Goal: Task Accomplishment & Management: Use online tool/utility

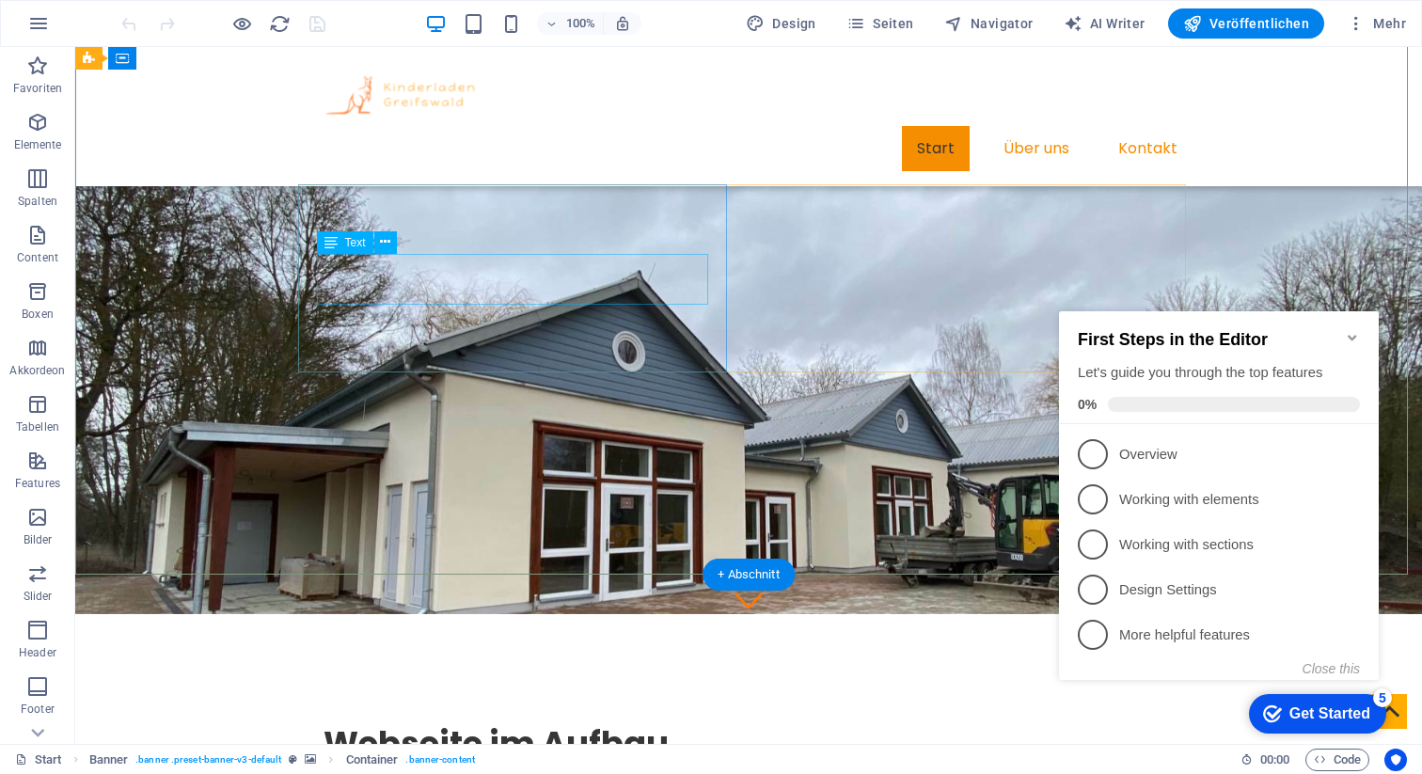
scroll to position [175, 0]
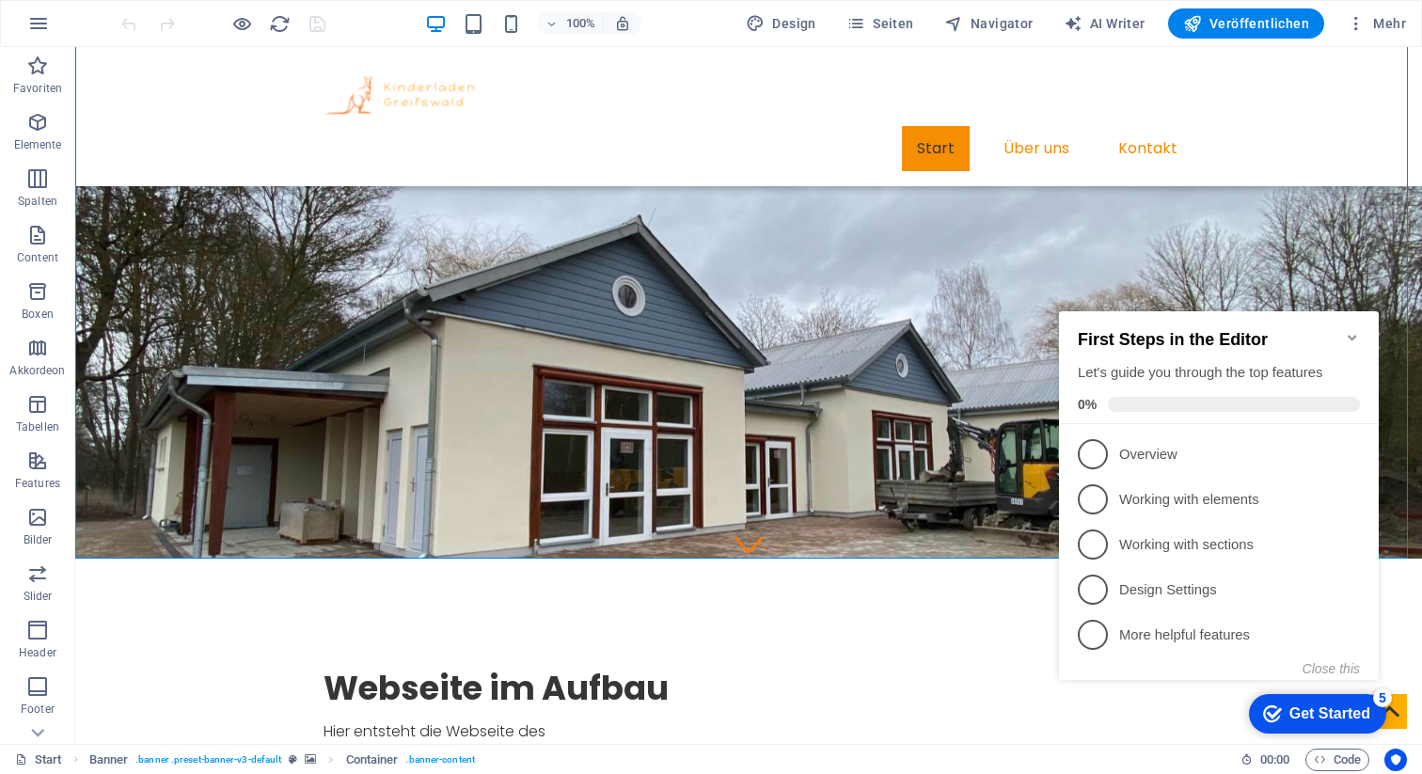
click at [1351, 335] on icon "Minimize checklist" at bounding box center [1352, 338] width 8 height 6
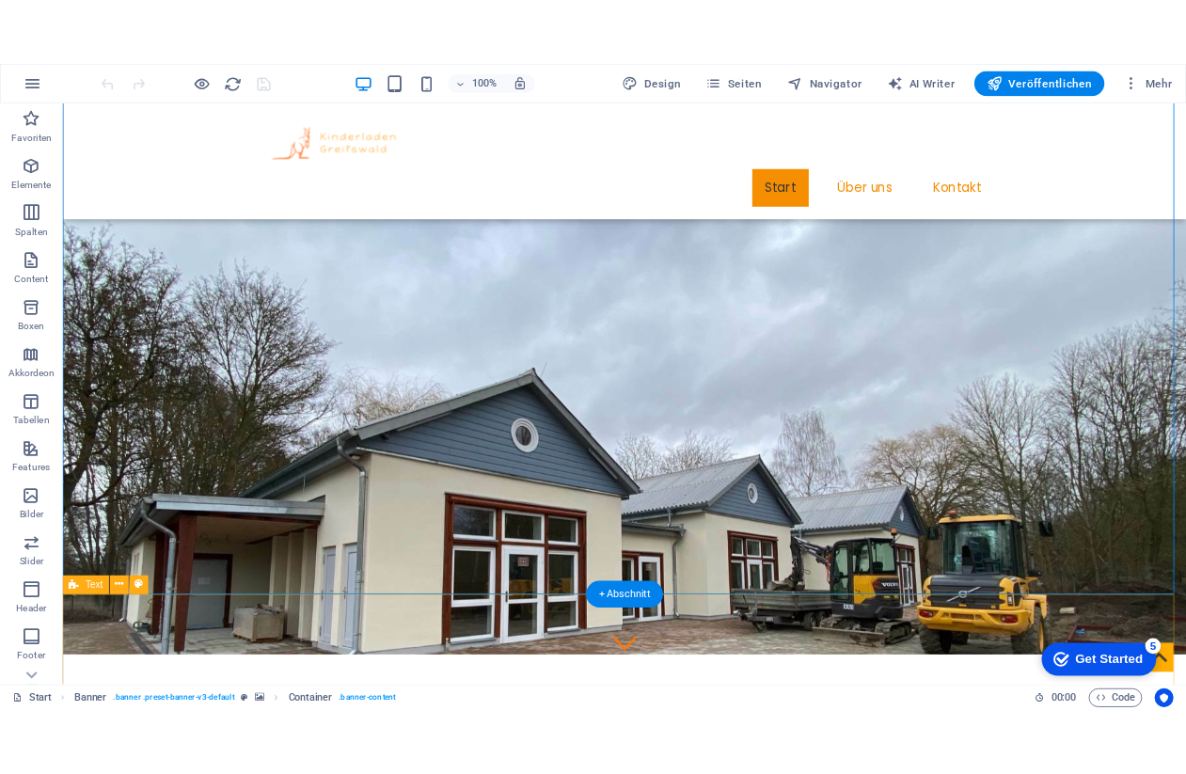
scroll to position [0, 0]
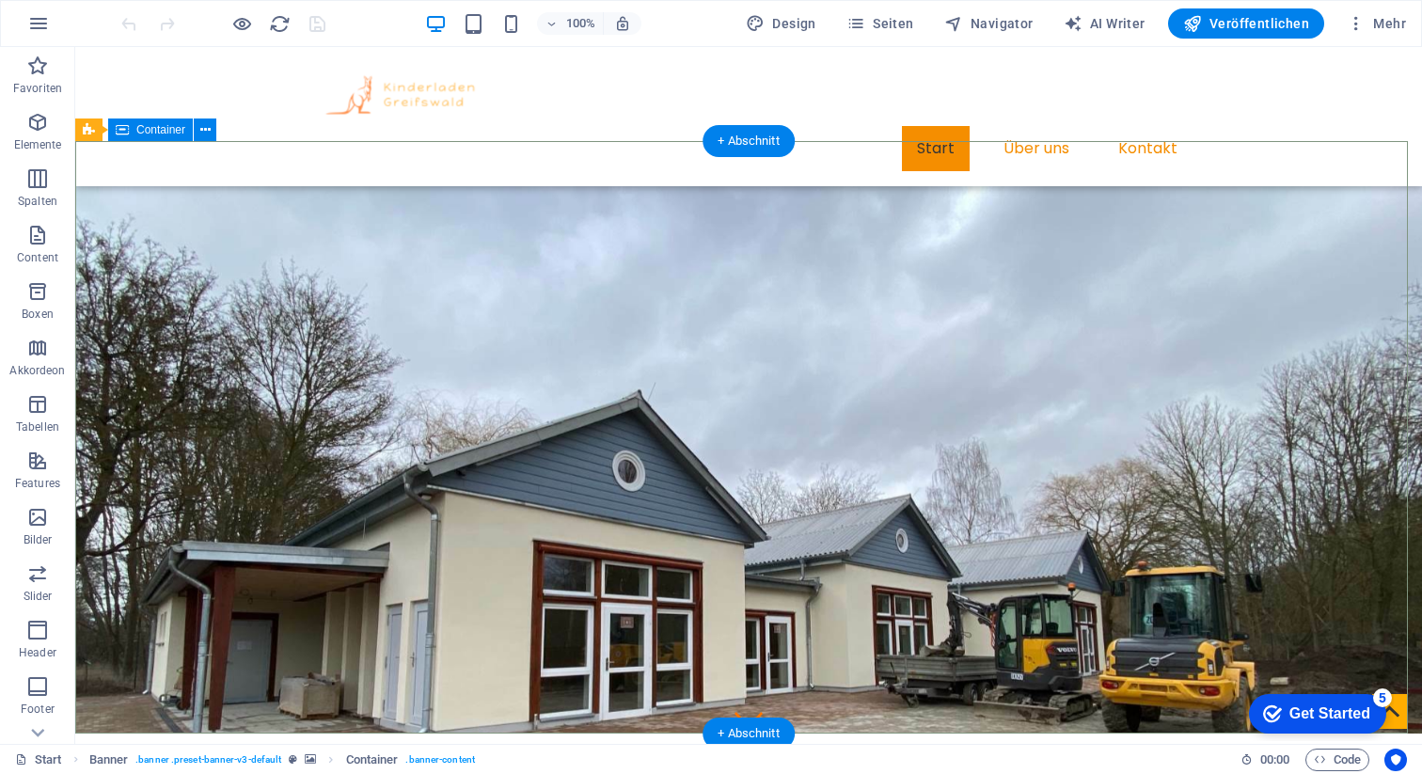
click at [159, 133] on icon at bounding box center [158, 130] width 10 height 20
click at [210, 134] on icon at bounding box center [205, 130] width 10 height 20
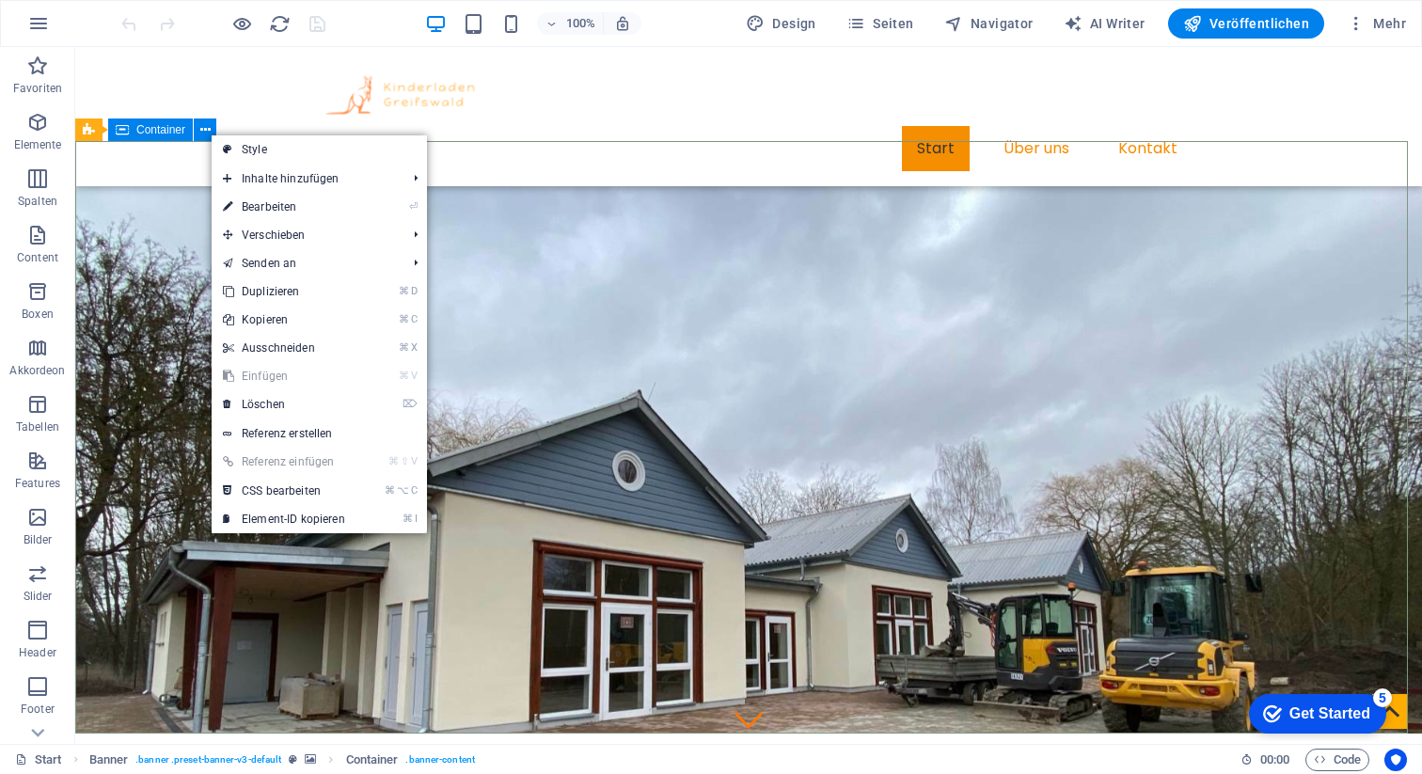
click at [119, 125] on icon at bounding box center [122, 130] width 13 height 23
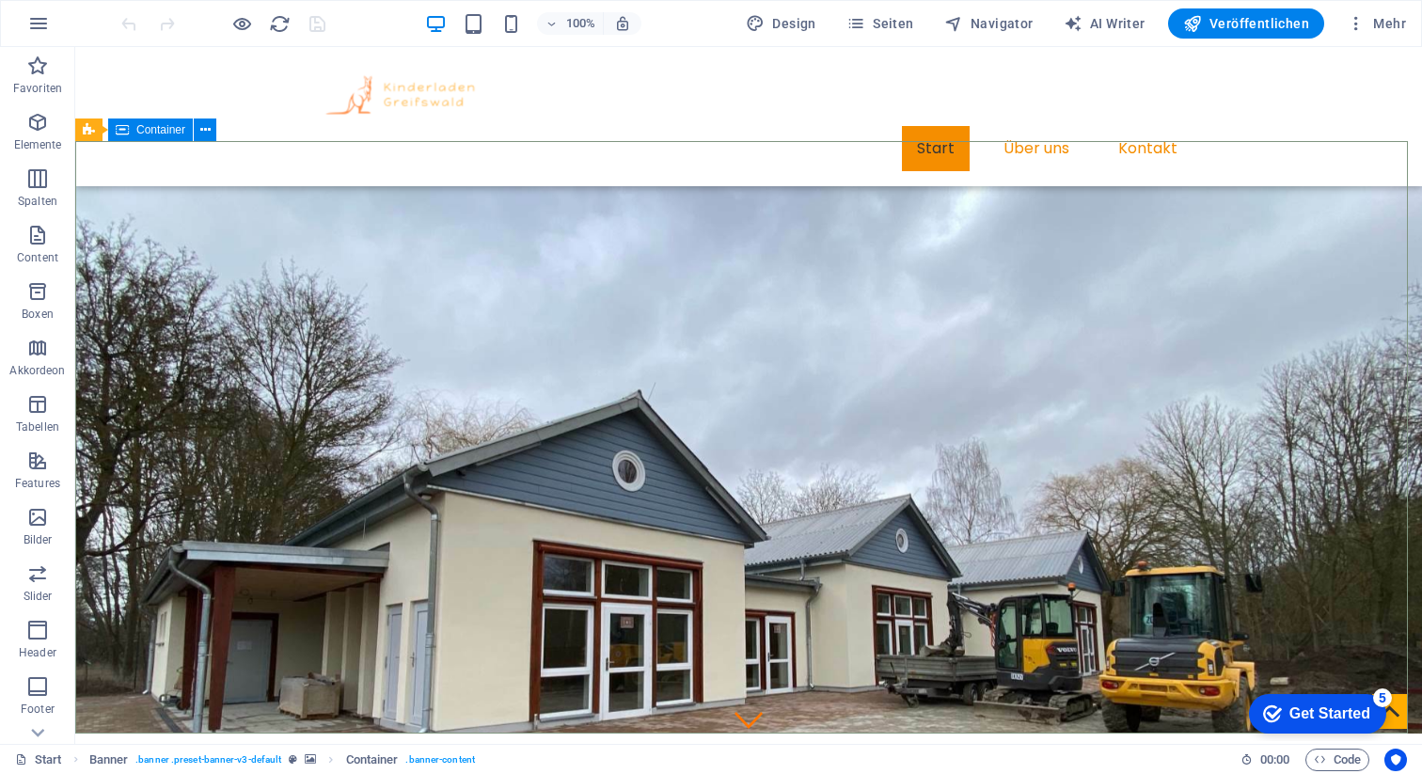
click at [156, 130] on span "Container" at bounding box center [160, 129] width 49 height 11
click at [186, 130] on icon at bounding box center [182, 130] width 10 height 20
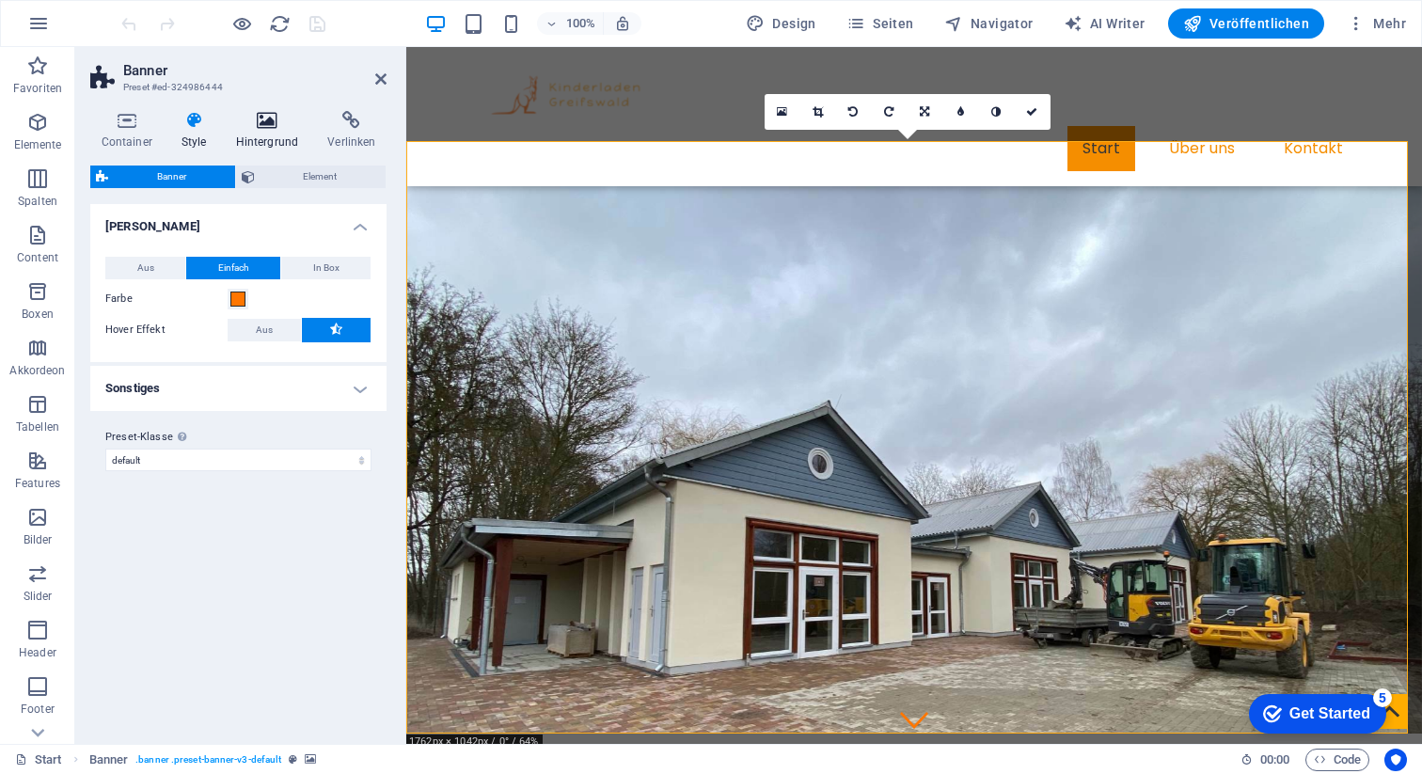
click at [285, 132] on h4 "Hintergrund" at bounding box center [271, 131] width 92 height 40
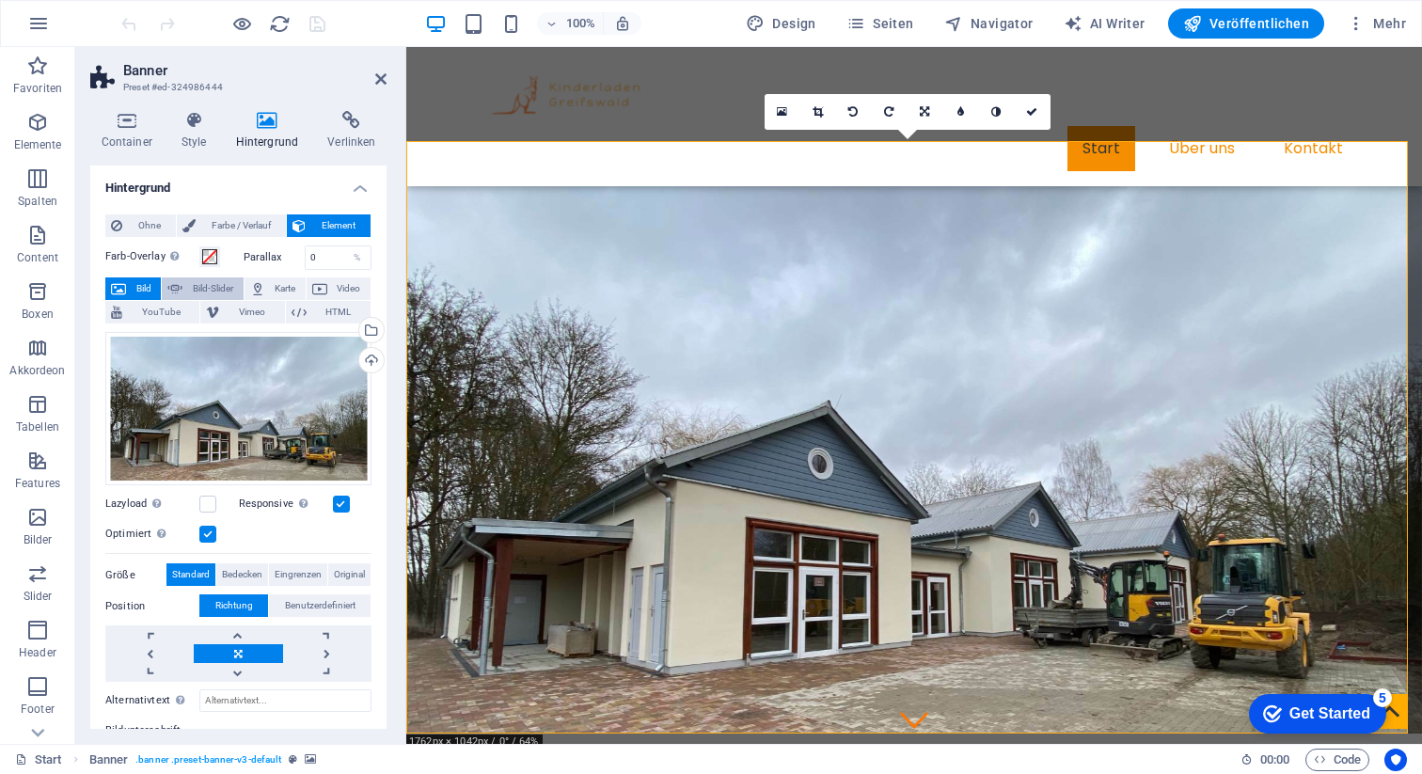
click at [193, 287] on span "Bild-Slider" at bounding box center [212, 289] width 49 height 23
select select "ms"
select select "s"
select select "progressive"
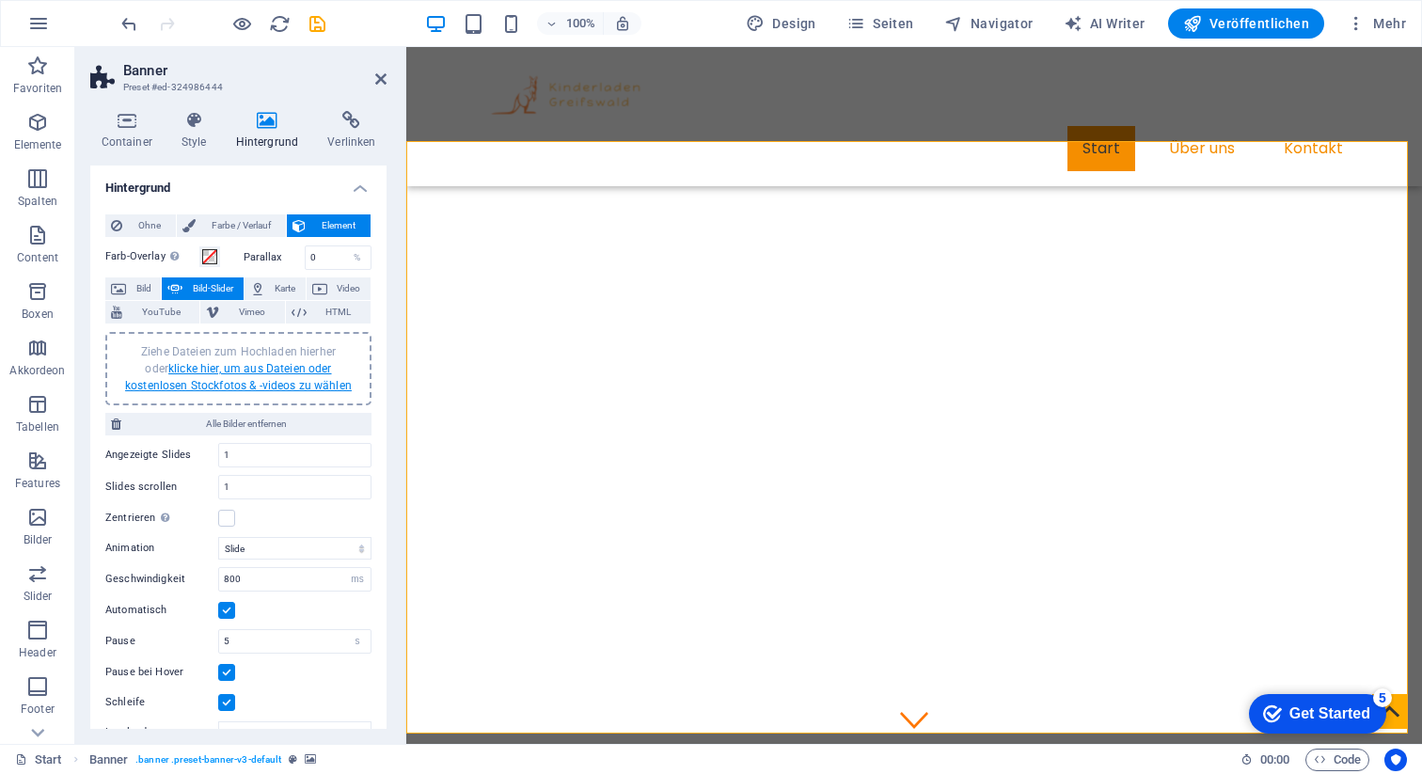
click at [260, 374] on link "klicke hier, um aus Dateien oder kostenlosen Stockfotos & -videos zu wählen" at bounding box center [238, 377] width 227 height 30
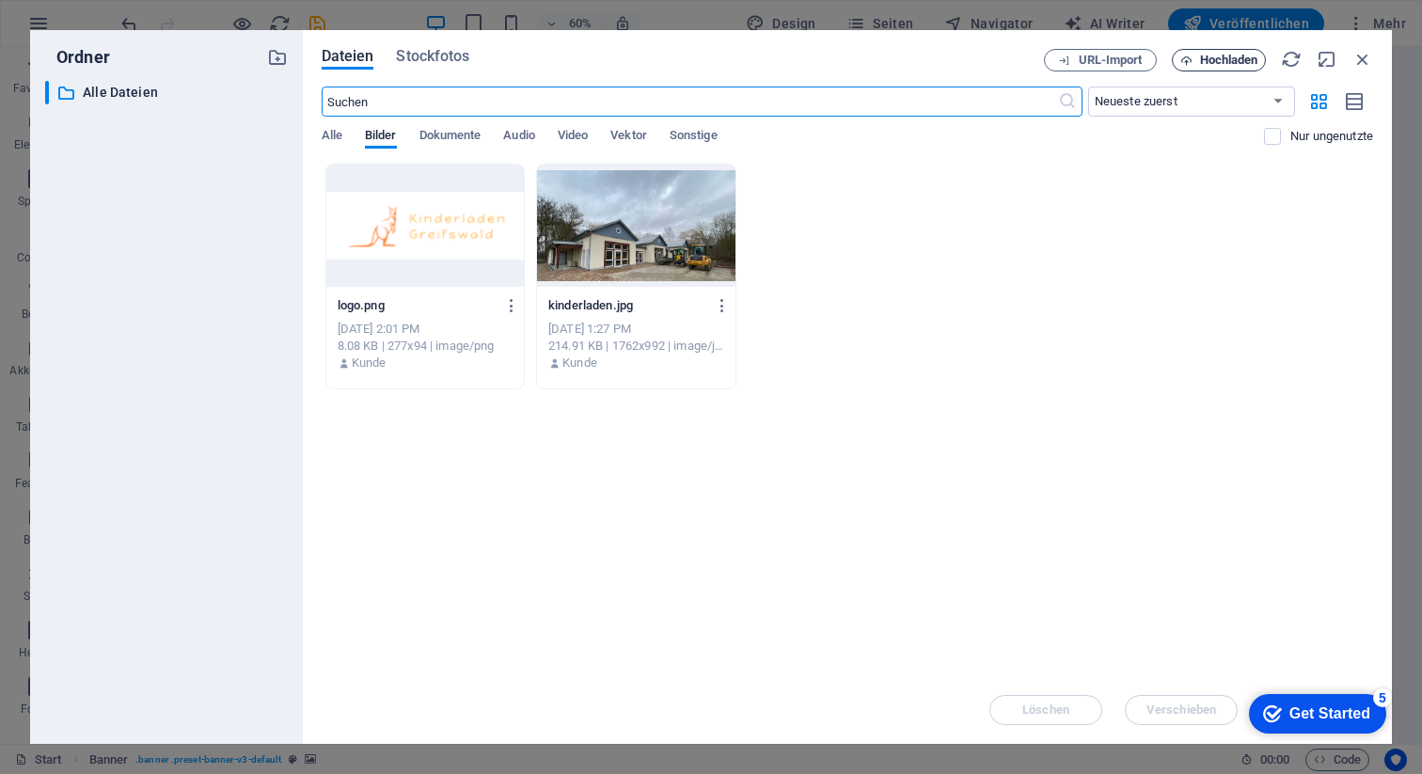
click at [1211, 55] on span "Hochladen" at bounding box center [1229, 60] width 58 height 11
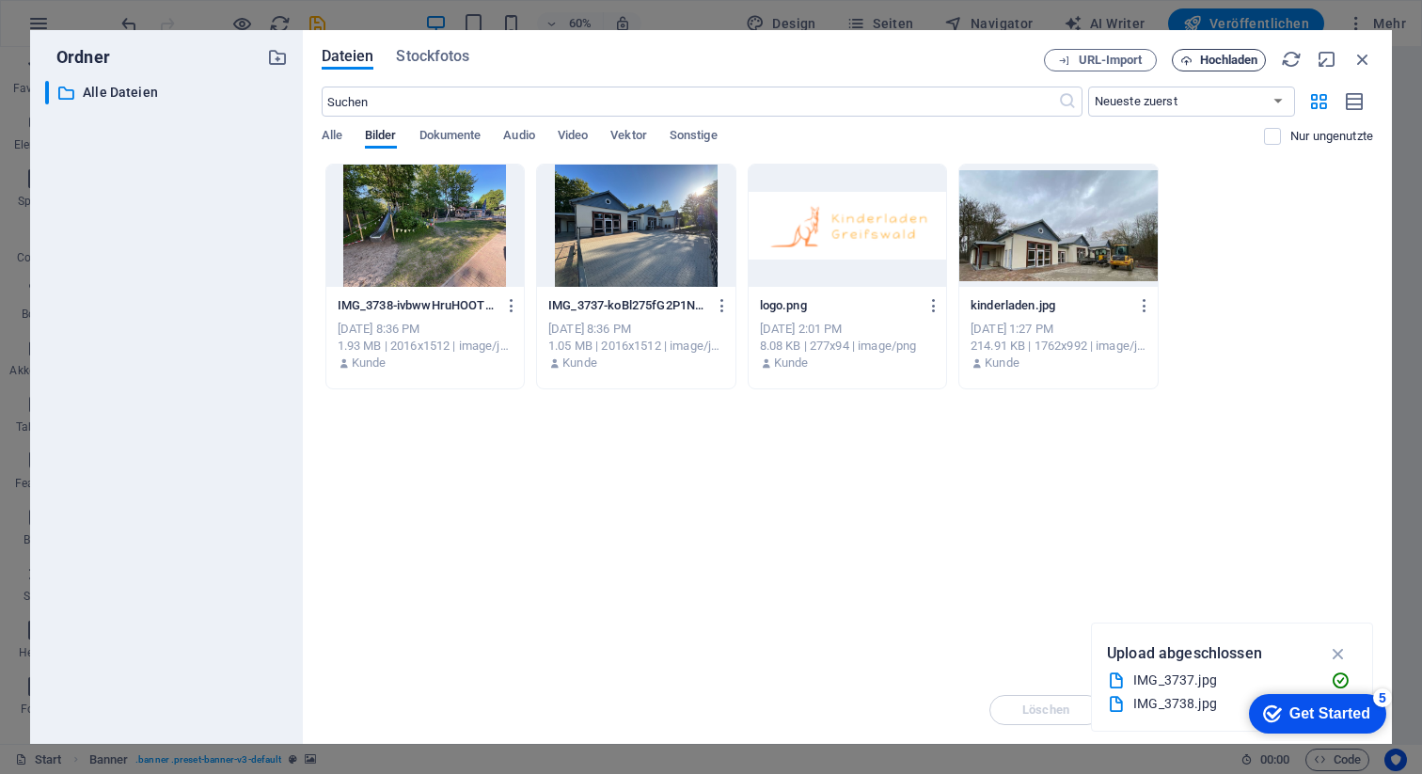
click at [1215, 60] on span "Hochladen" at bounding box center [1229, 60] width 58 height 11
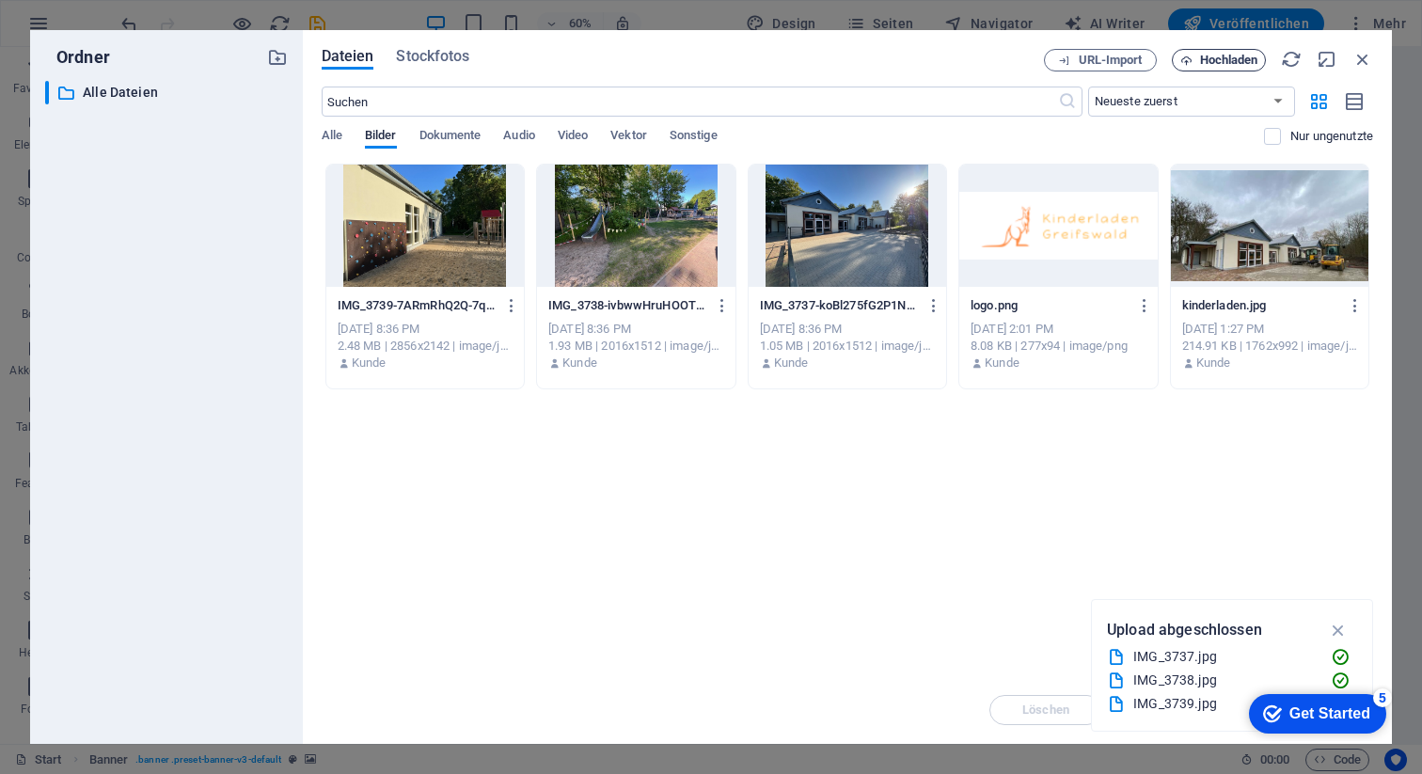
click at [1223, 66] on span "Hochladen" at bounding box center [1229, 60] width 58 height 11
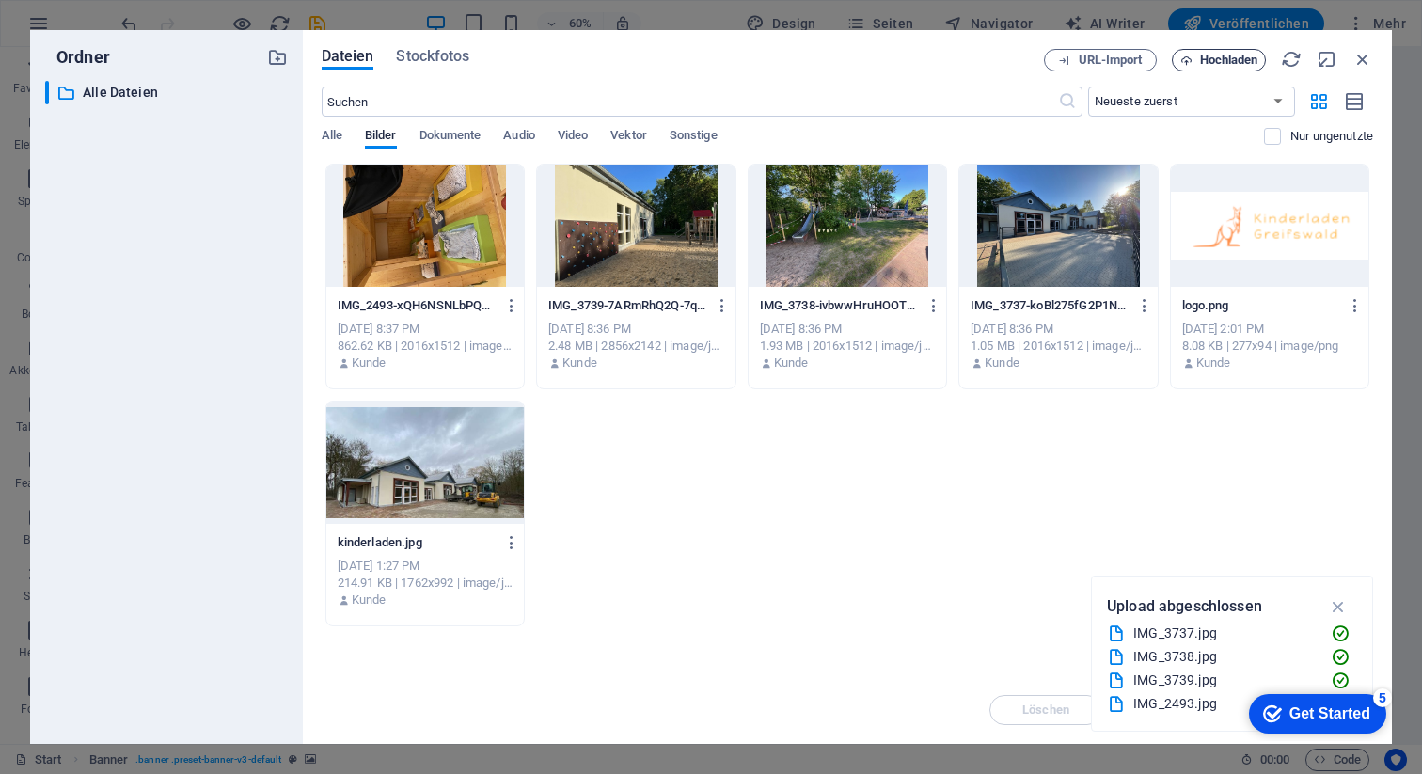
click at [1248, 58] on span "Hochladen" at bounding box center [1229, 60] width 58 height 11
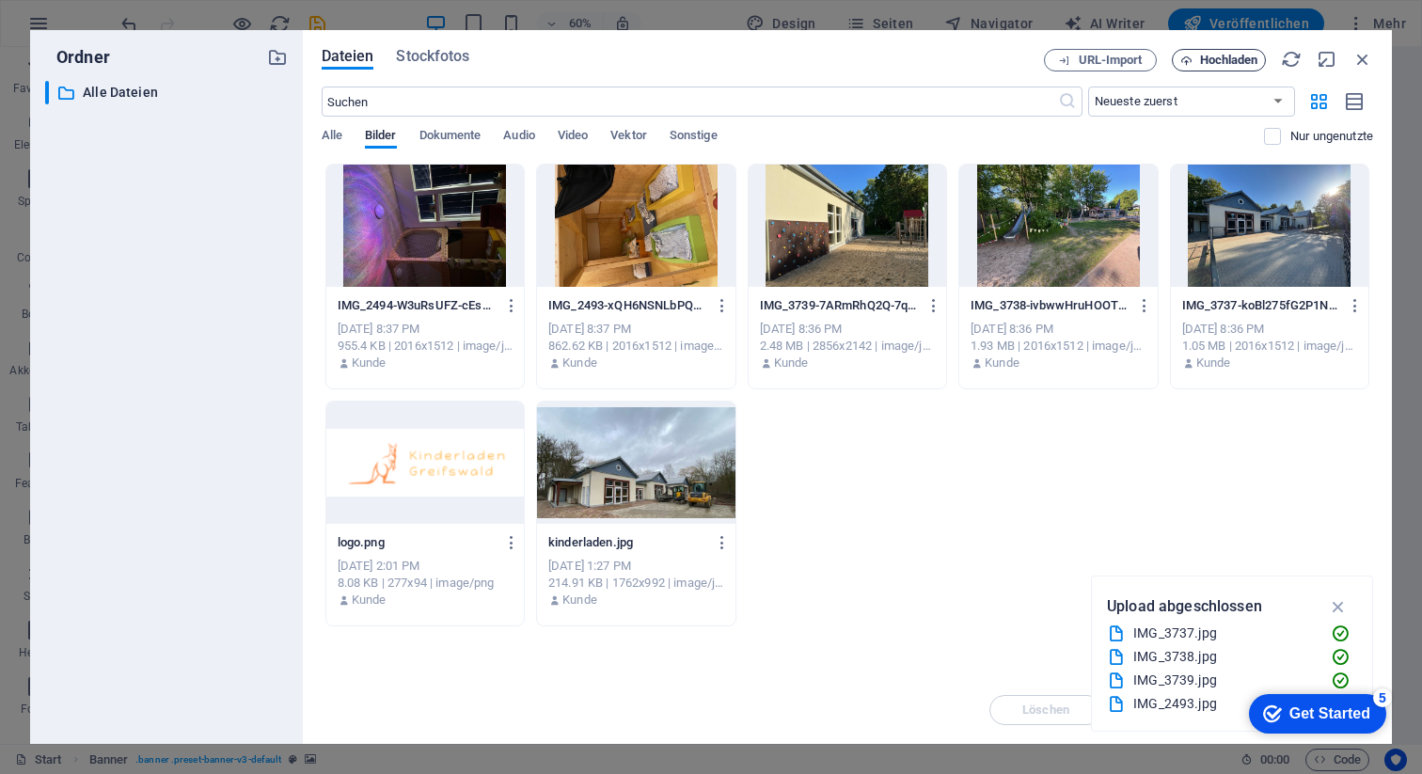
click at [1226, 66] on span "Hochladen" at bounding box center [1229, 60] width 58 height 11
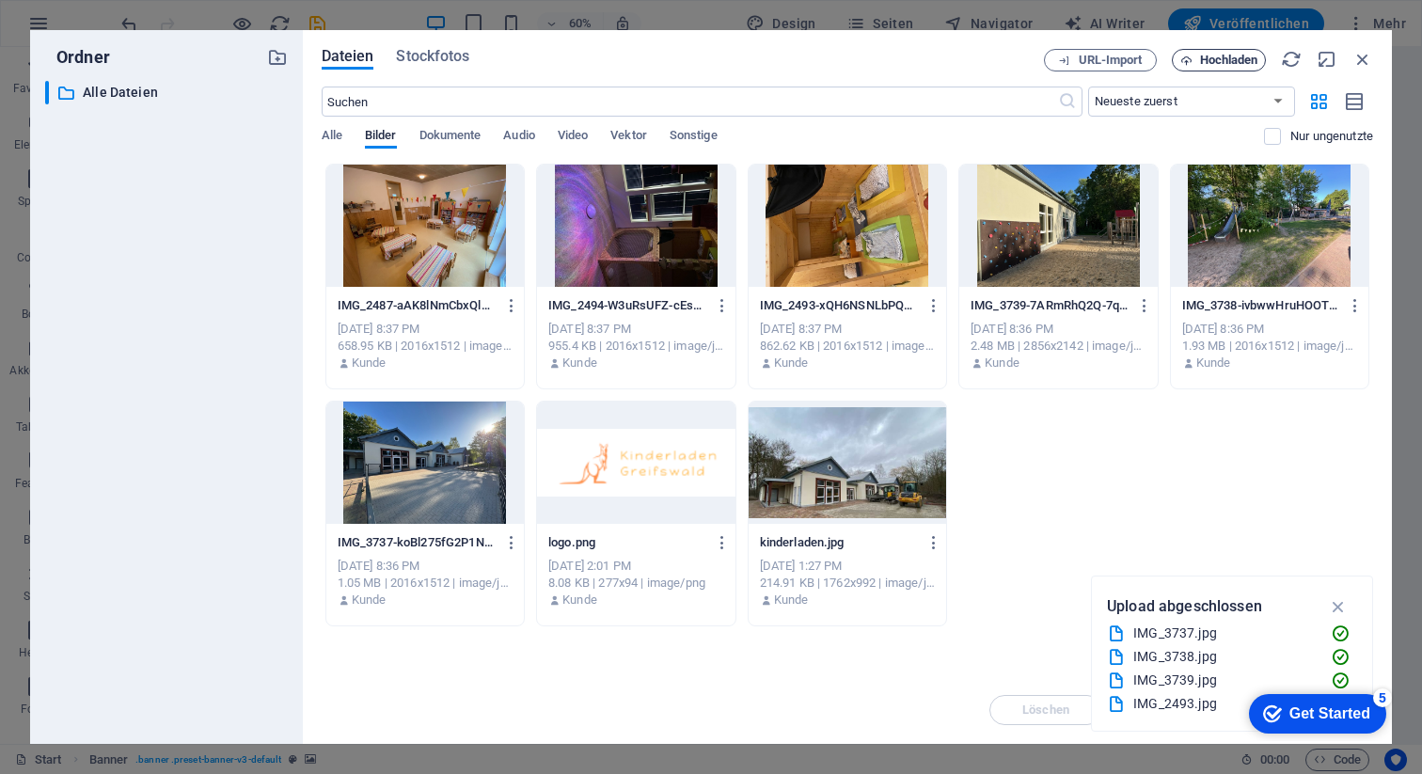
click at [1259, 60] on button "Hochladen" at bounding box center [1219, 60] width 94 height 23
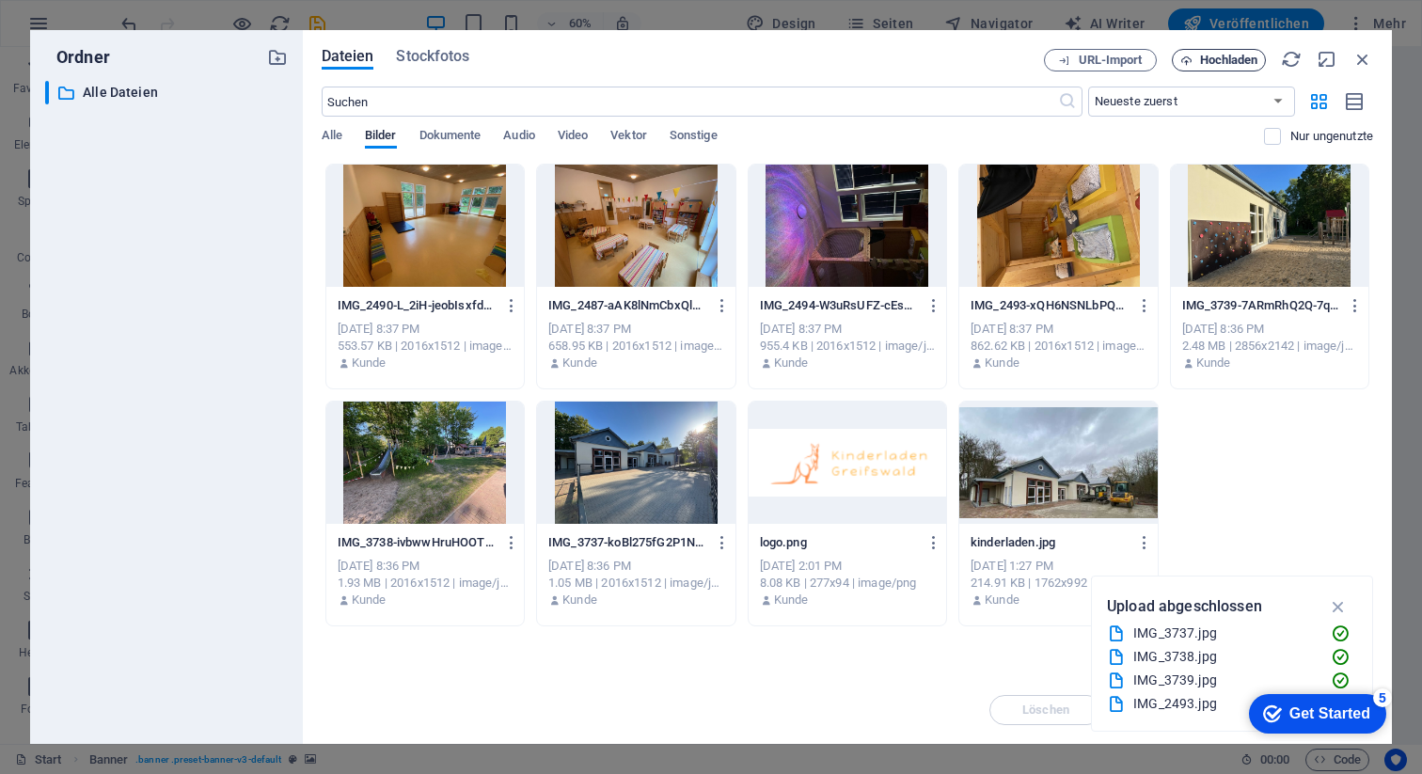
click at [1233, 60] on span "Hochladen" at bounding box center [1229, 60] width 58 height 11
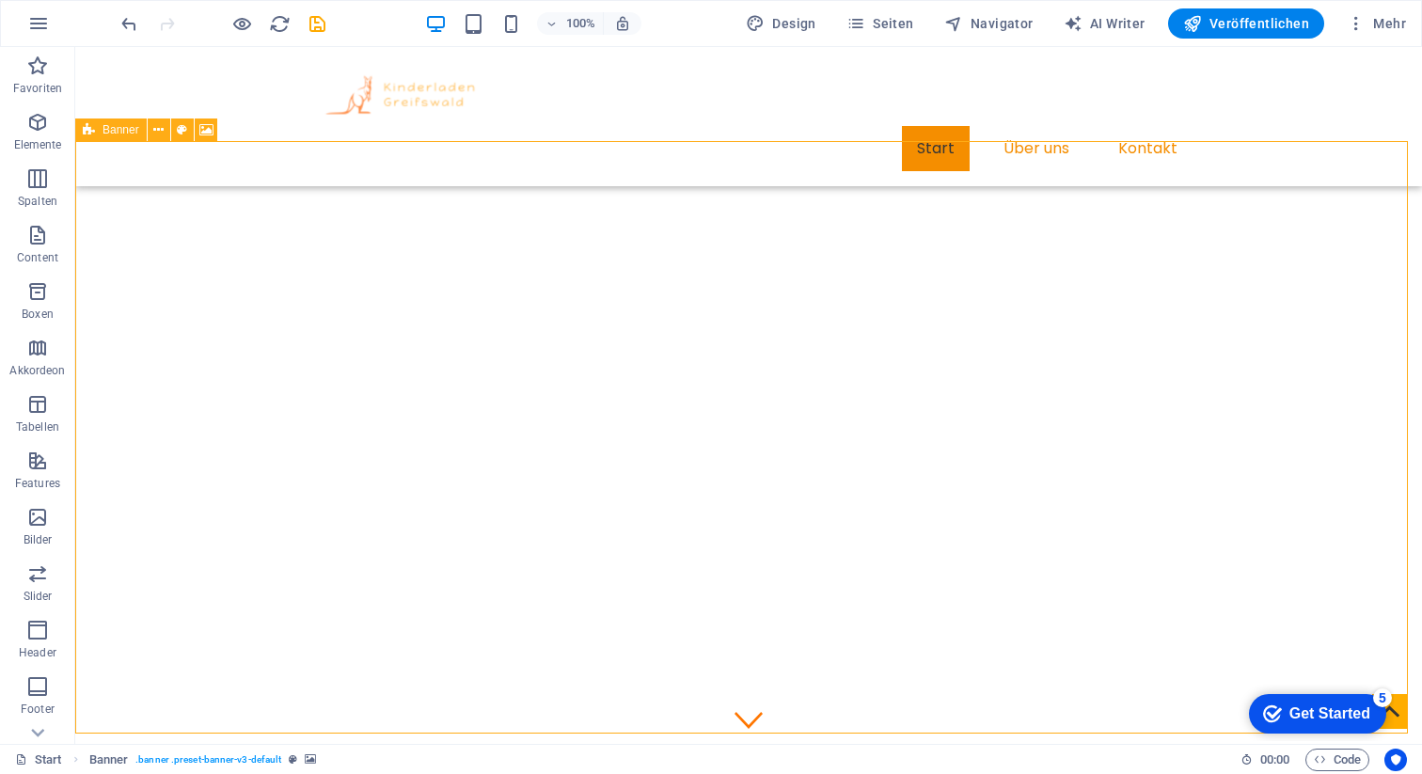
click at [94, 135] on icon at bounding box center [89, 130] width 12 height 23
click at [185, 128] on icon at bounding box center [182, 130] width 10 height 20
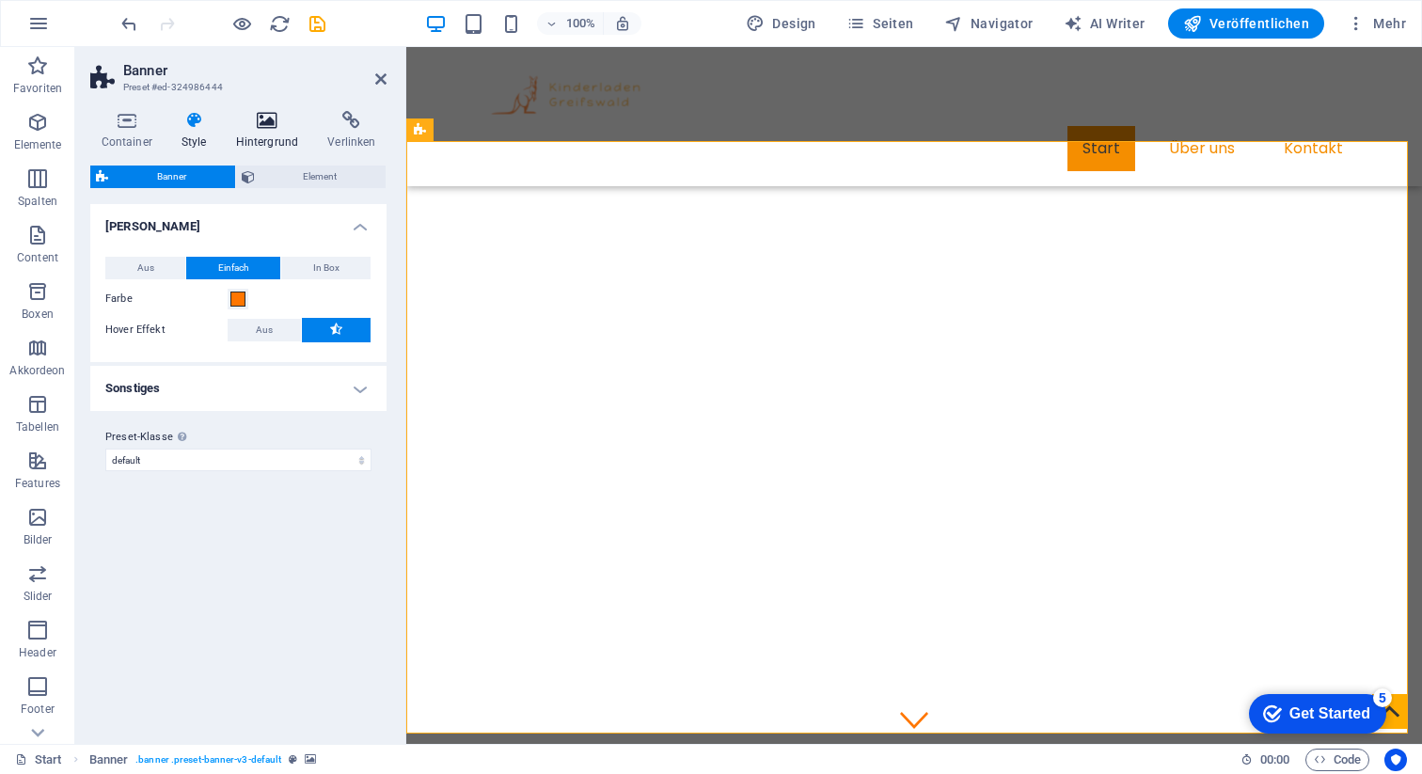
click at [279, 122] on icon at bounding box center [267, 120] width 85 height 19
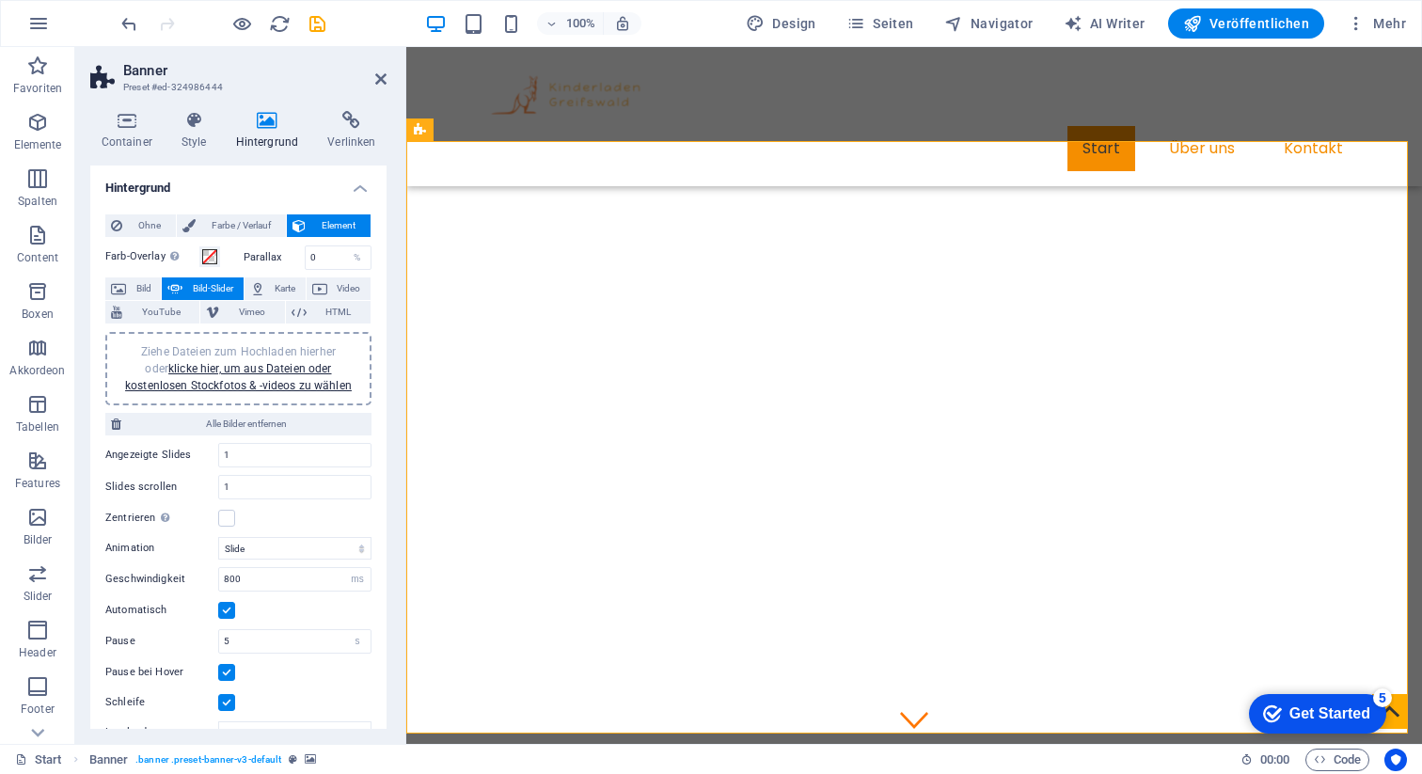
click at [226, 374] on div "Ziehe Dateien zum Hochladen hierher oder klicke hier, um aus Dateien oder koste…" at bounding box center [239, 368] width 244 height 51
click at [229, 381] on link "klicke hier, um aus Dateien oder kostenlosen Stockfotos & -videos zu wählen" at bounding box center [238, 377] width 227 height 30
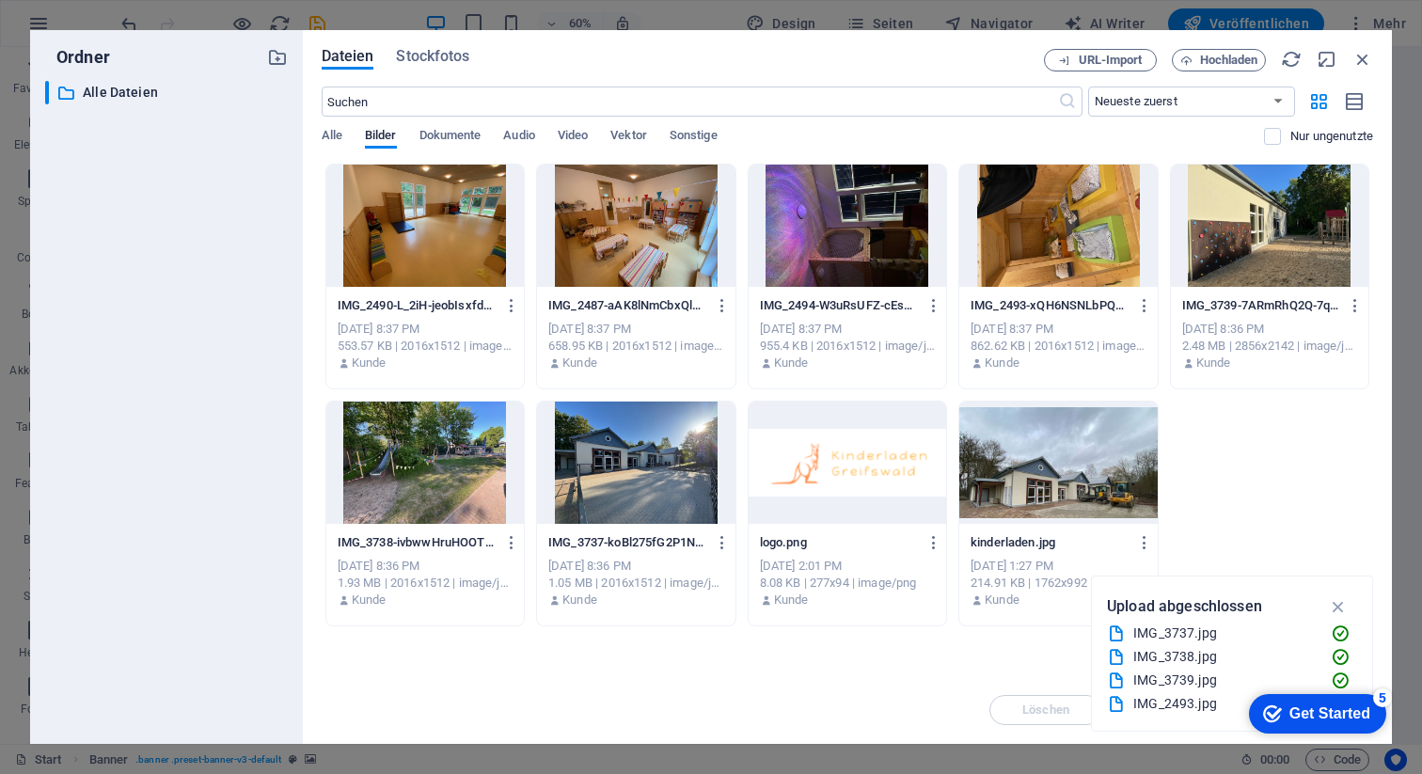
click at [470, 280] on div at bounding box center [425, 226] width 198 height 122
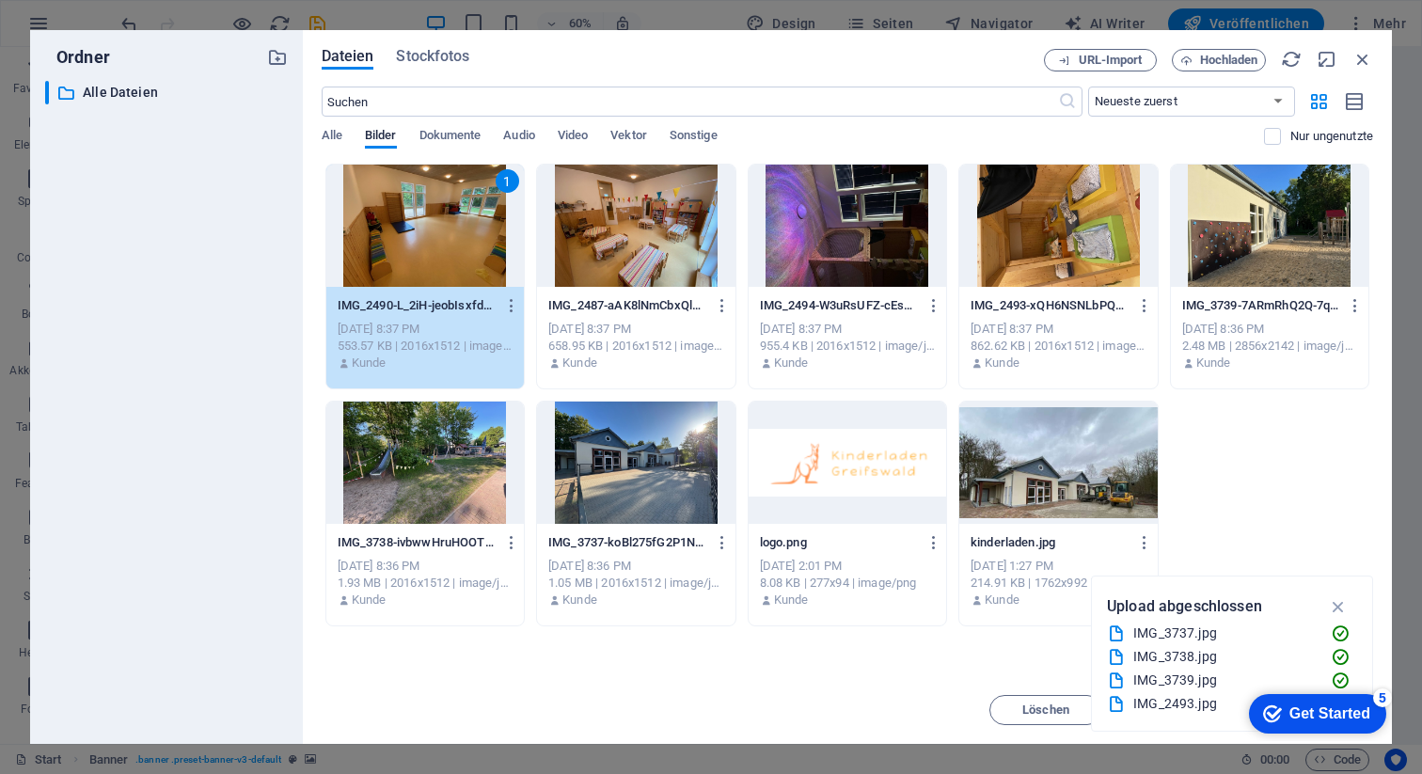
click at [493, 219] on div "1" at bounding box center [425, 226] width 198 height 122
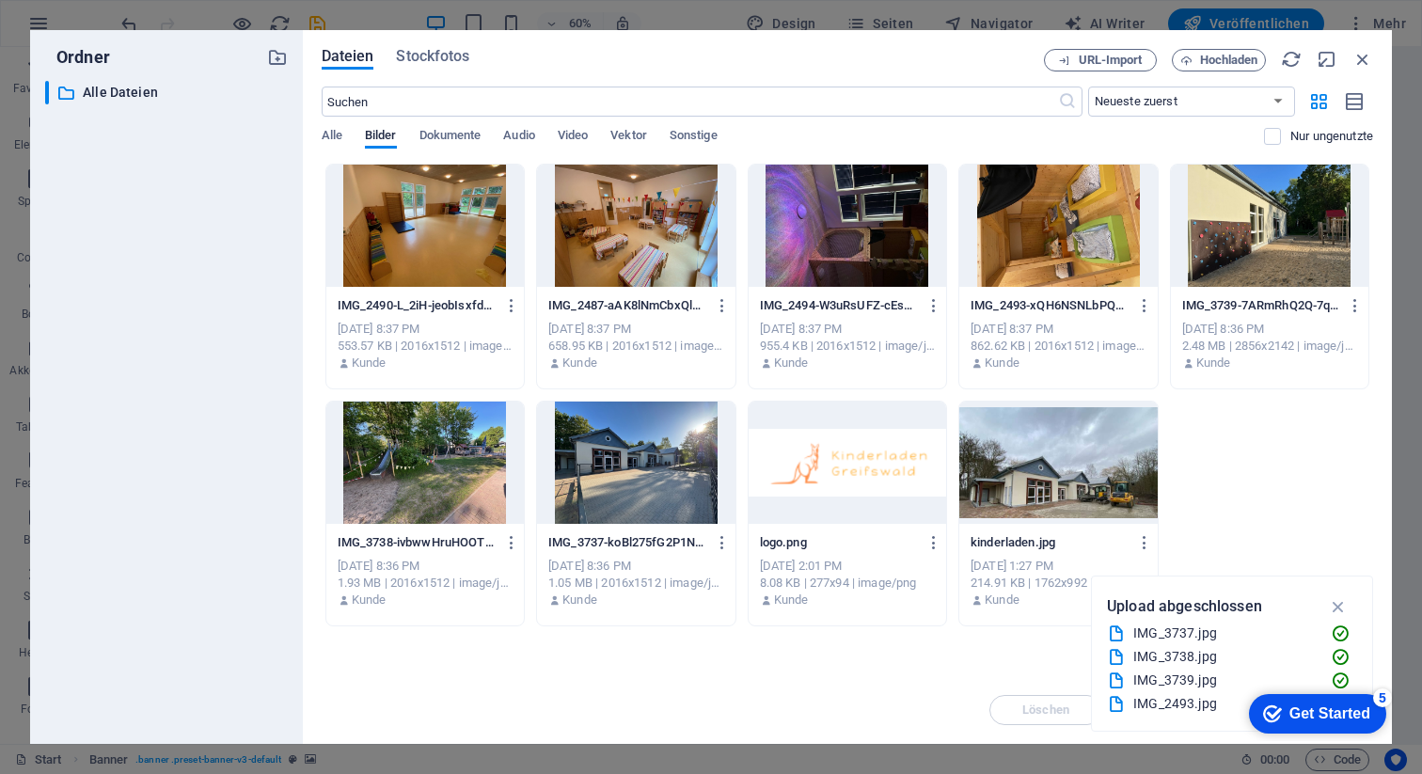
click at [638, 246] on div at bounding box center [636, 226] width 198 height 122
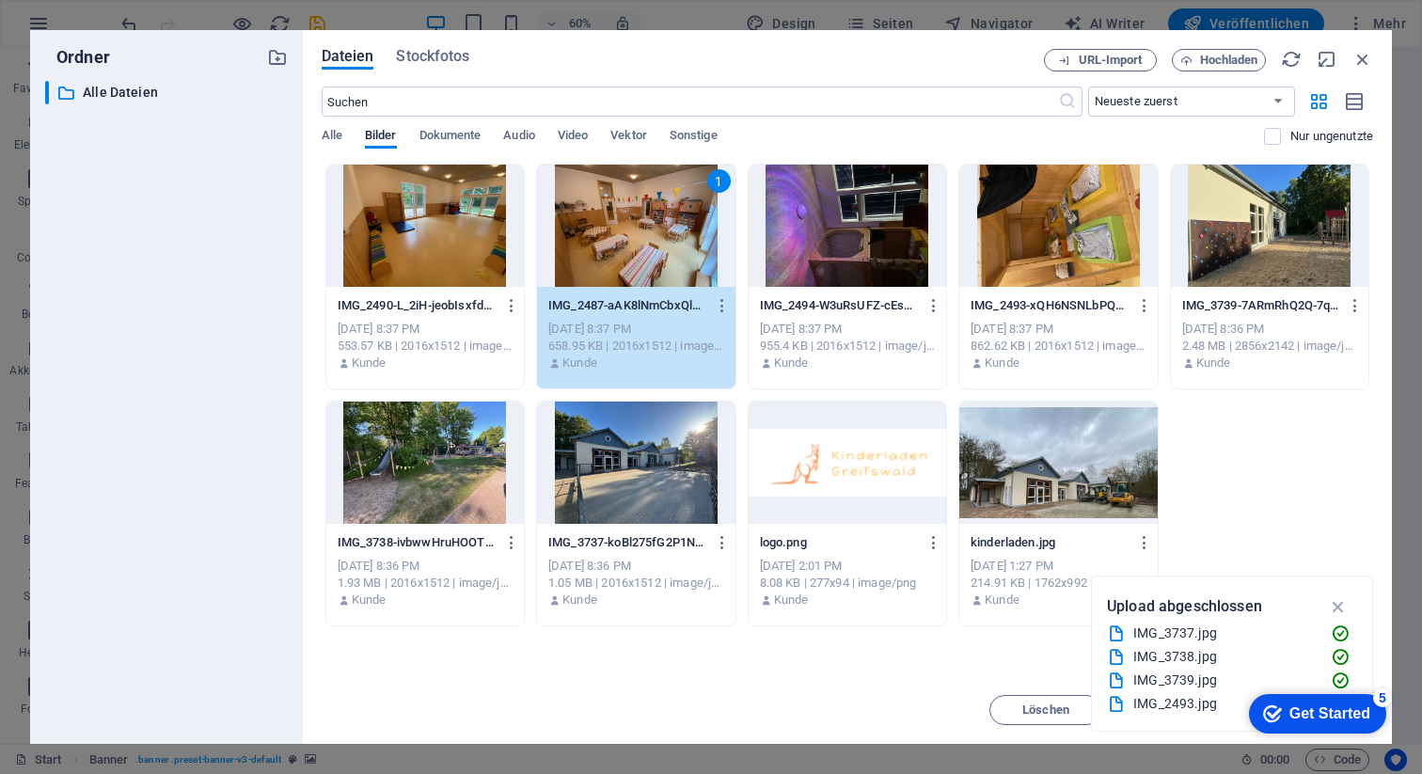
click at [462, 233] on div at bounding box center [425, 226] width 198 height 122
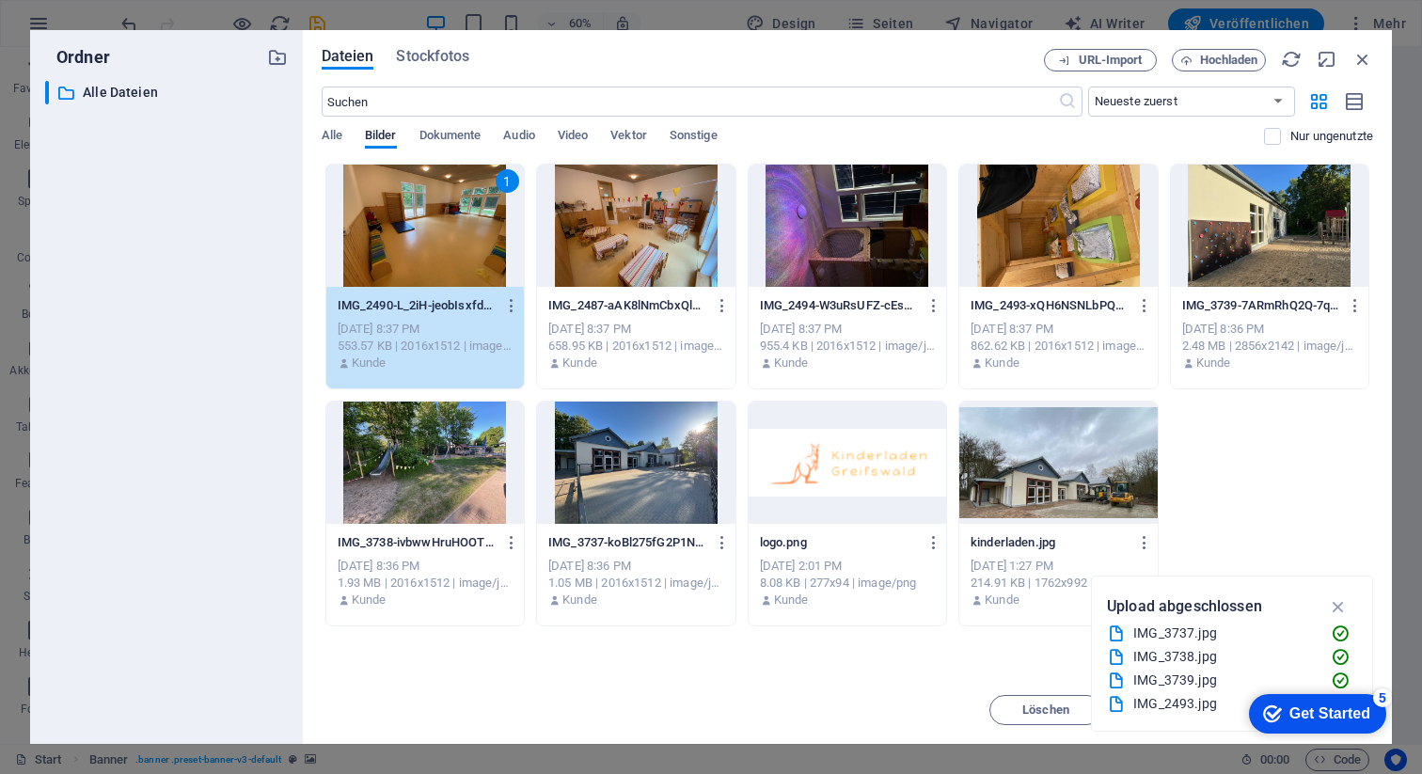
click at [694, 249] on div at bounding box center [636, 226] width 198 height 122
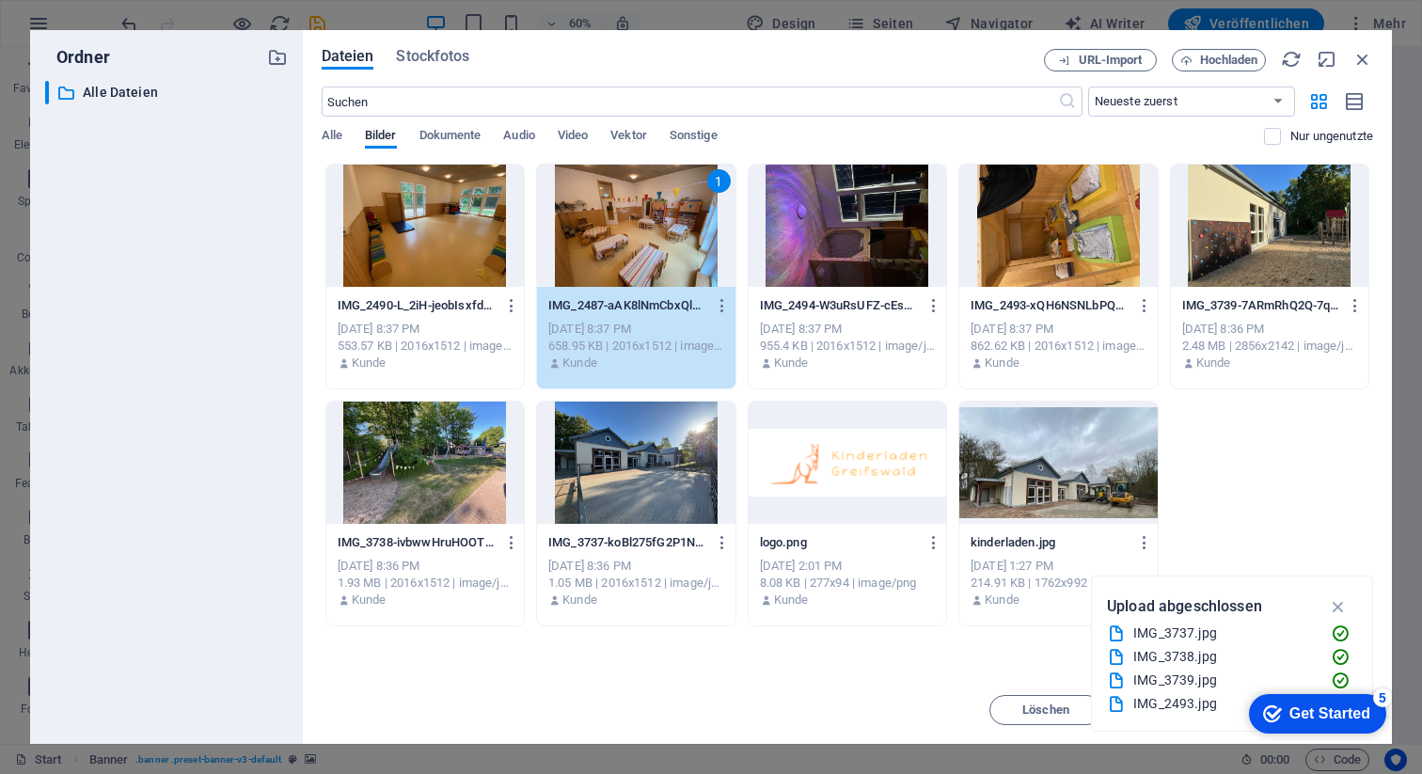
click at [475, 229] on div at bounding box center [425, 226] width 198 height 122
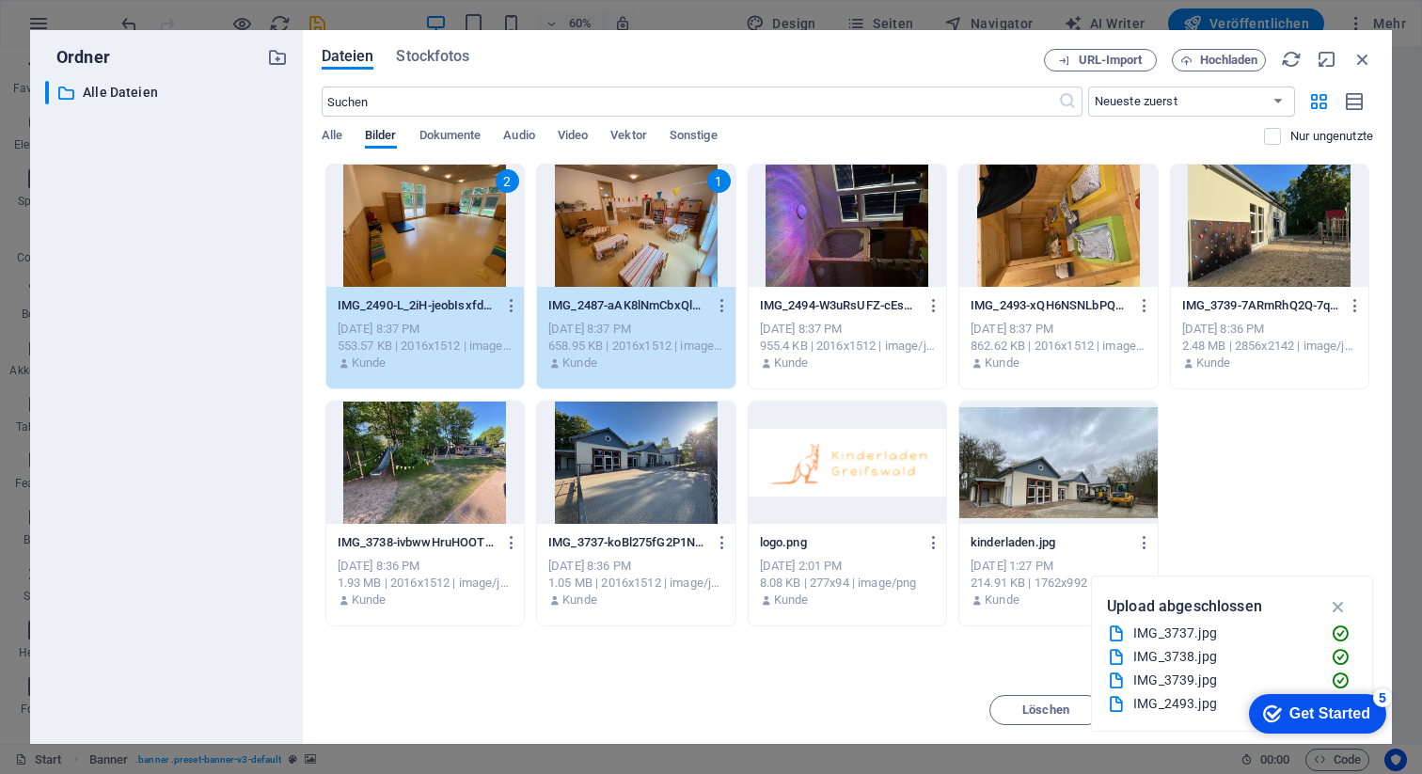
click at [653, 286] on div "1" at bounding box center [636, 226] width 198 height 122
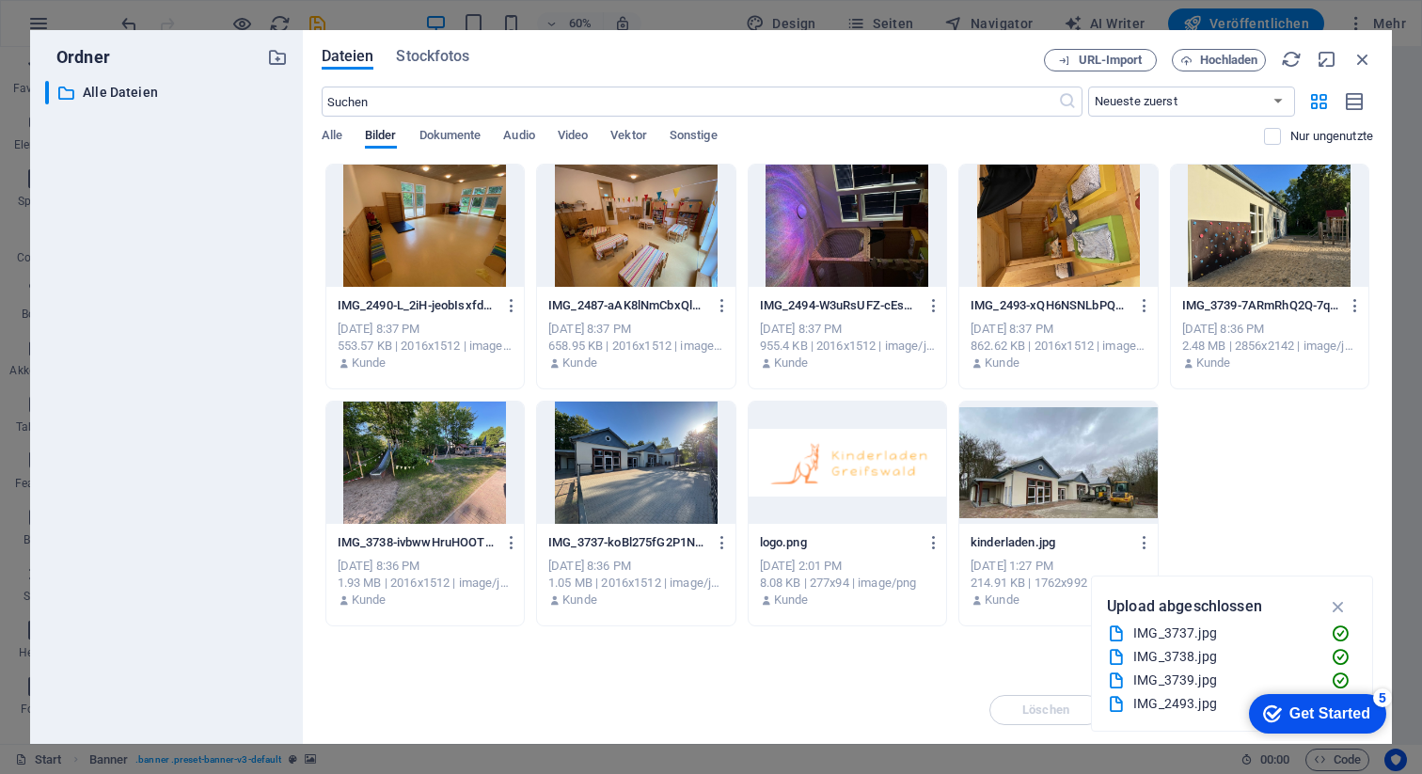
click at [666, 481] on div at bounding box center [636, 463] width 198 height 122
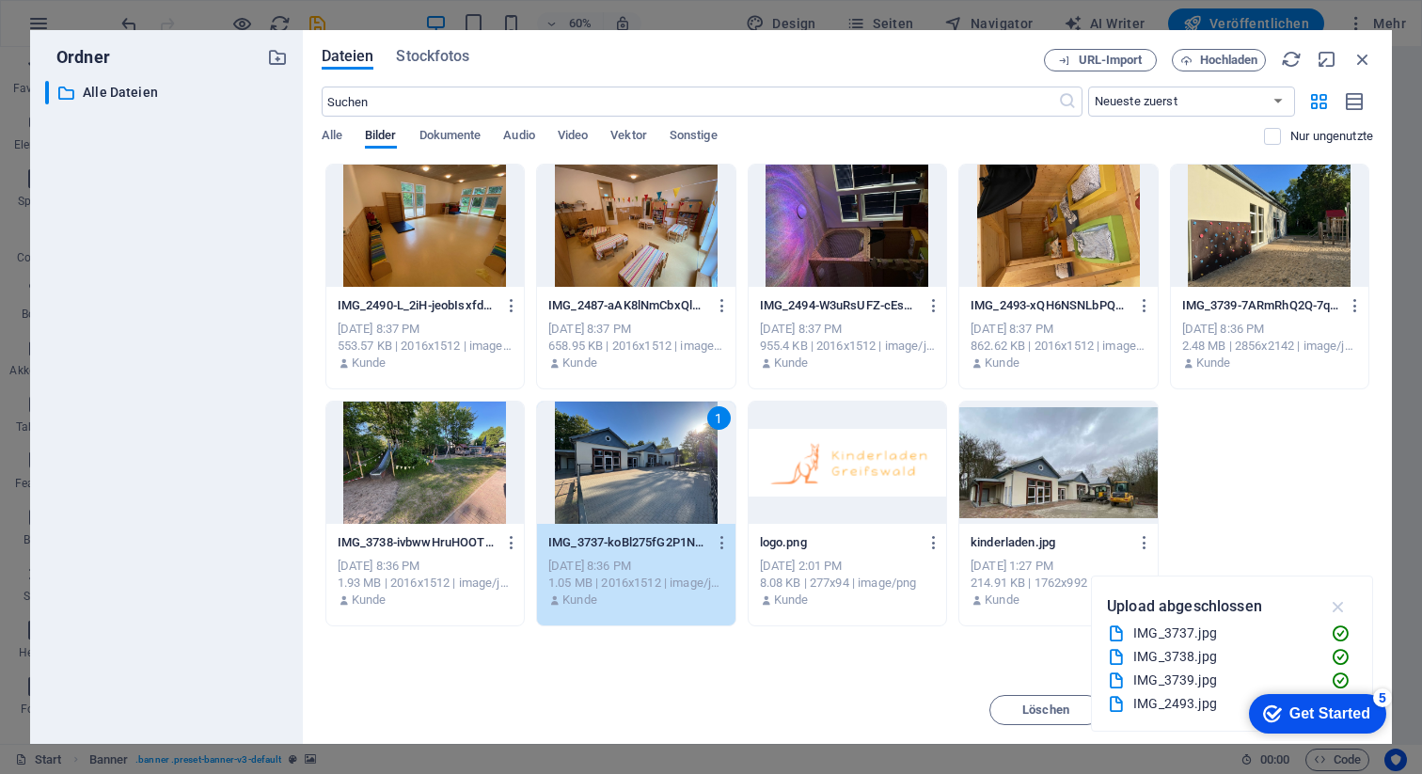
click at [1344, 603] on icon "button" at bounding box center [1339, 606] width 22 height 21
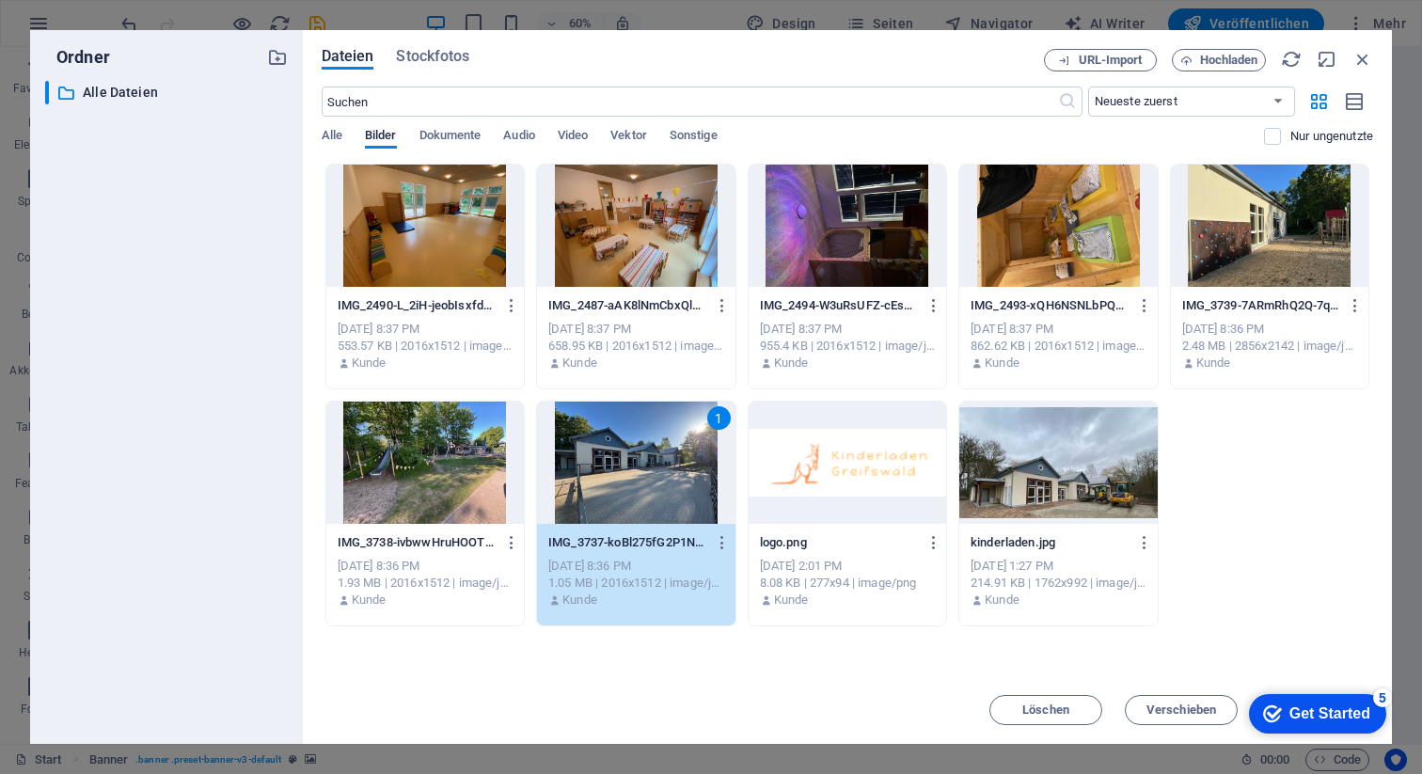
click at [439, 461] on div at bounding box center [425, 463] width 198 height 122
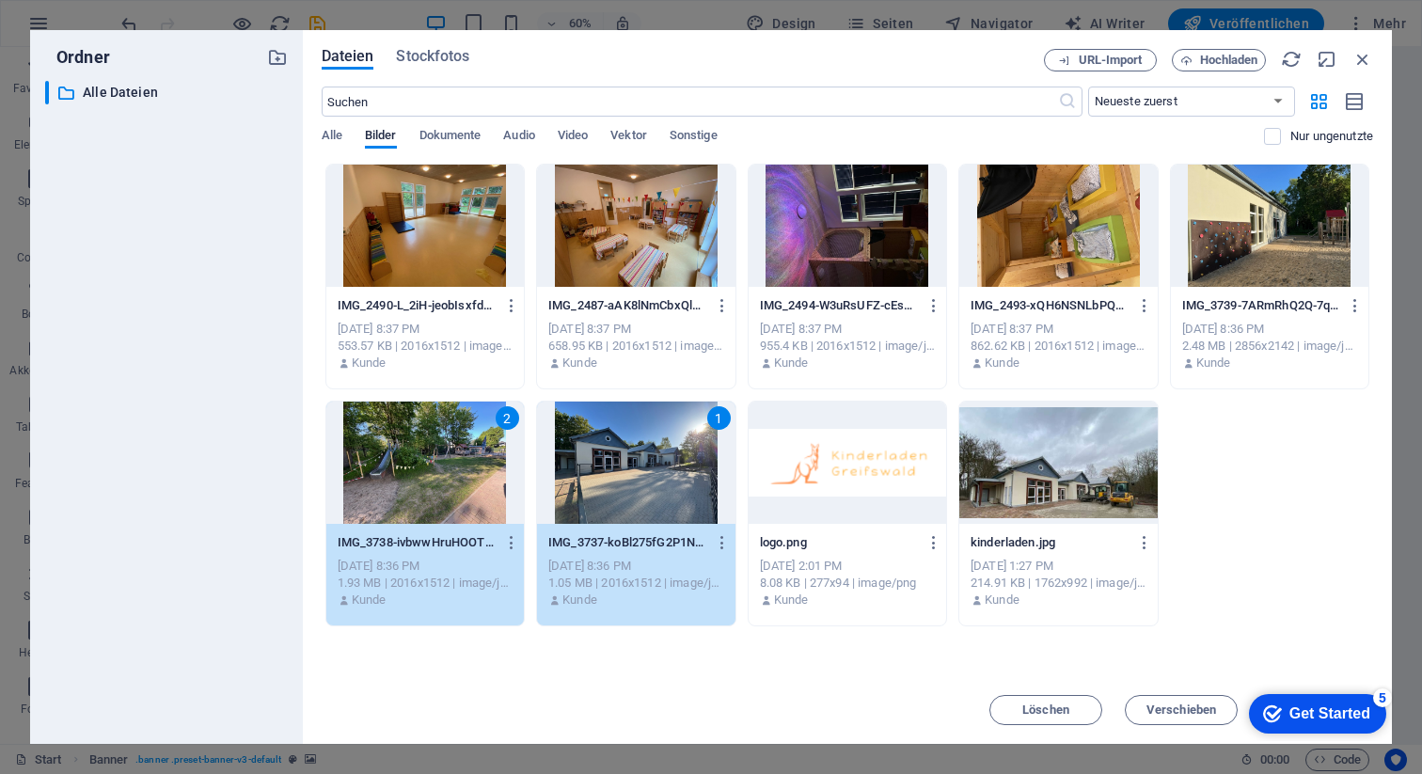
click at [1210, 275] on div at bounding box center [1270, 226] width 198 height 122
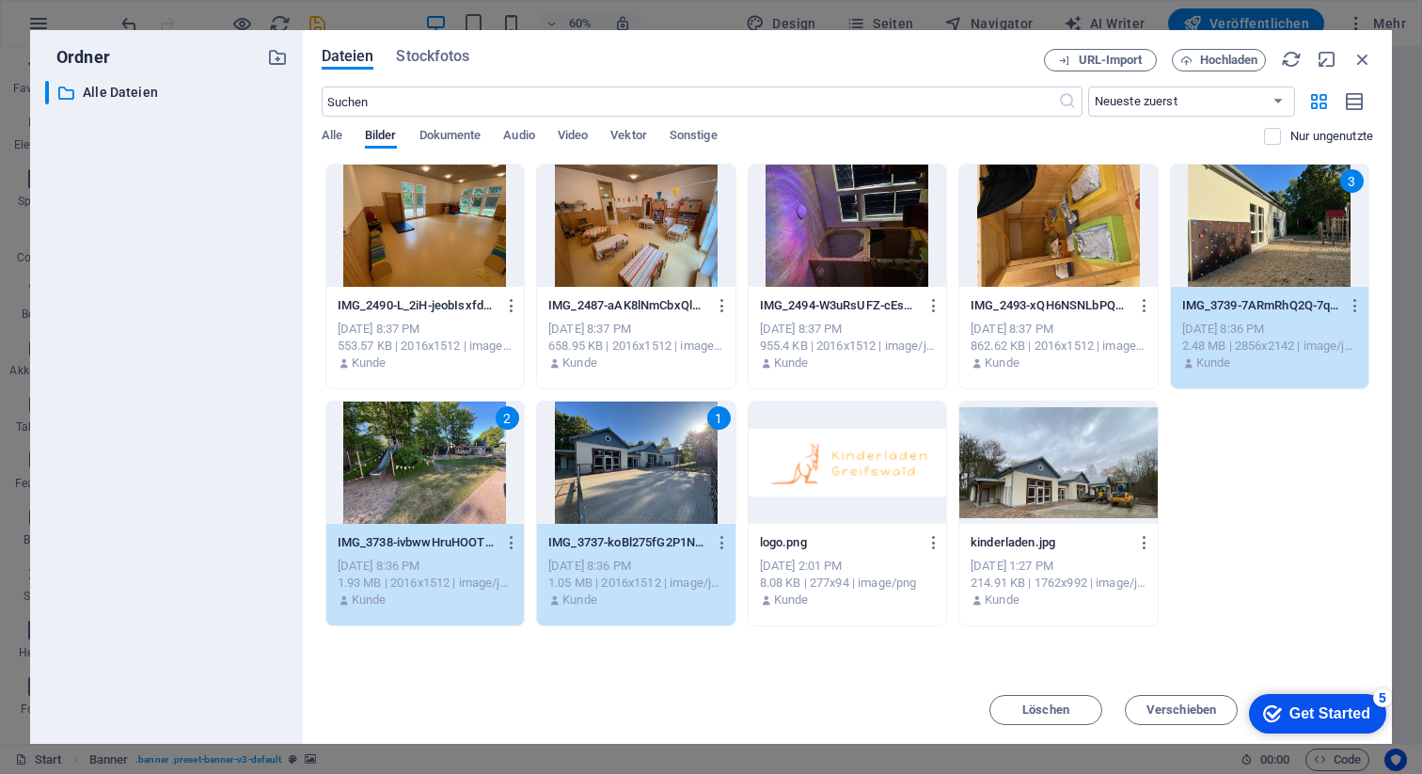
click at [656, 251] on div at bounding box center [636, 226] width 198 height 122
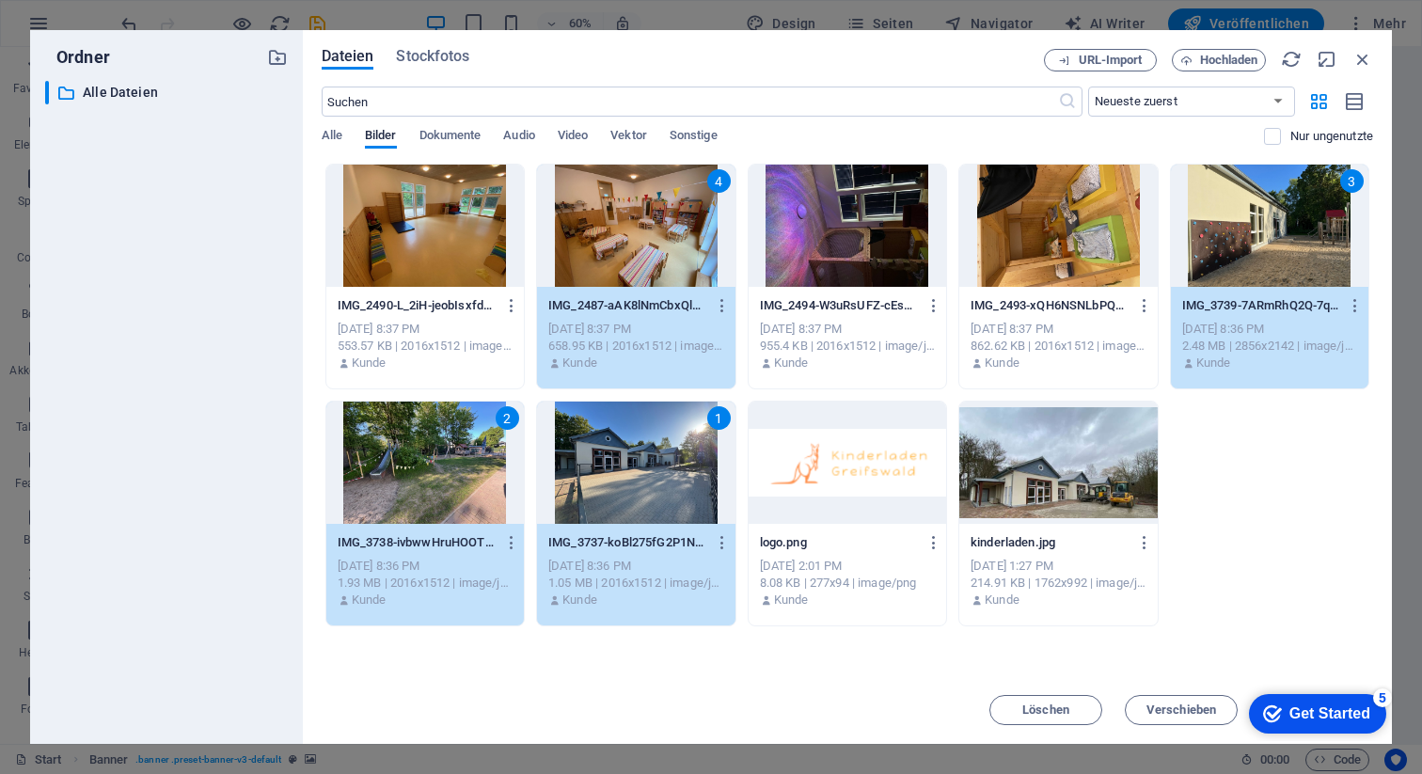
click at [374, 217] on div at bounding box center [425, 226] width 198 height 122
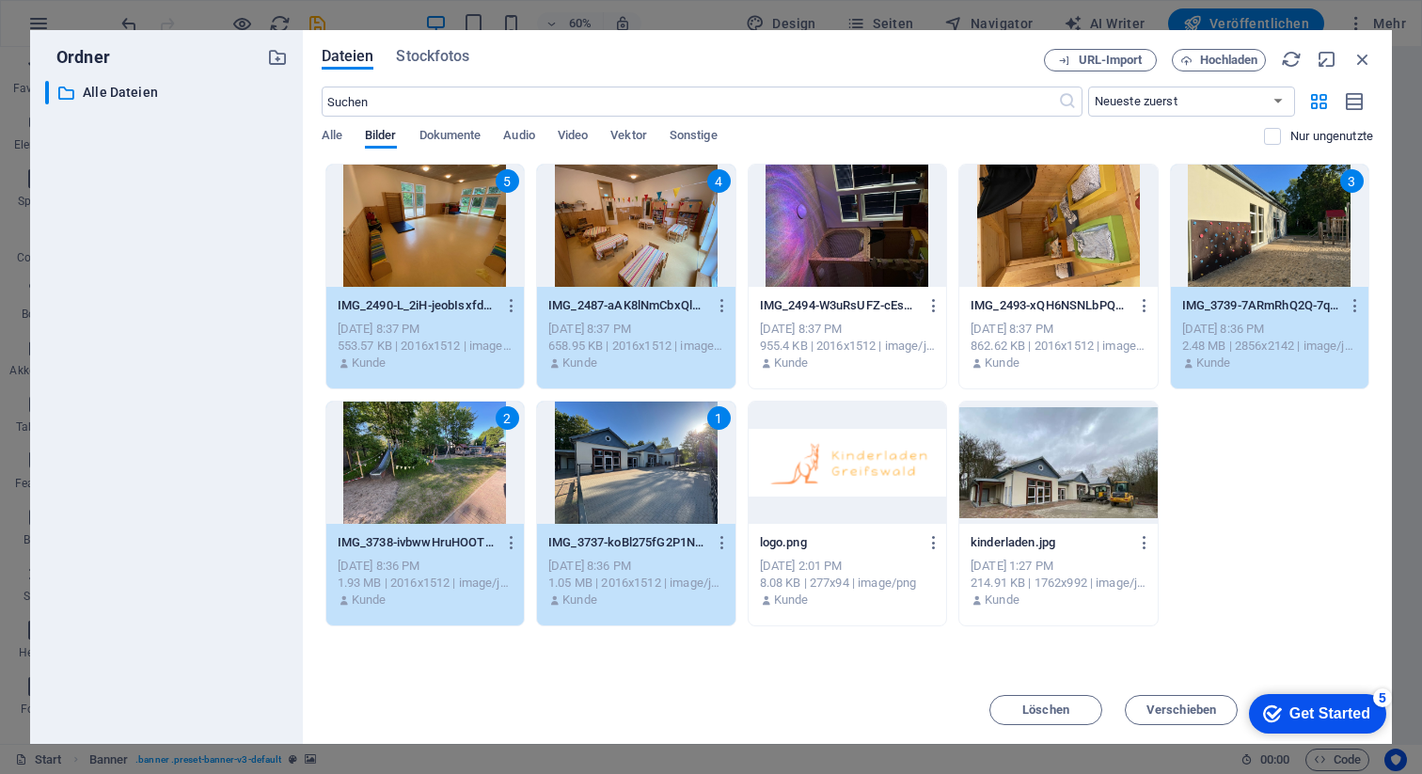
click at [1331, 714] on div "Get Started" at bounding box center [1330, 714] width 81 height 17
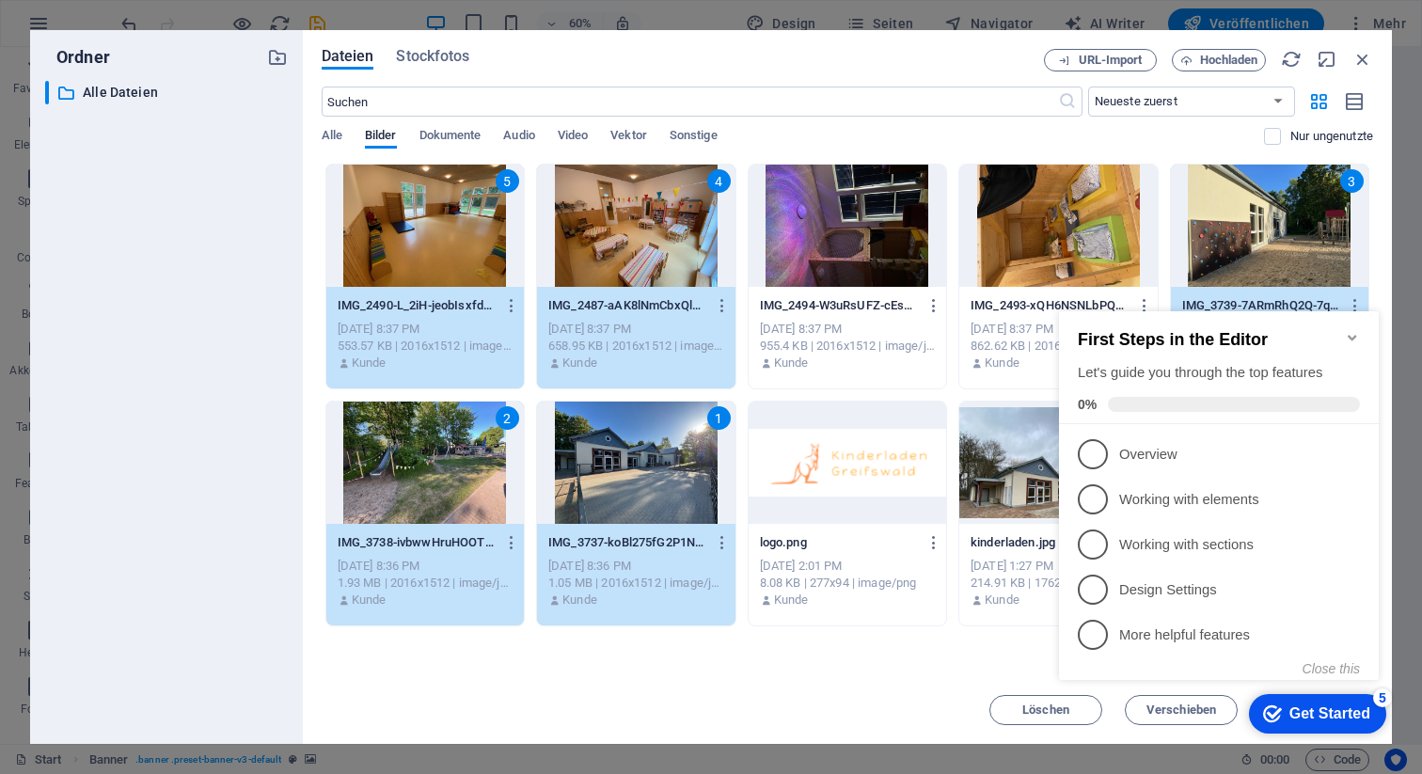
click at [1334, 714] on div "Get Started" at bounding box center [1330, 714] width 81 height 17
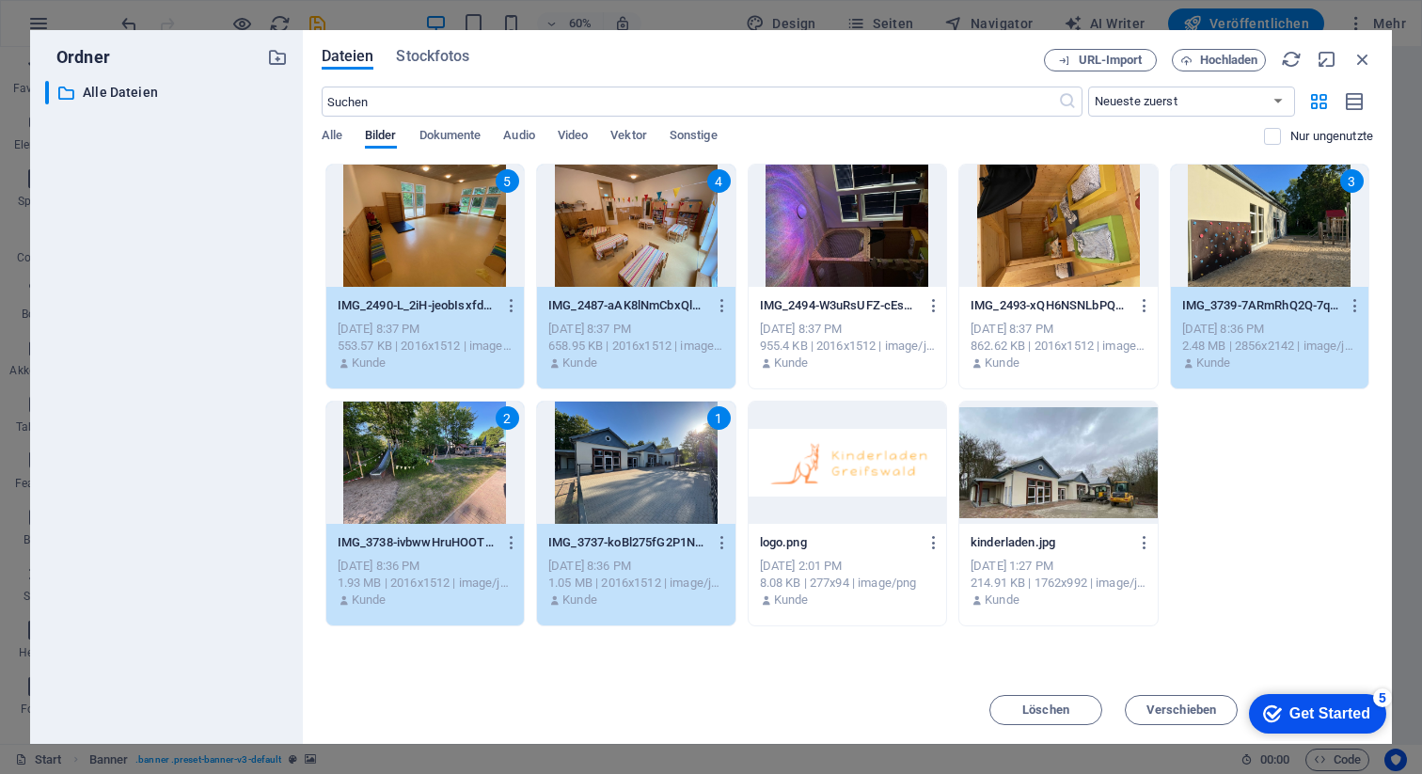
click at [1333, 723] on div "checkmark Get Started 5" at bounding box center [1317, 714] width 137 height 40
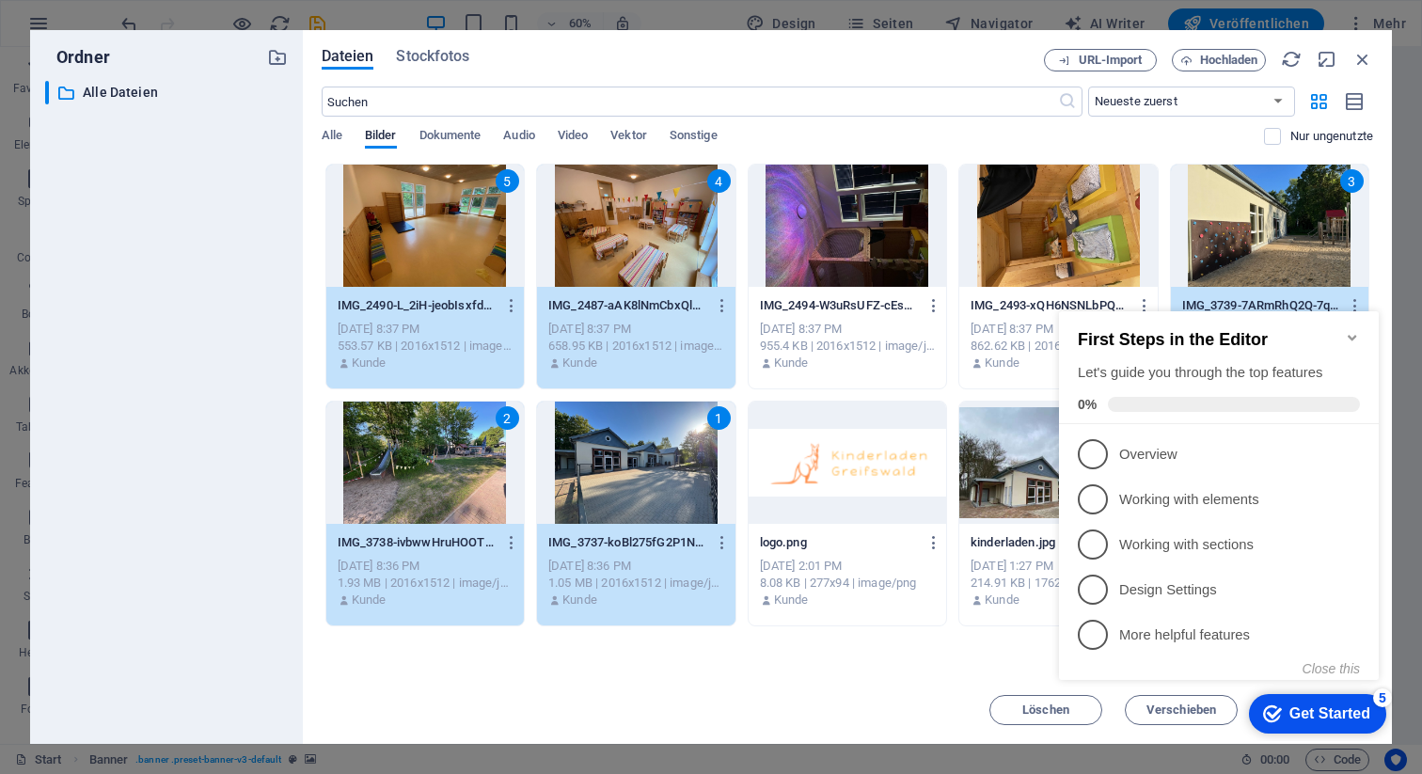
click at [1333, 723] on div "checkmark Get Started 5" at bounding box center [1317, 714] width 137 height 40
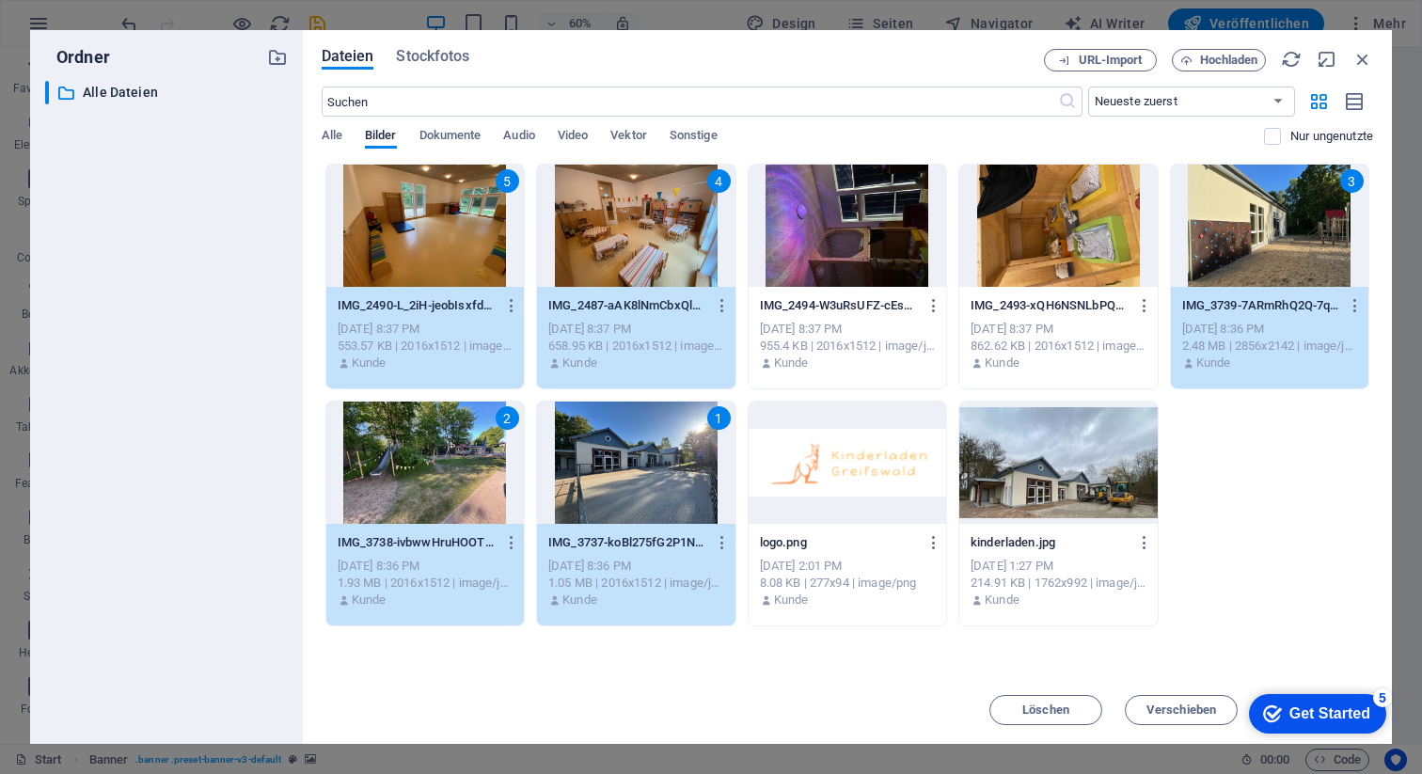
click at [1359, 707] on div "Get Started" at bounding box center [1330, 714] width 81 height 17
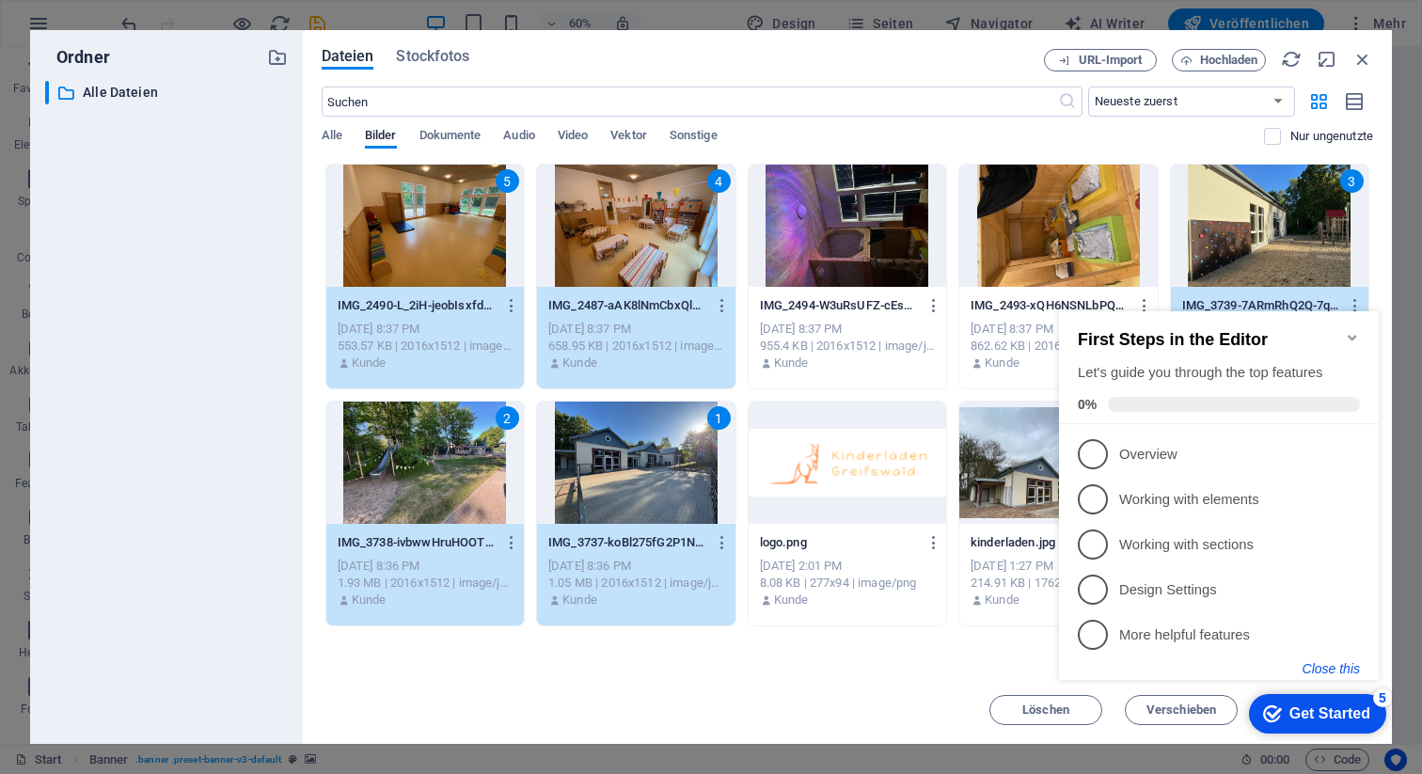
click at [1319, 664] on button "Close this" at bounding box center [1331, 668] width 57 height 15
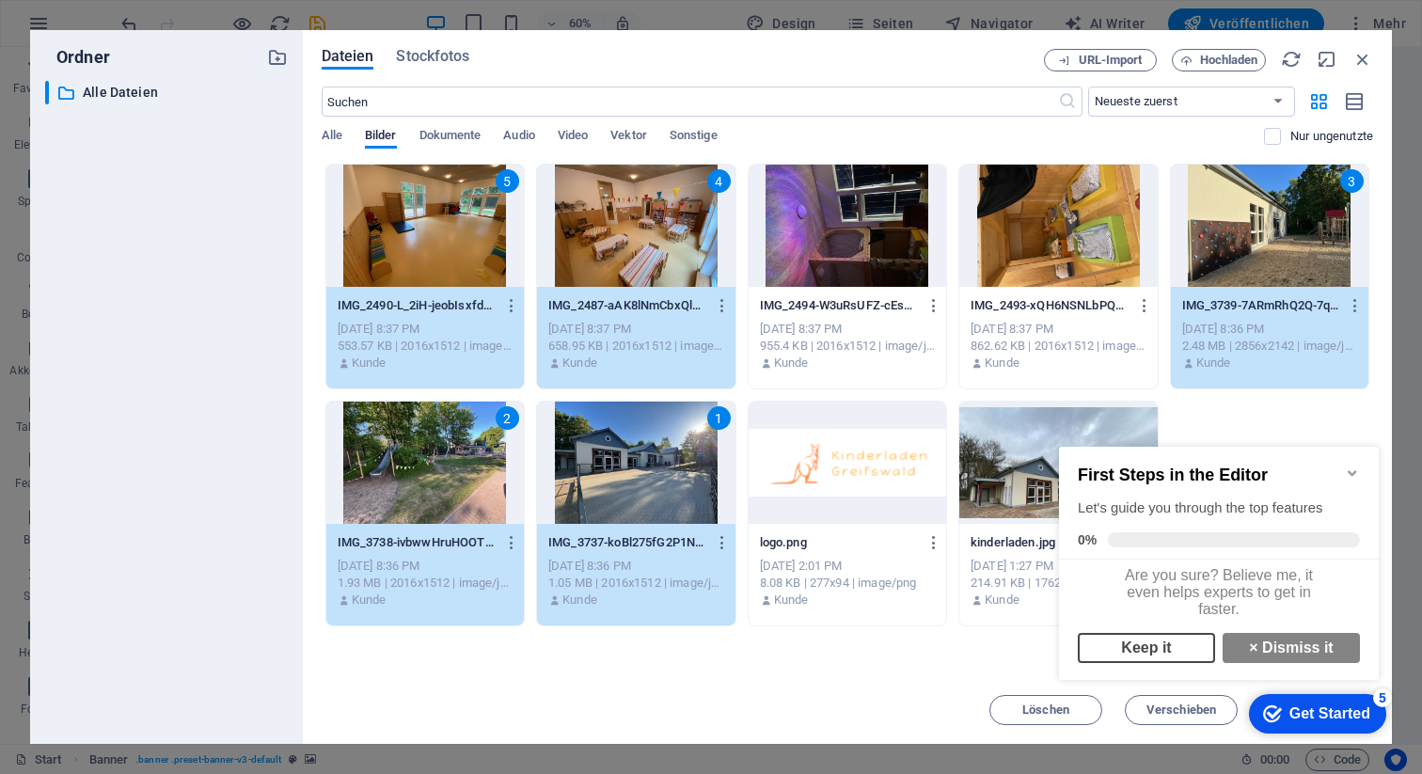
click at [1193, 656] on link "Keep it" at bounding box center [1146, 648] width 137 height 30
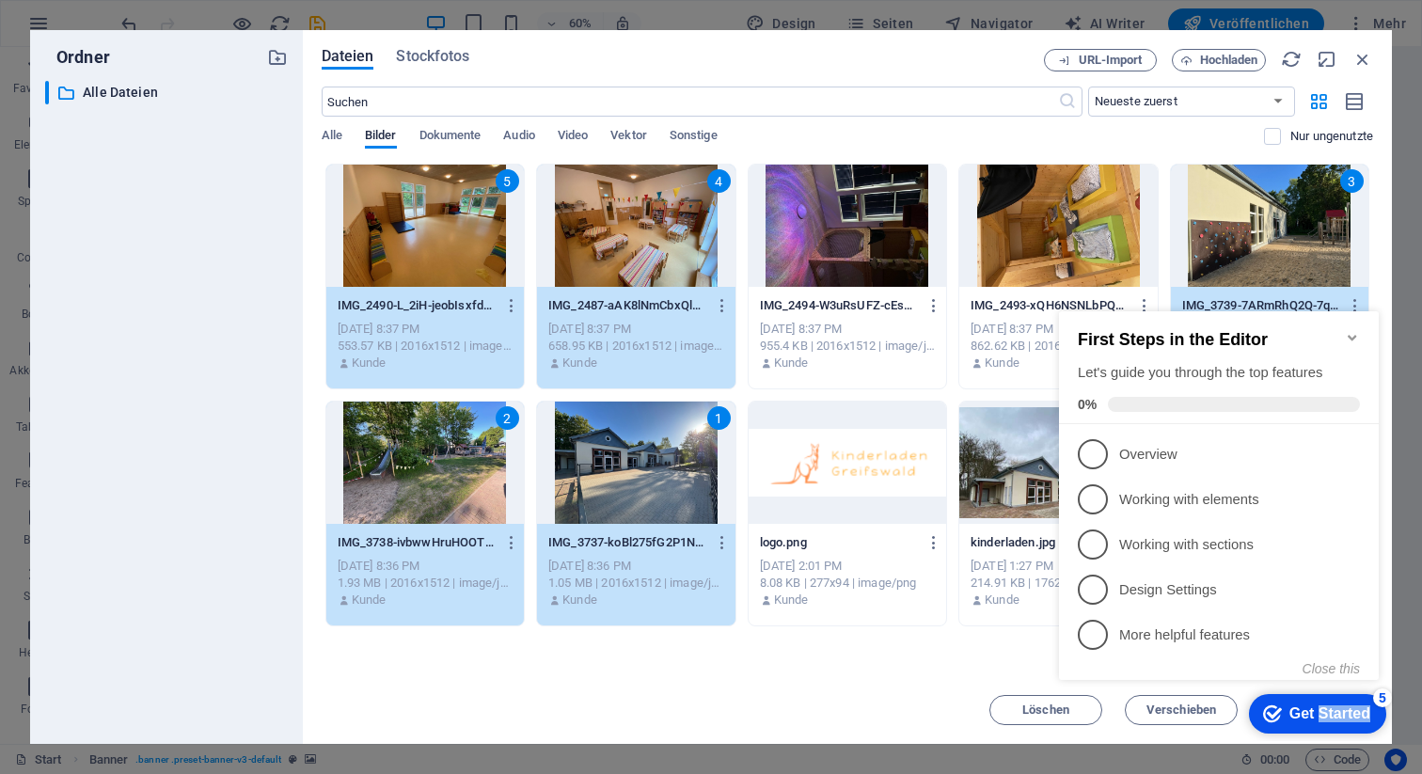
drag, startPoint x: 1318, startPoint y: 712, endPoint x: 1244, endPoint y: 773, distance: 96.2
click html "checkmark Get Started 5 First Steps in the Editor Let's guide you through the t…"
click at [1366, 329] on div "First Steps in the Editor Let's guide you through the top features 0%" at bounding box center [1219, 367] width 320 height 113
click at [1354, 335] on icon "Minimize checklist" at bounding box center [1352, 338] width 8 height 6
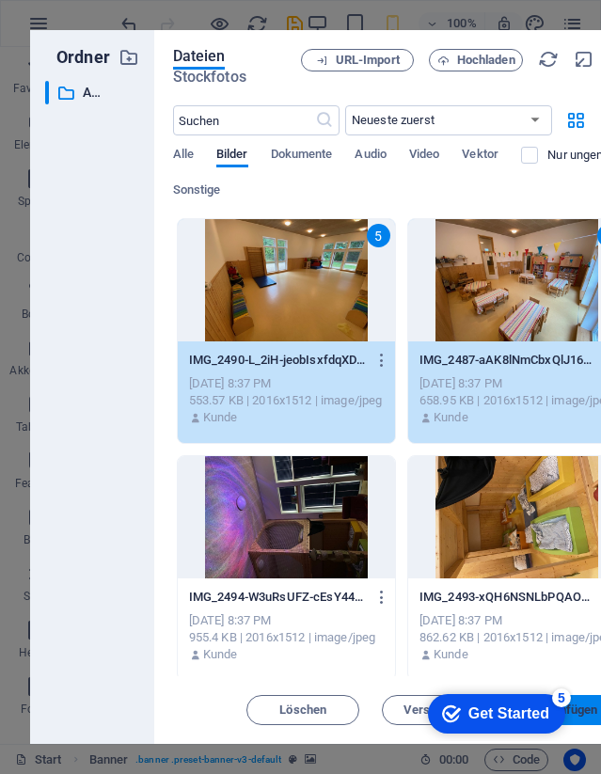
click at [594, 710] on span "Einfügen" at bounding box center [574, 710] width 48 height 11
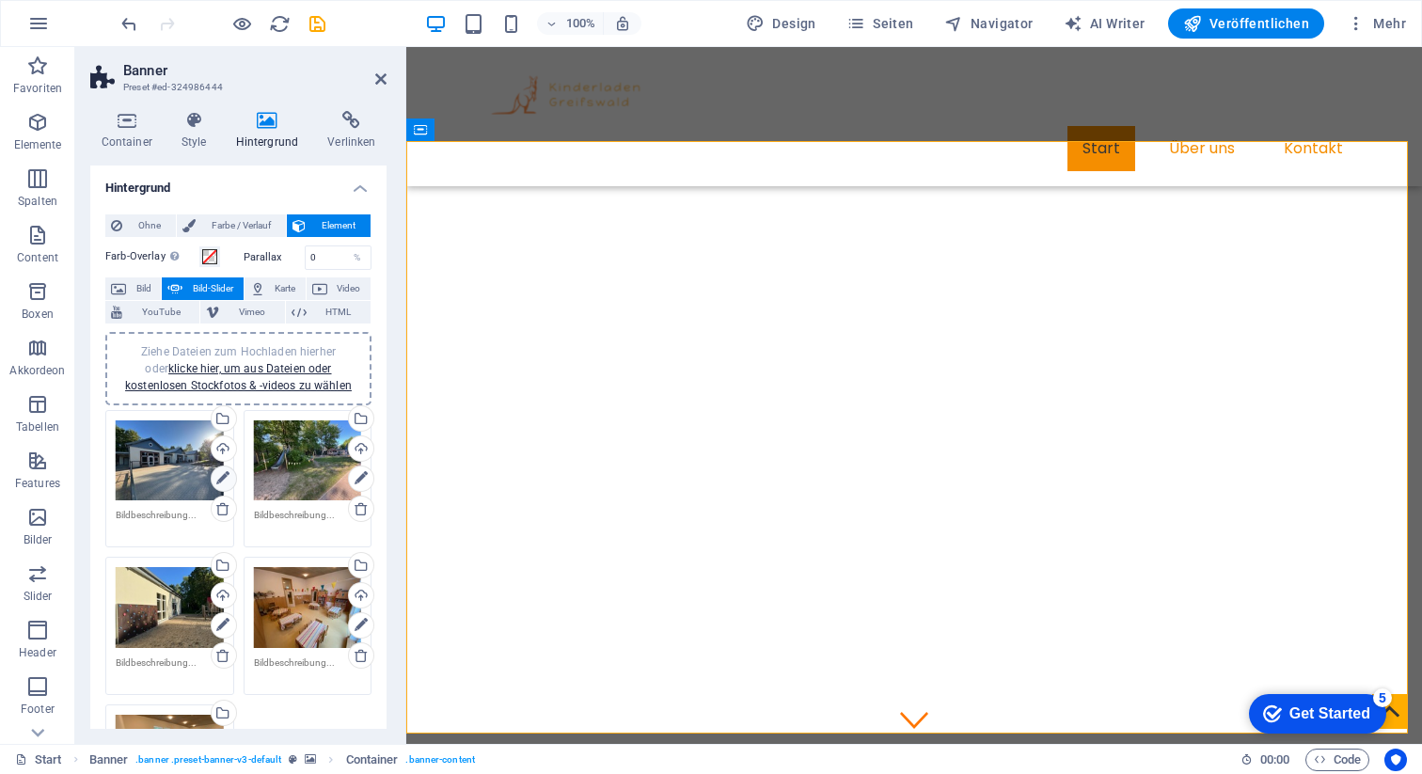
click at [219, 486] on icon at bounding box center [222, 479] width 13 height 23
click at [230, 475] on link at bounding box center [224, 479] width 26 height 26
click at [886, 117] on icon at bounding box center [888, 111] width 9 height 11
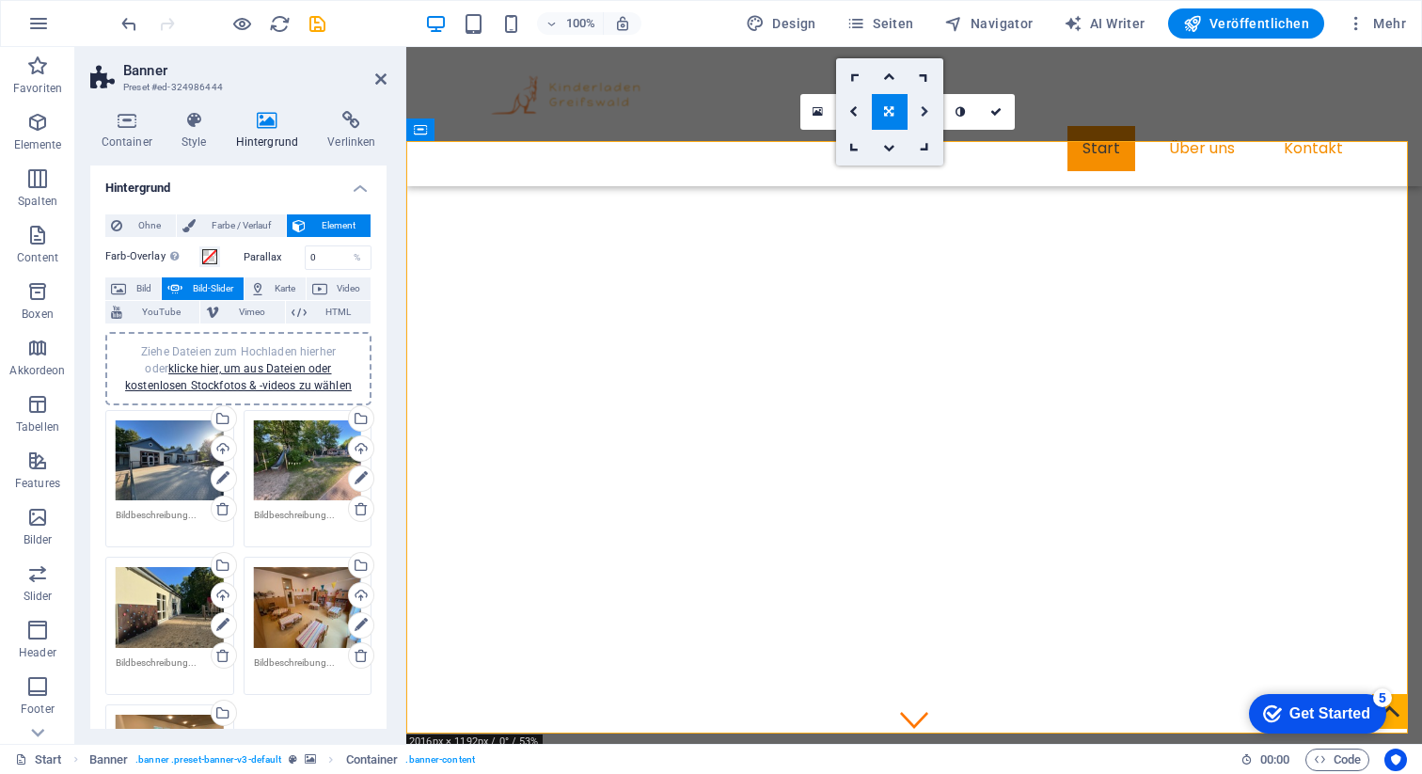
click at [913, 114] on link at bounding box center [926, 112] width 36 height 36
click at [883, 114] on link at bounding box center [890, 112] width 36 height 36
click at [887, 116] on icon at bounding box center [888, 111] width 9 height 11
click at [861, 114] on link at bounding box center [854, 112] width 36 height 36
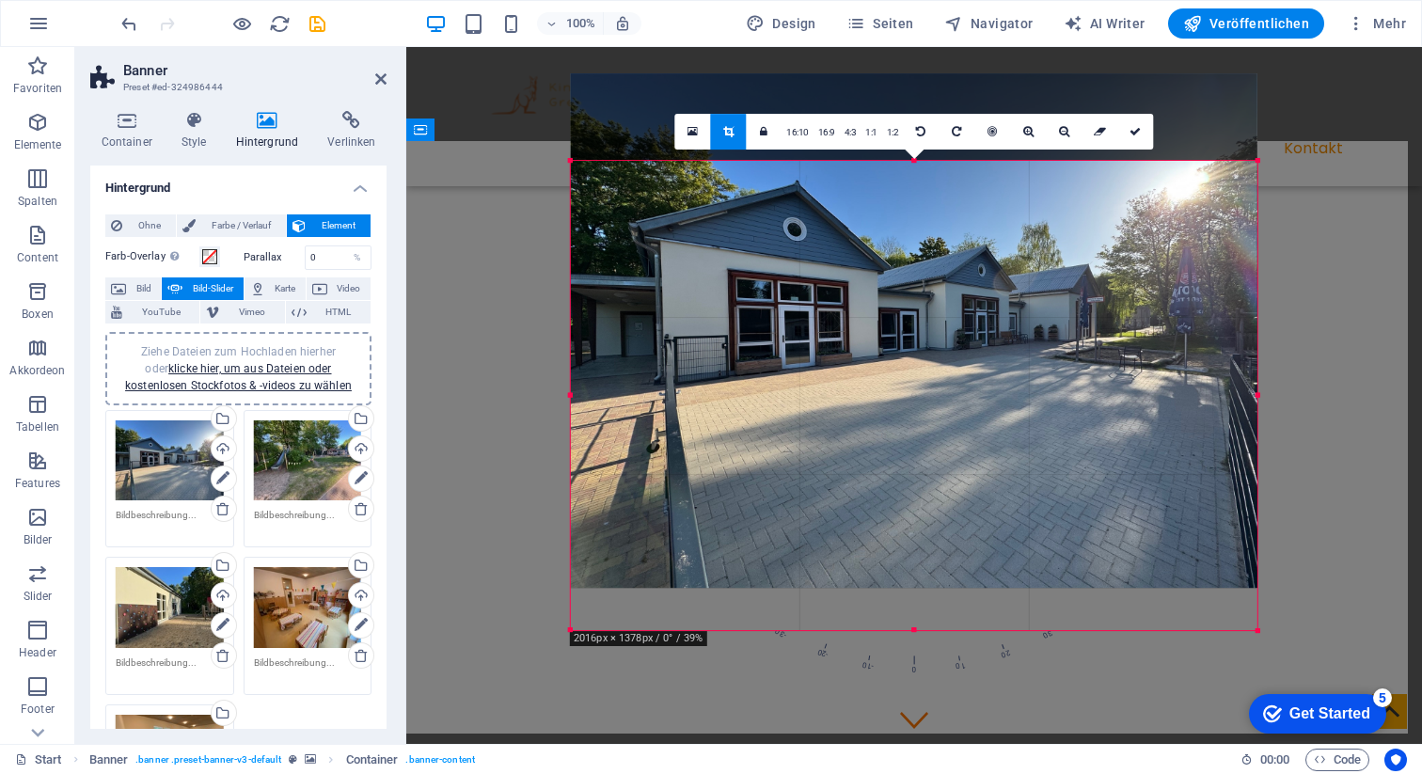
drag, startPoint x: 1287, startPoint y: 119, endPoint x: 1231, endPoint y: 206, distance: 104.1
click at [1231, 206] on div "180 170 160 150 140 130 120 110 100 90 80 70 60 50 40 30 20 10 0 -10 -20 -30 -4…" at bounding box center [914, 396] width 687 height 470
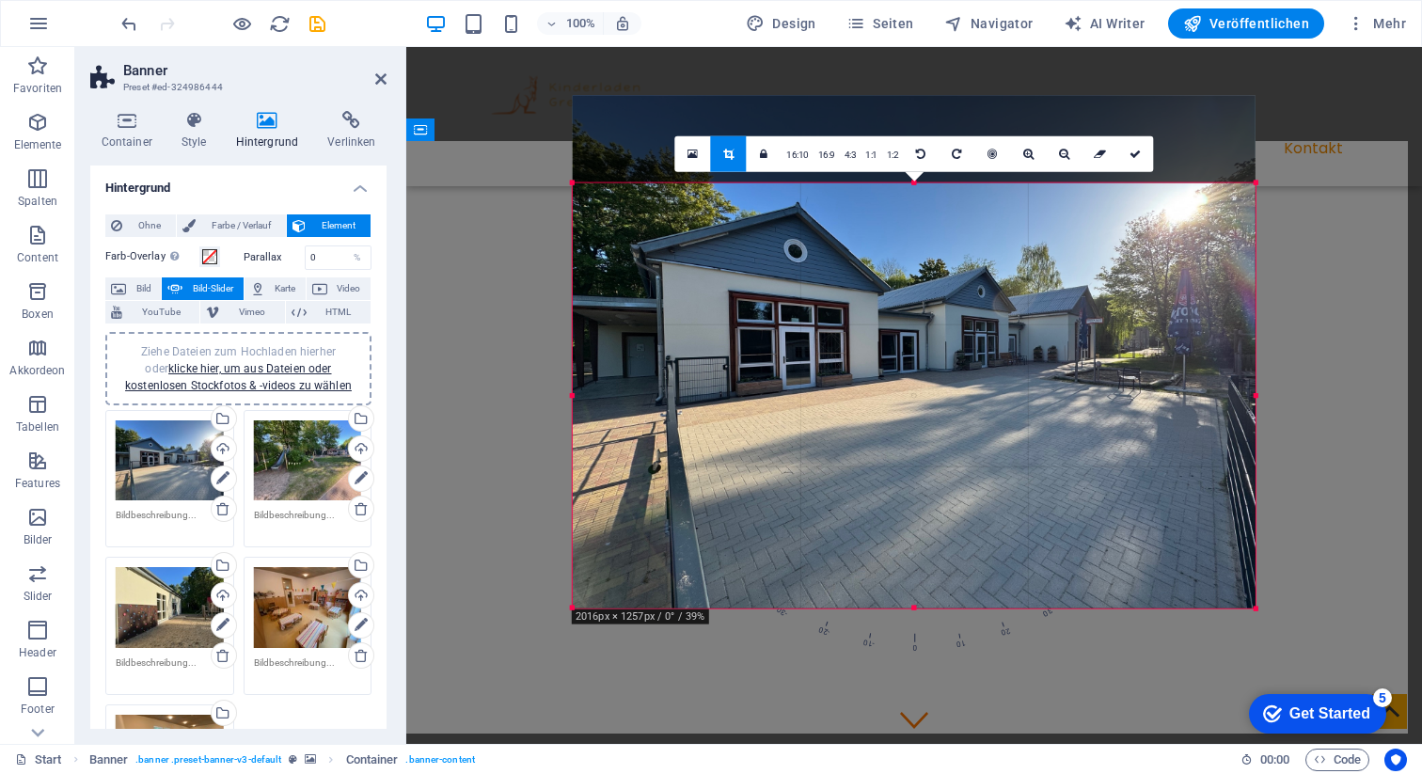
drag, startPoint x: 1258, startPoint y: 606, endPoint x: 1253, endPoint y: 505, distance: 100.8
click at [1253, 505] on div "180 170 160 150 140 130 120 110 100 90 80 70 60 50 40 30 20 10 0 -10 -20 -30 -4…" at bounding box center [914, 396] width 683 height 426
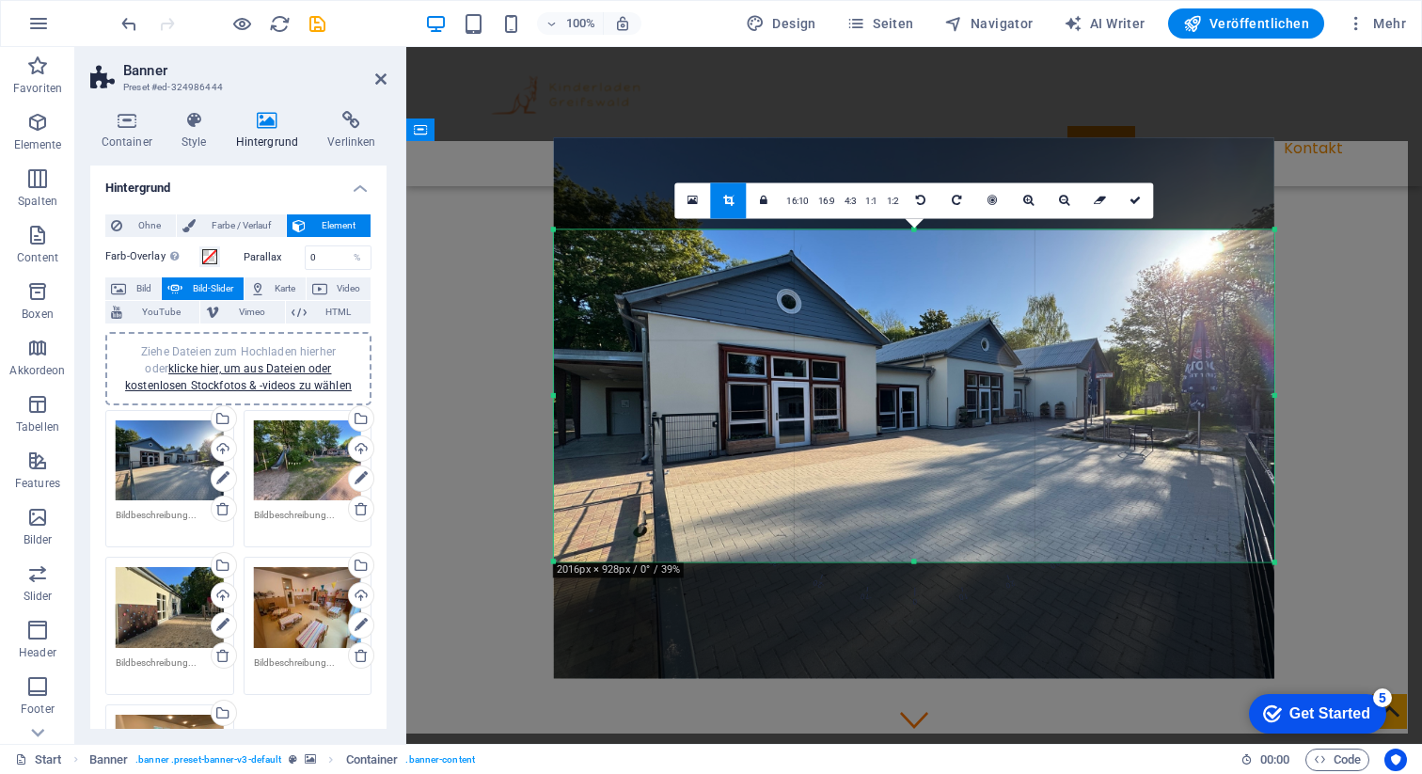
drag, startPoint x: 1251, startPoint y: 603, endPoint x: 1290, endPoint y: 510, distance: 100.8
click at [1275, 510] on div "180 170 160 150 140 130 120 110 100 90 80 70 60 50 40 30 20 10 0 -10 -20 -30 -4…" at bounding box center [914, 396] width 721 height 332
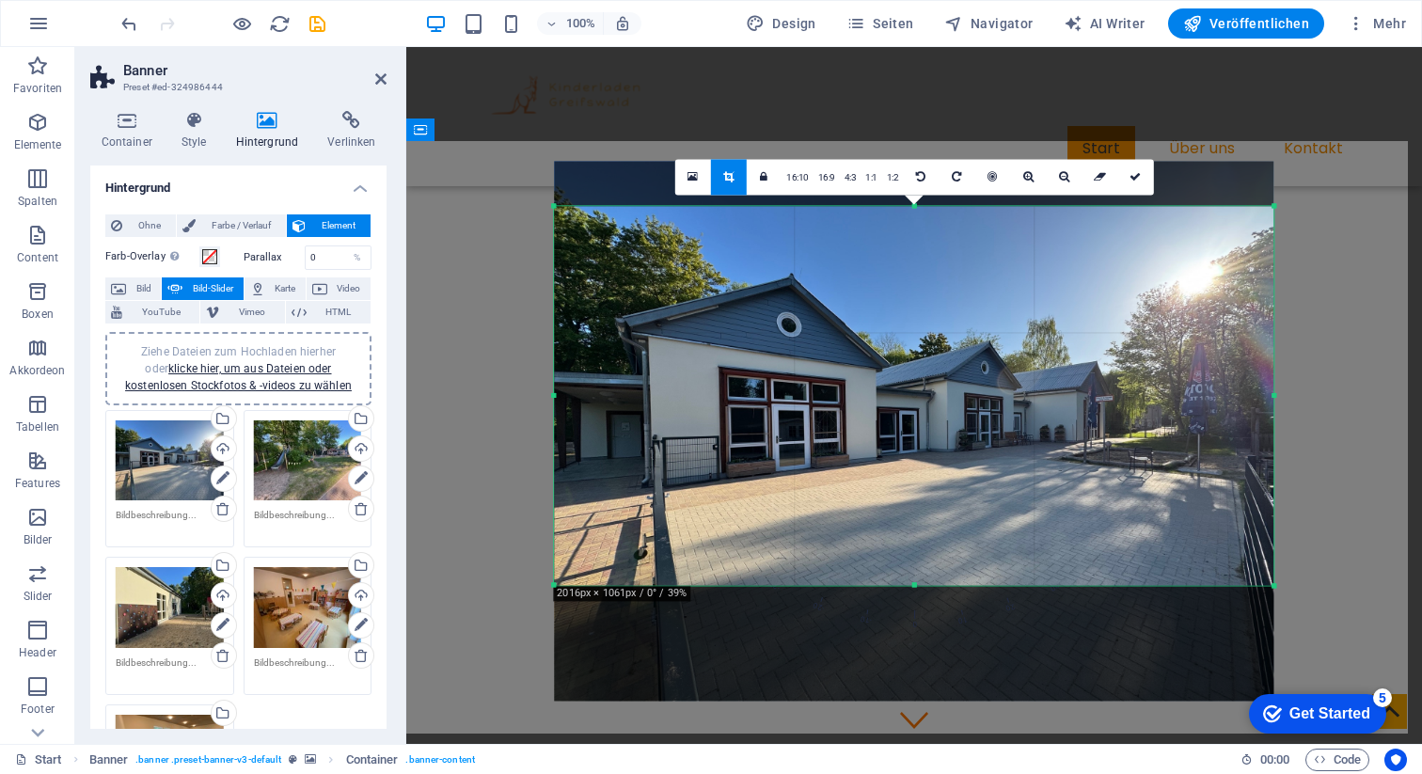
drag, startPoint x: 1273, startPoint y: 229, endPoint x: 1272, endPoint y: 182, distance: 47.0
click at [1272, 206] on div "180 170 160 150 140 130 120 110 100 90 80 70 60 50 40 30 20 10 0 -10 -20 -30 -4…" at bounding box center [914, 395] width 720 height 379
click at [1136, 181] on icon at bounding box center [1135, 176] width 11 height 11
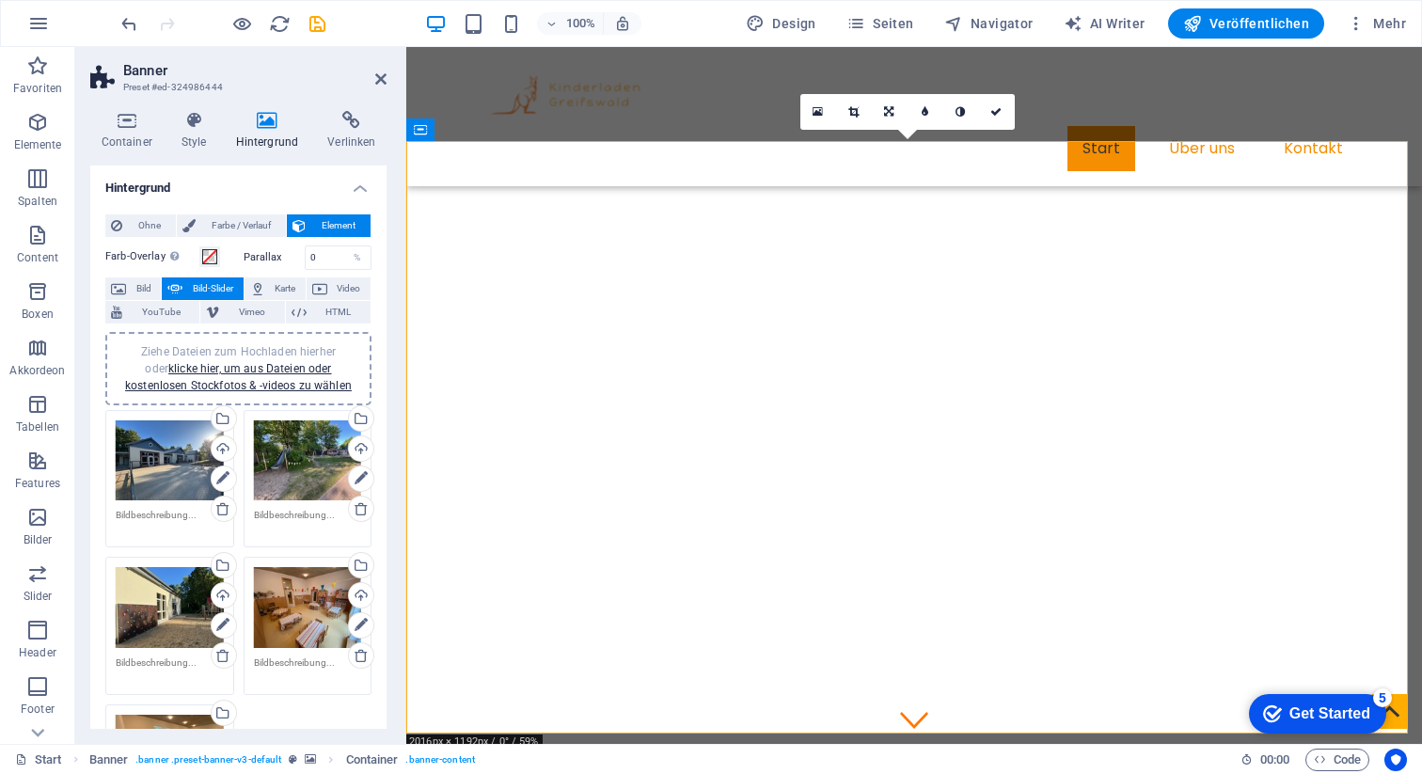
click at [1324, 720] on div "Get Started" at bounding box center [1330, 714] width 81 height 17
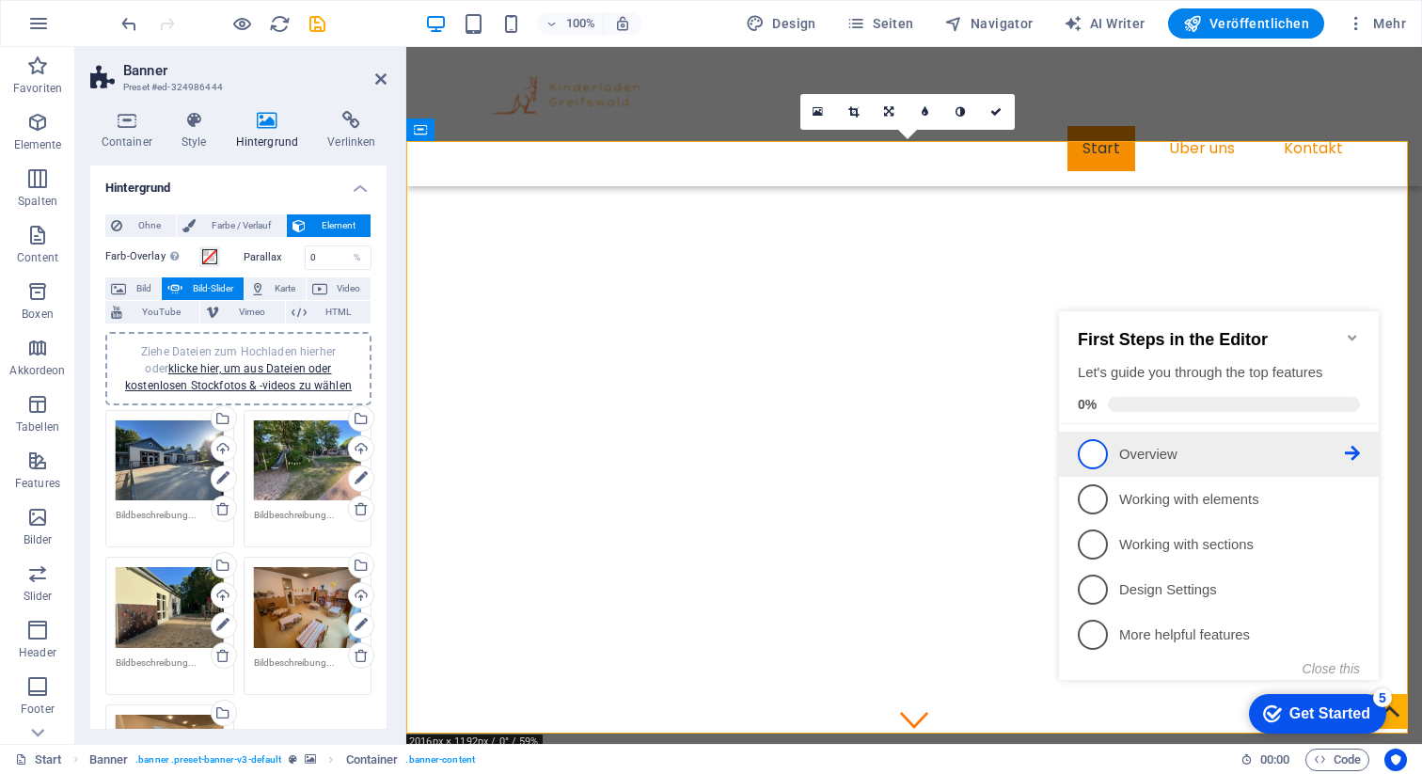
click at [1151, 449] on p "Overview - incomplete" at bounding box center [1233, 455] width 226 height 20
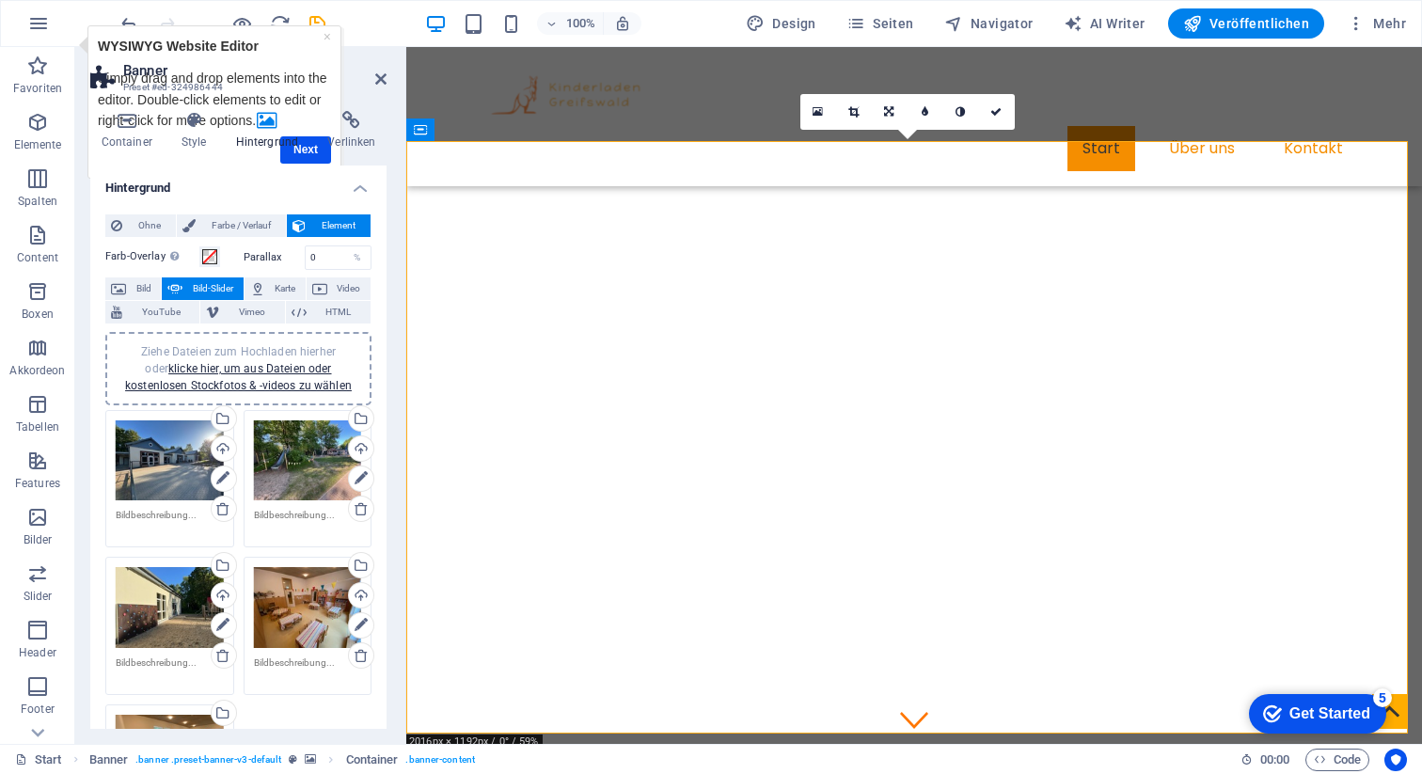
click at [1310, 716] on div "Get Started" at bounding box center [1330, 714] width 81 height 17
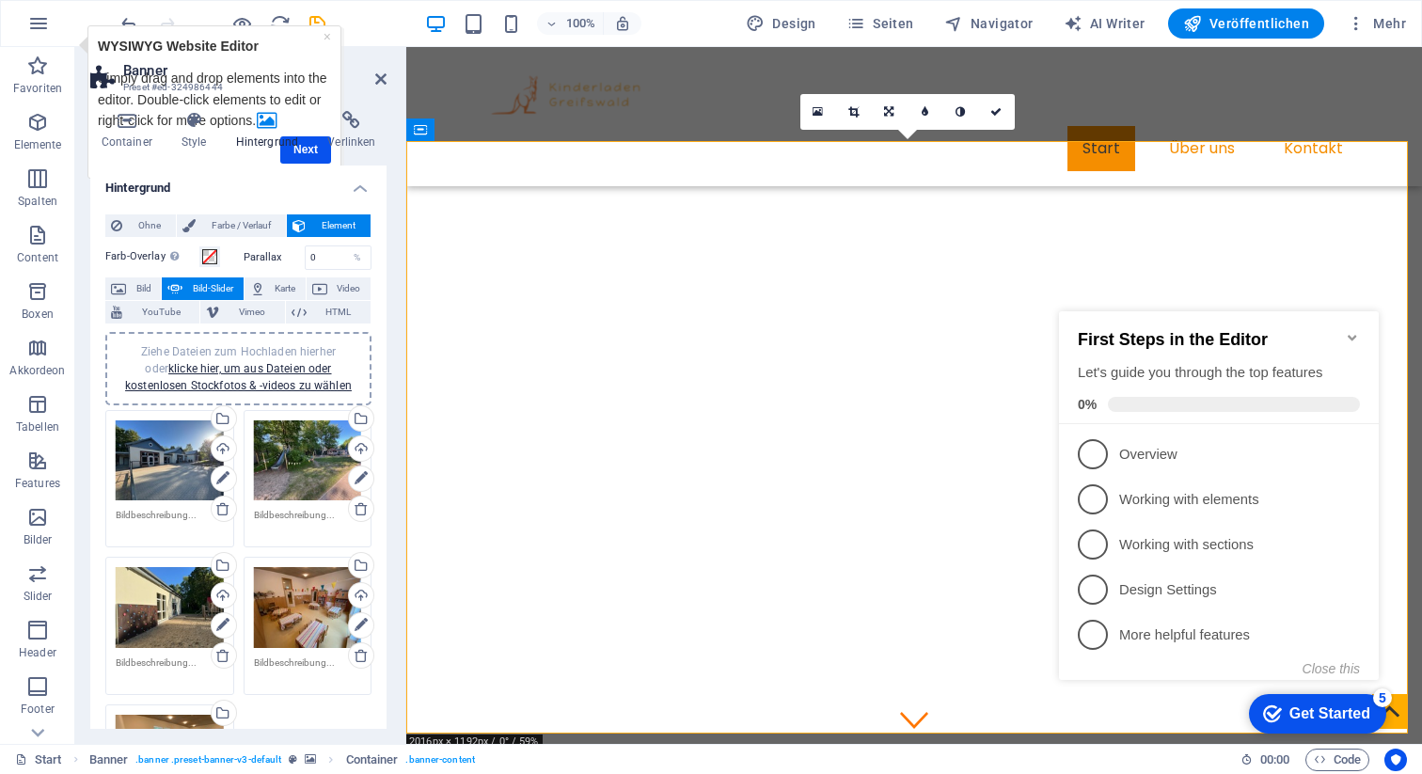
click div "checkmark Get Started 5 First Steps in the Editor Let's guide you through the t…"
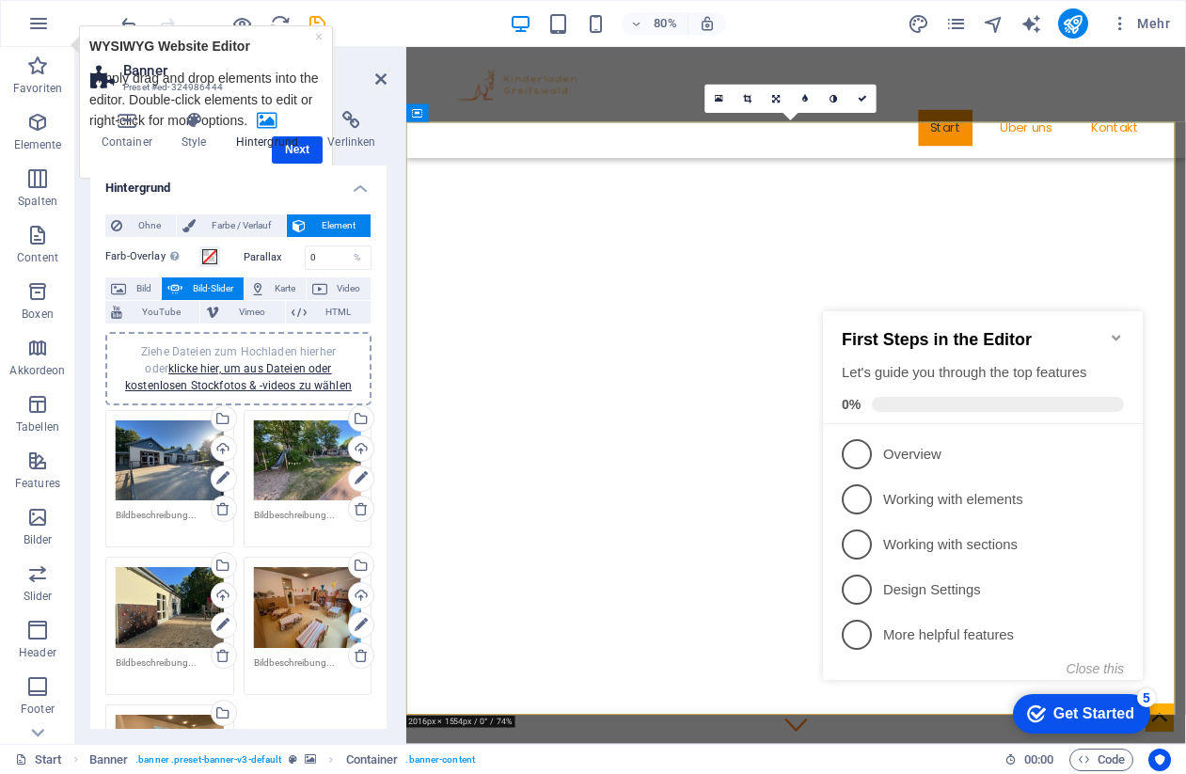
click at [1117, 330] on icon "Minimize checklist" at bounding box center [1116, 337] width 15 height 15
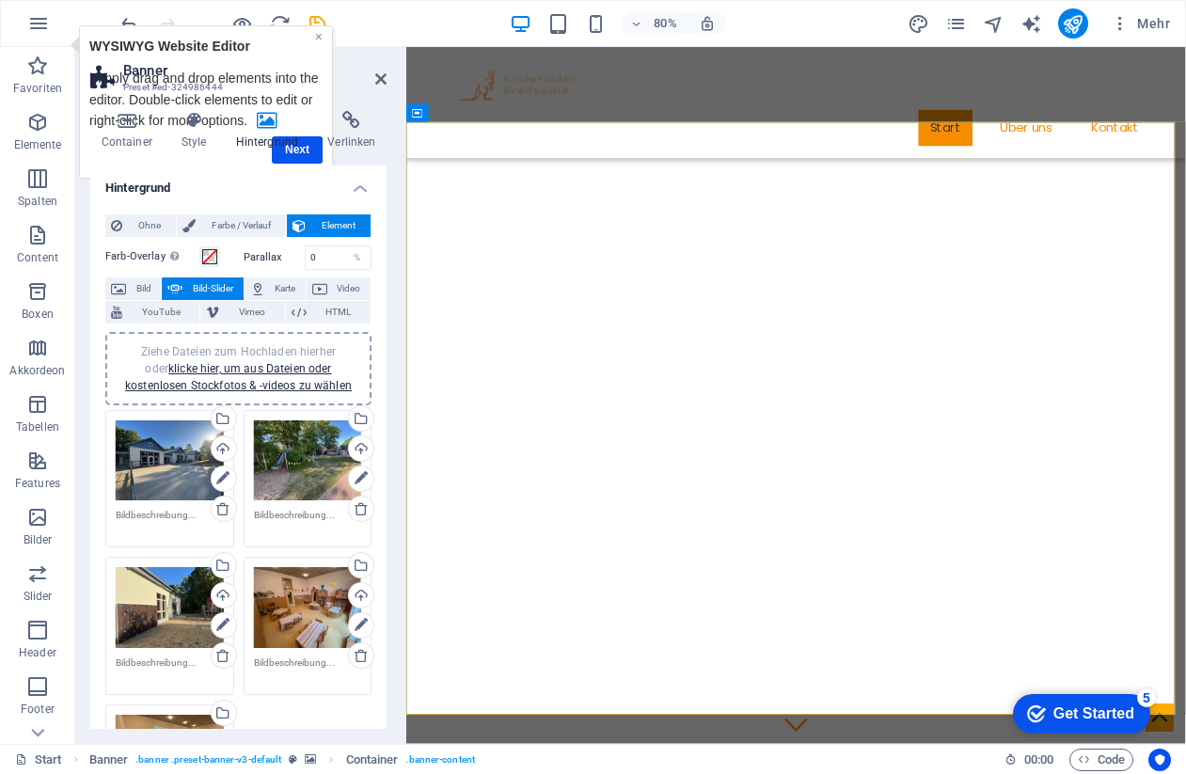
click at [320, 41] on link "×" at bounding box center [318, 36] width 8 height 15
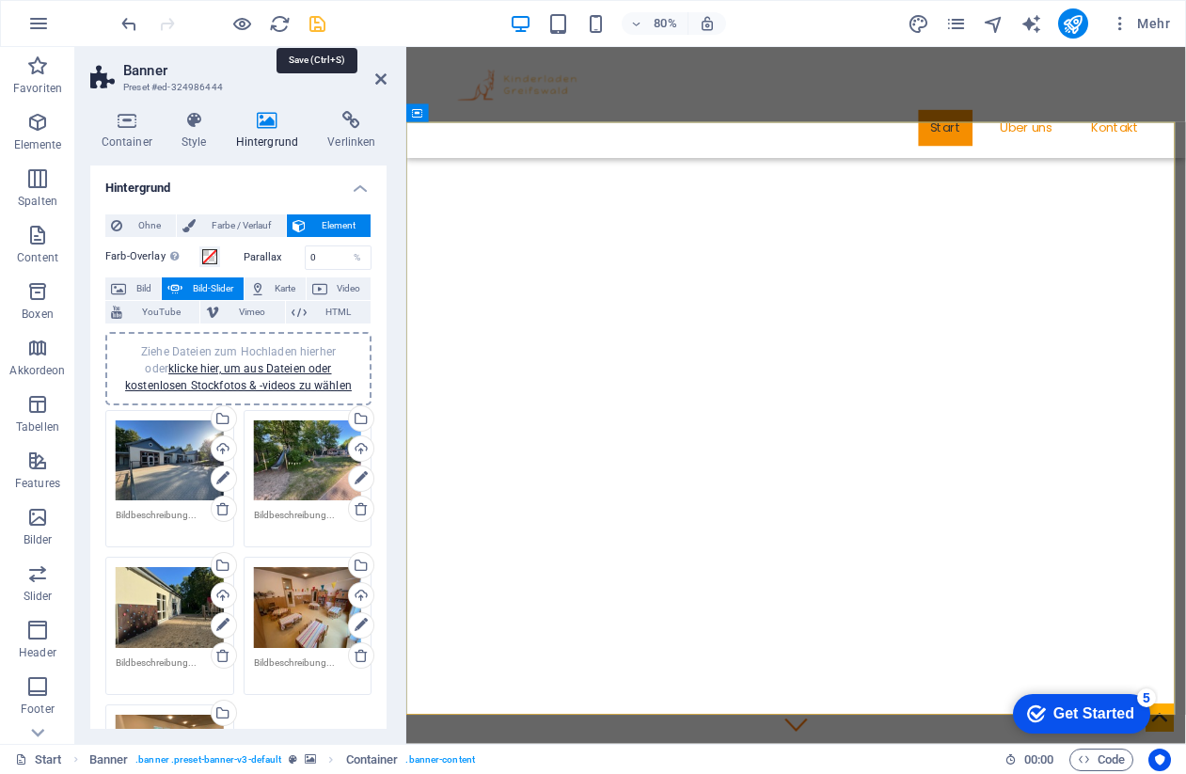
click at [317, 29] on icon "save" at bounding box center [318, 24] width 22 height 22
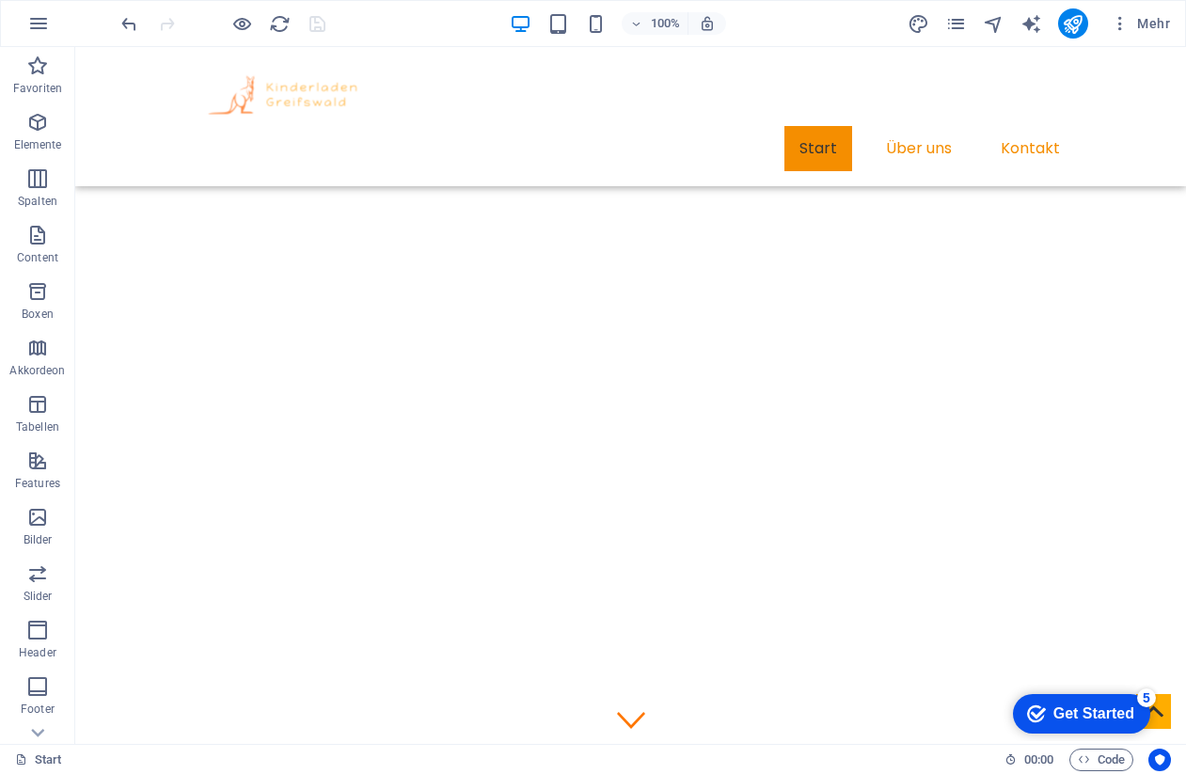
click at [1054, 707] on div "Get Started" at bounding box center [1094, 714] width 81 height 17
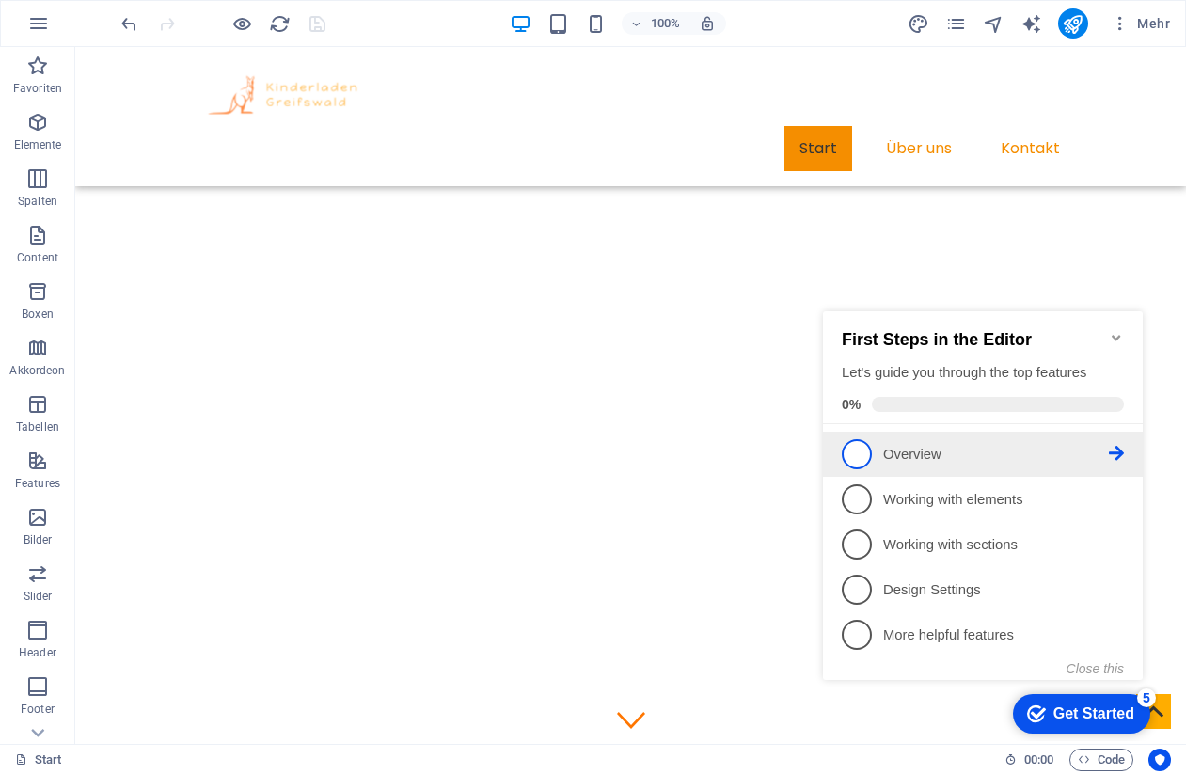
click at [934, 457] on p "Overview - incomplete" at bounding box center [996, 455] width 226 height 20
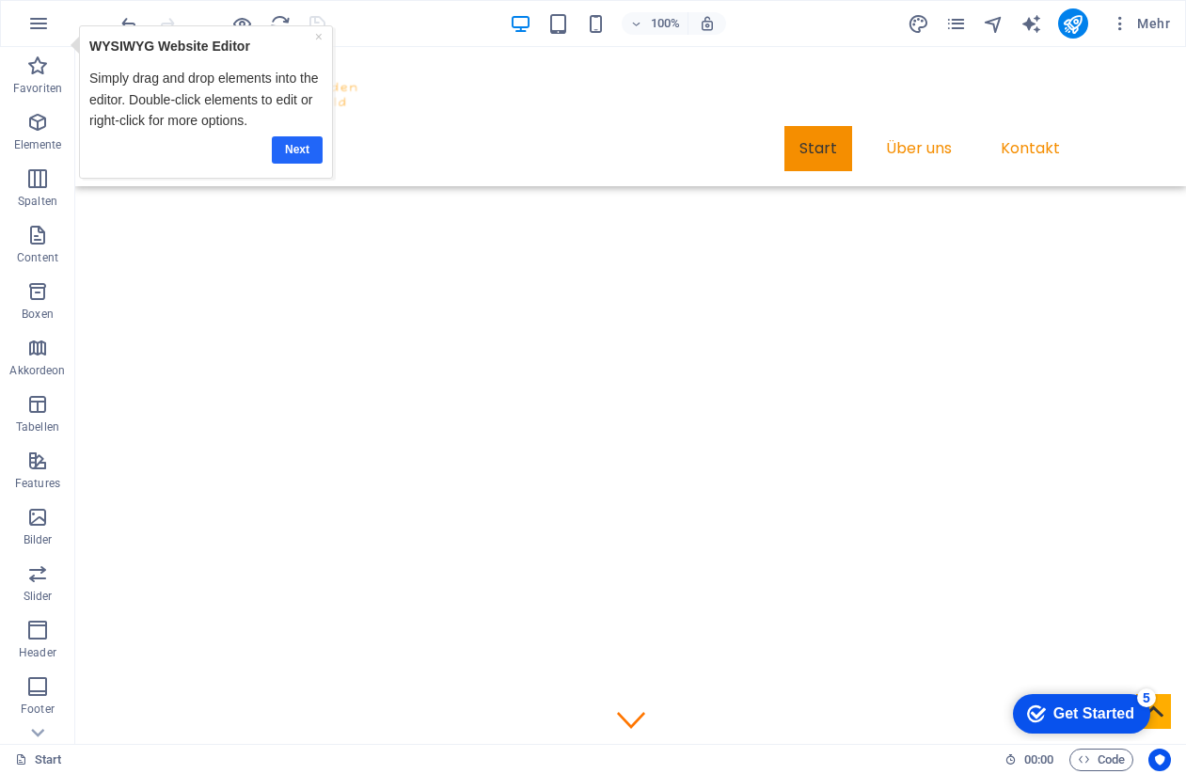
click at [292, 151] on link "Next" at bounding box center [296, 149] width 51 height 27
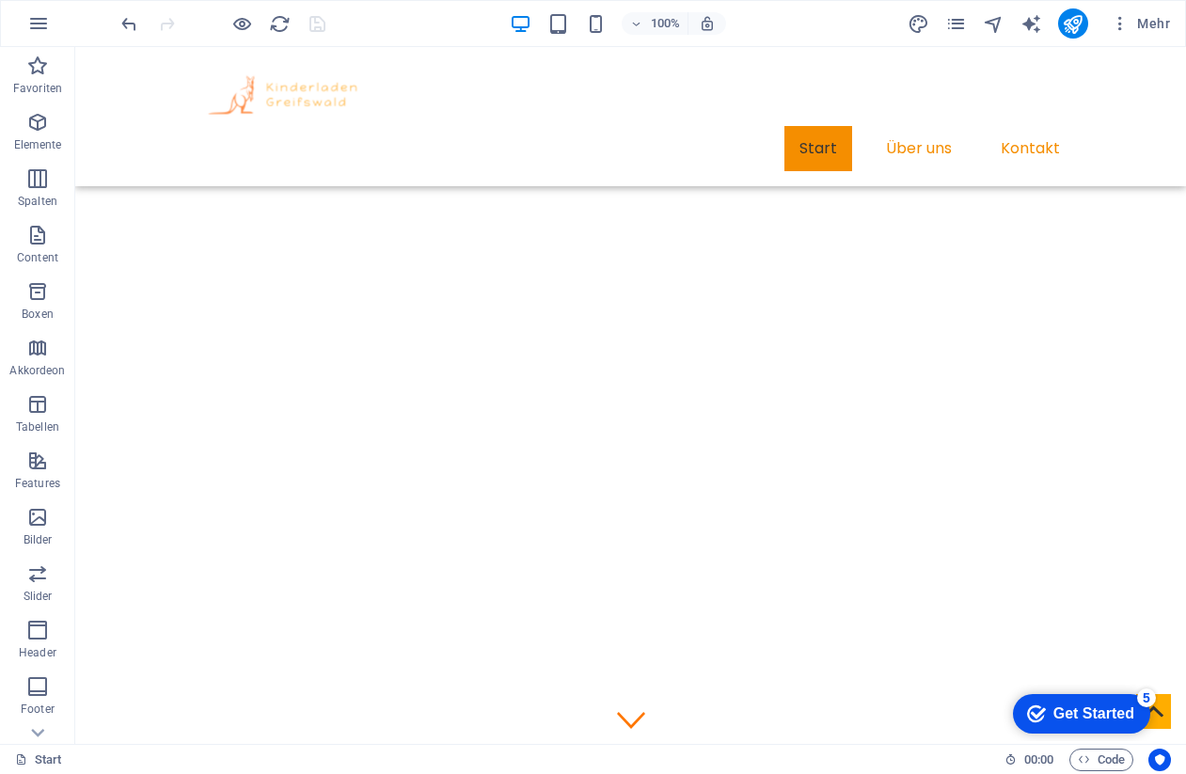
click at [1071, 706] on div "Get Started" at bounding box center [1094, 714] width 81 height 17
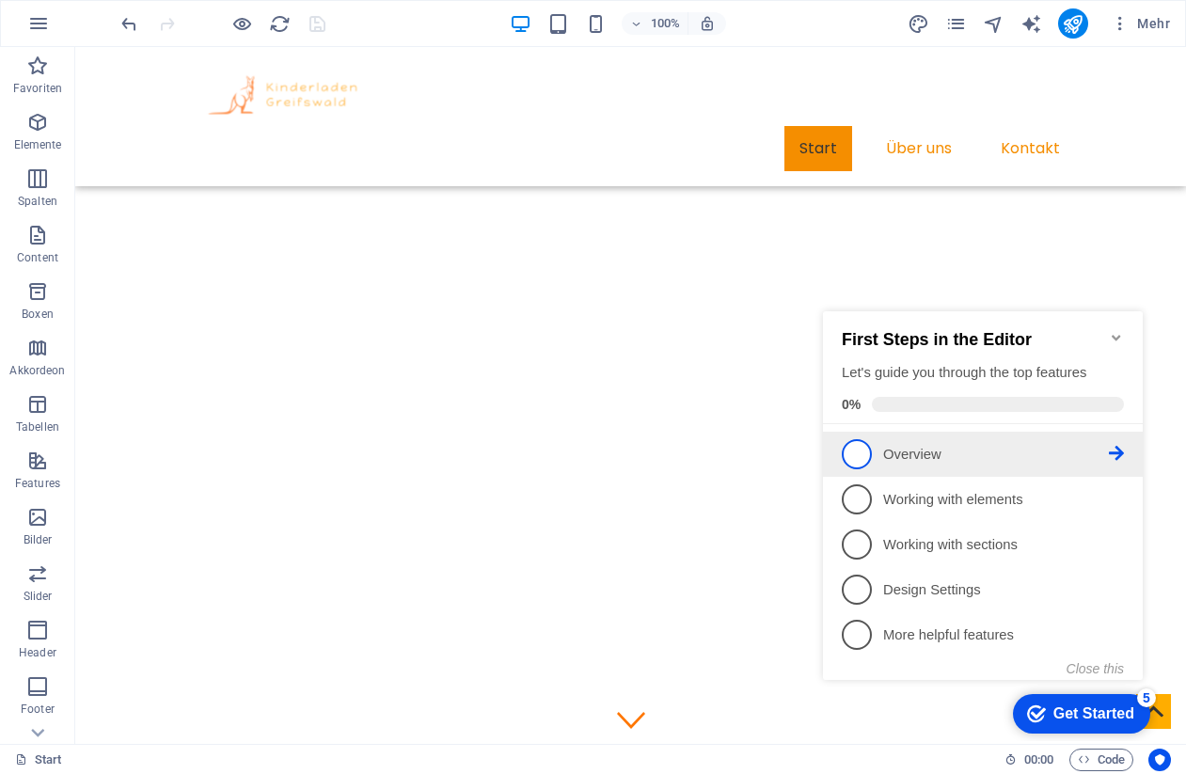
click at [851, 453] on span "1" at bounding box center [857, 454] width 30 height 30
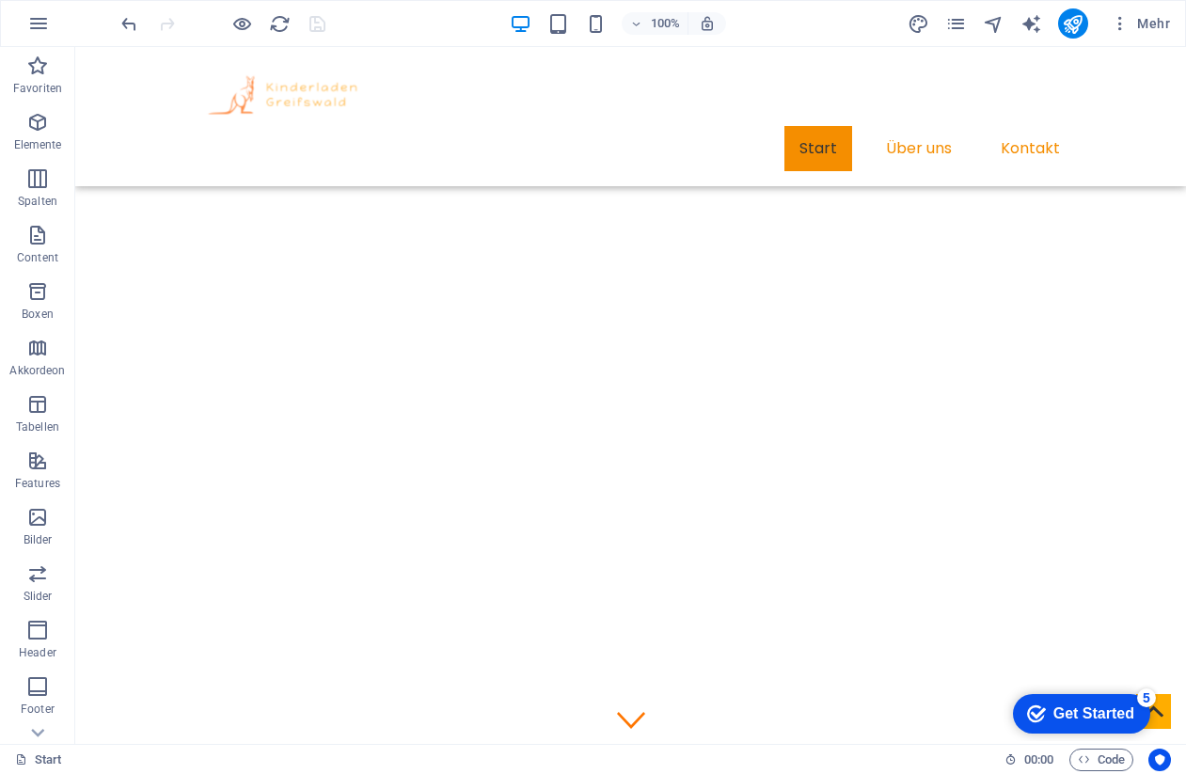
click at [1089, 713] on div "Get Started" at bounding box center [1094, 714] width 81 height 17
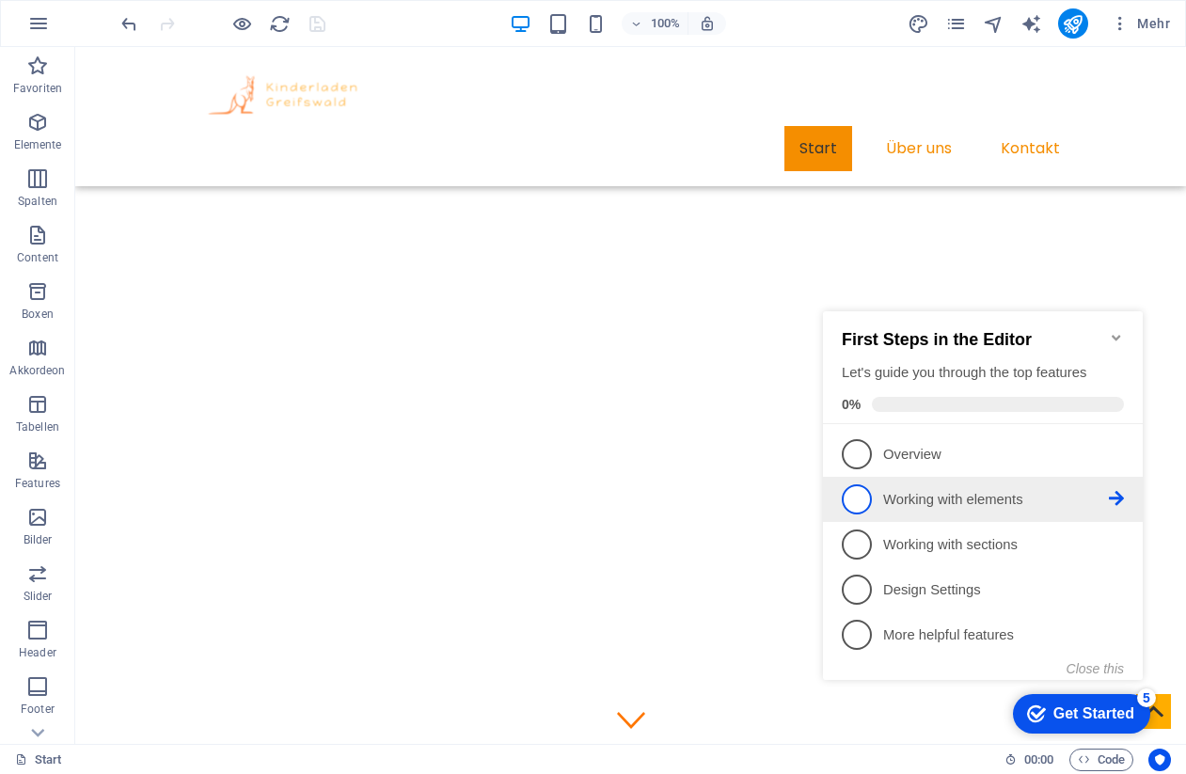
click at [963, 509] on link "2 Working with elements - incomplete" at bounding box center [983, 500] width 282 height 30
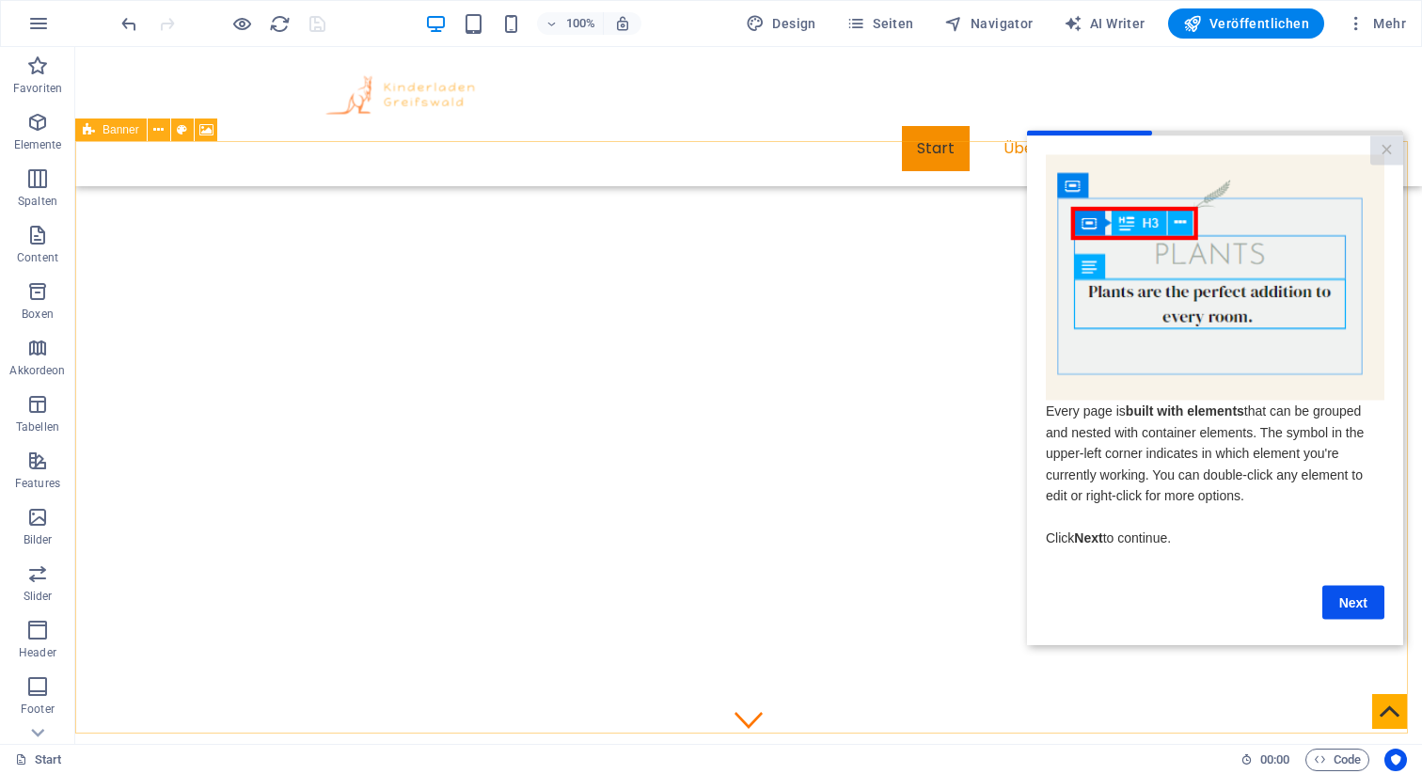
click at [123, 132] on span "Banner" at bounding box center [121, 129] width 37 height 11
select select "ms"
select select "s"
select select "progressive"
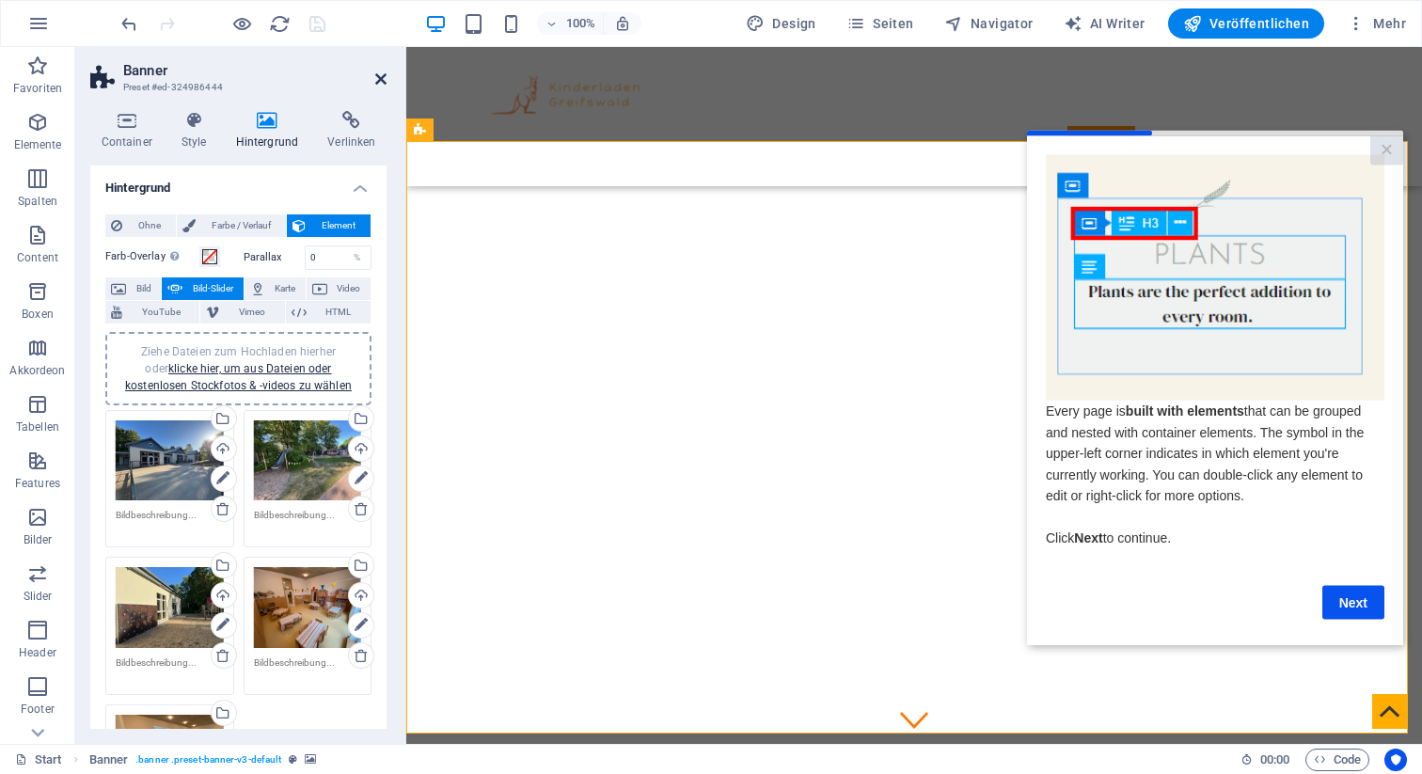
click at [375, 84] on icon at bounding box center [380, 78] width 11 height 15
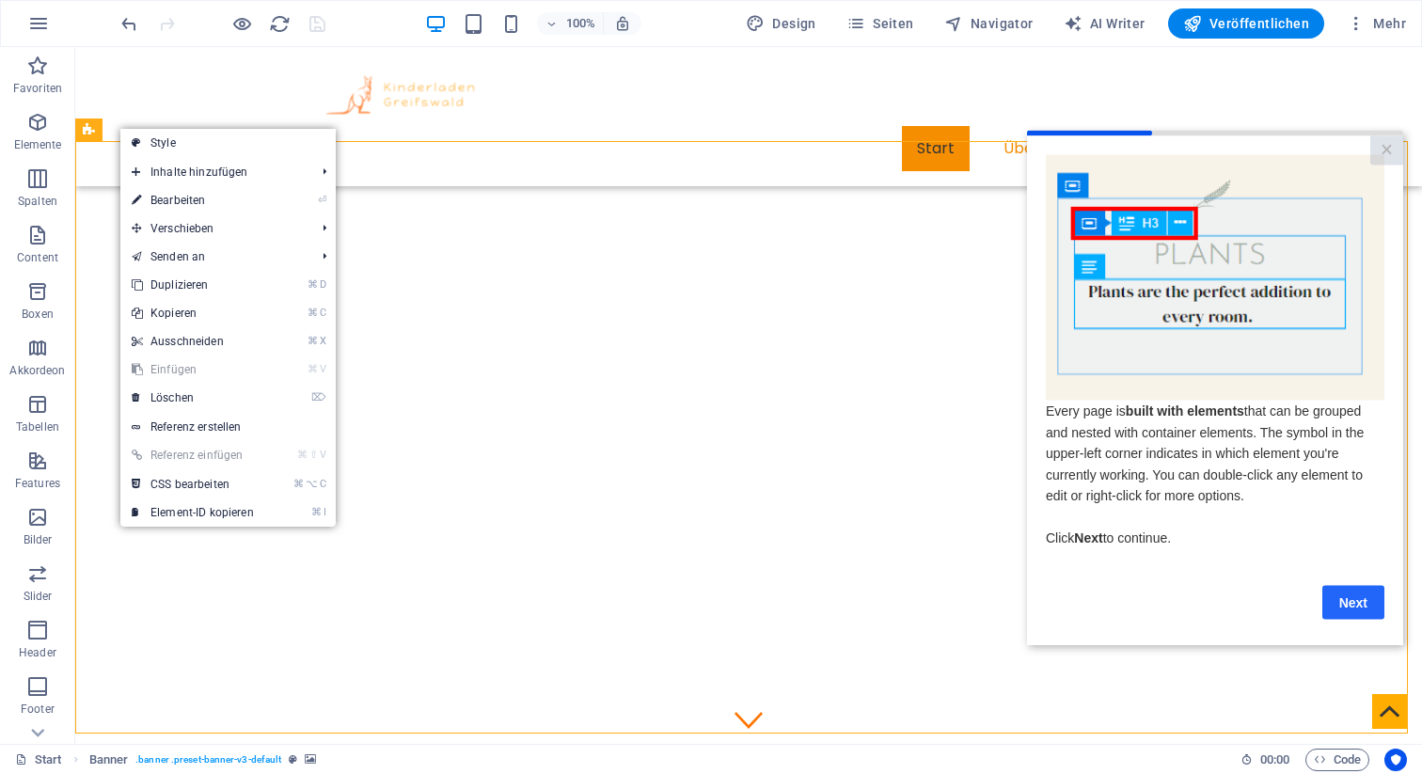
click at [1347, 602] on link "Next" at bounding box center [1354, 602] width 62 height 34
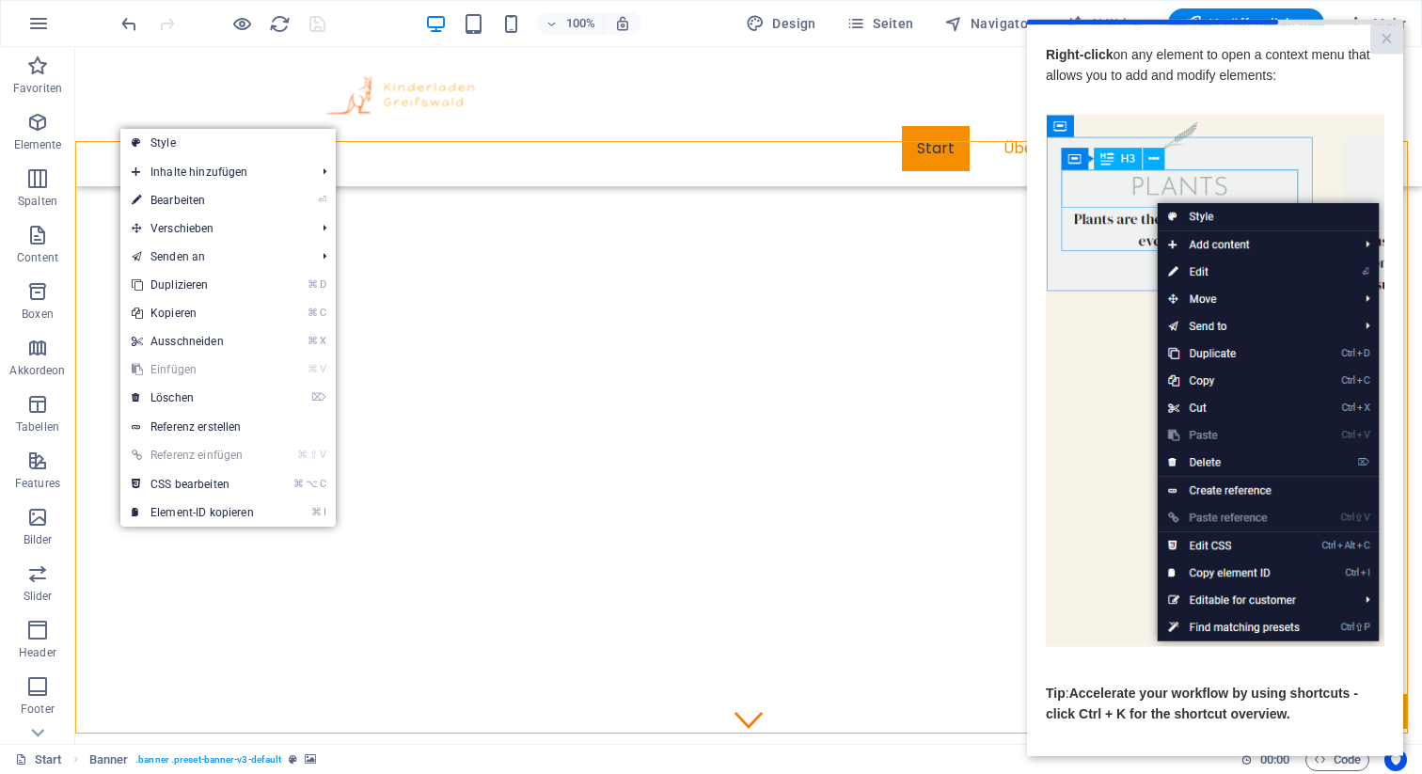
scroll to position [79, 0]
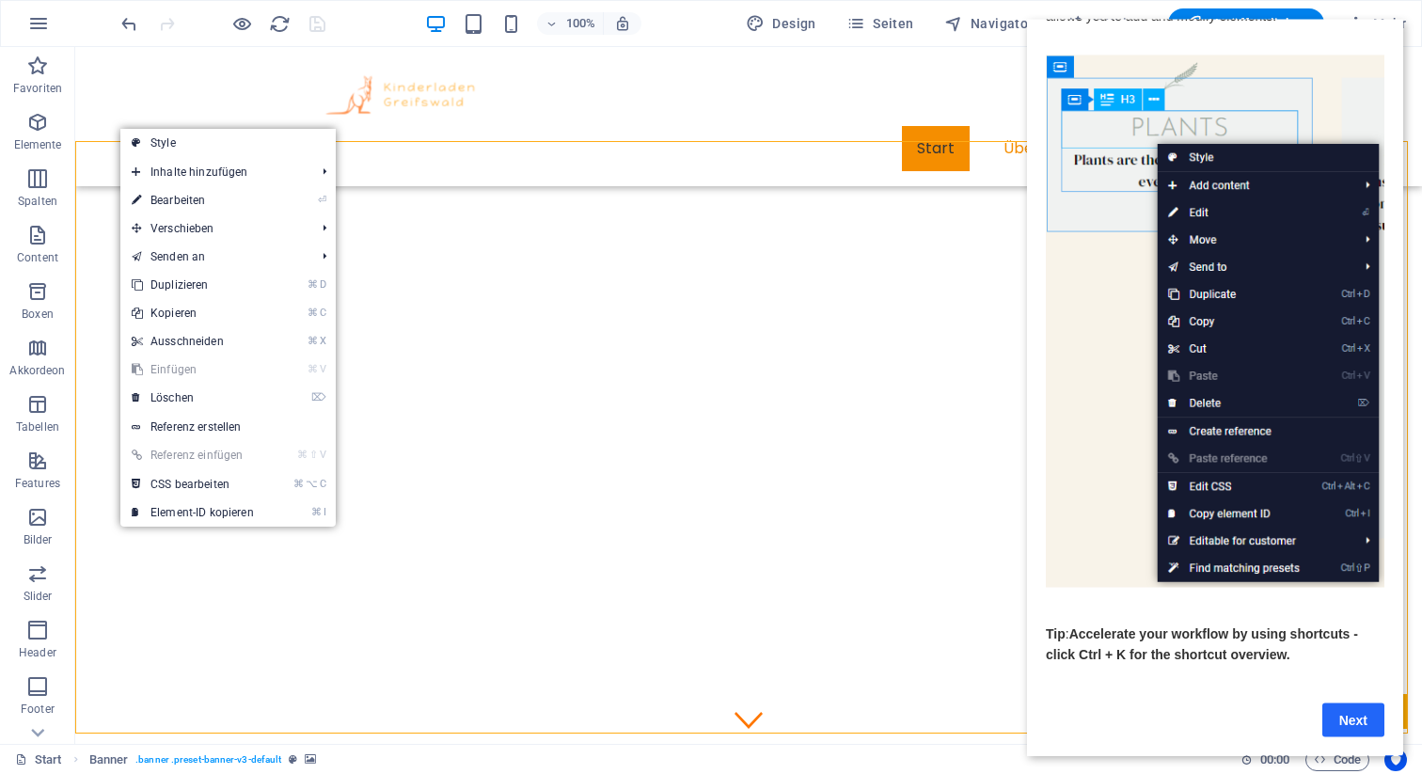
click at [1343, 707] on link "Next" at bounding box center [1354, 720] width 62 height 34
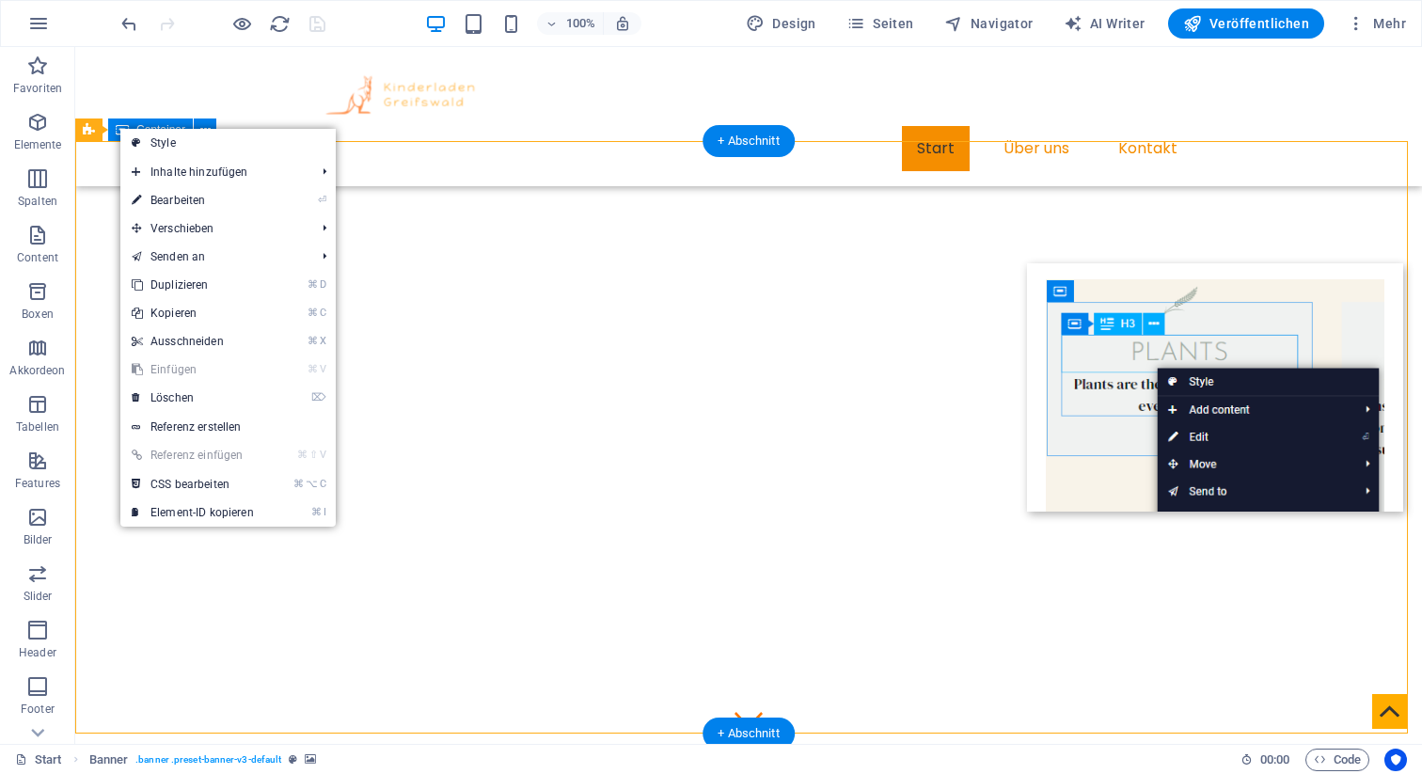
scroll to position [0, 0]
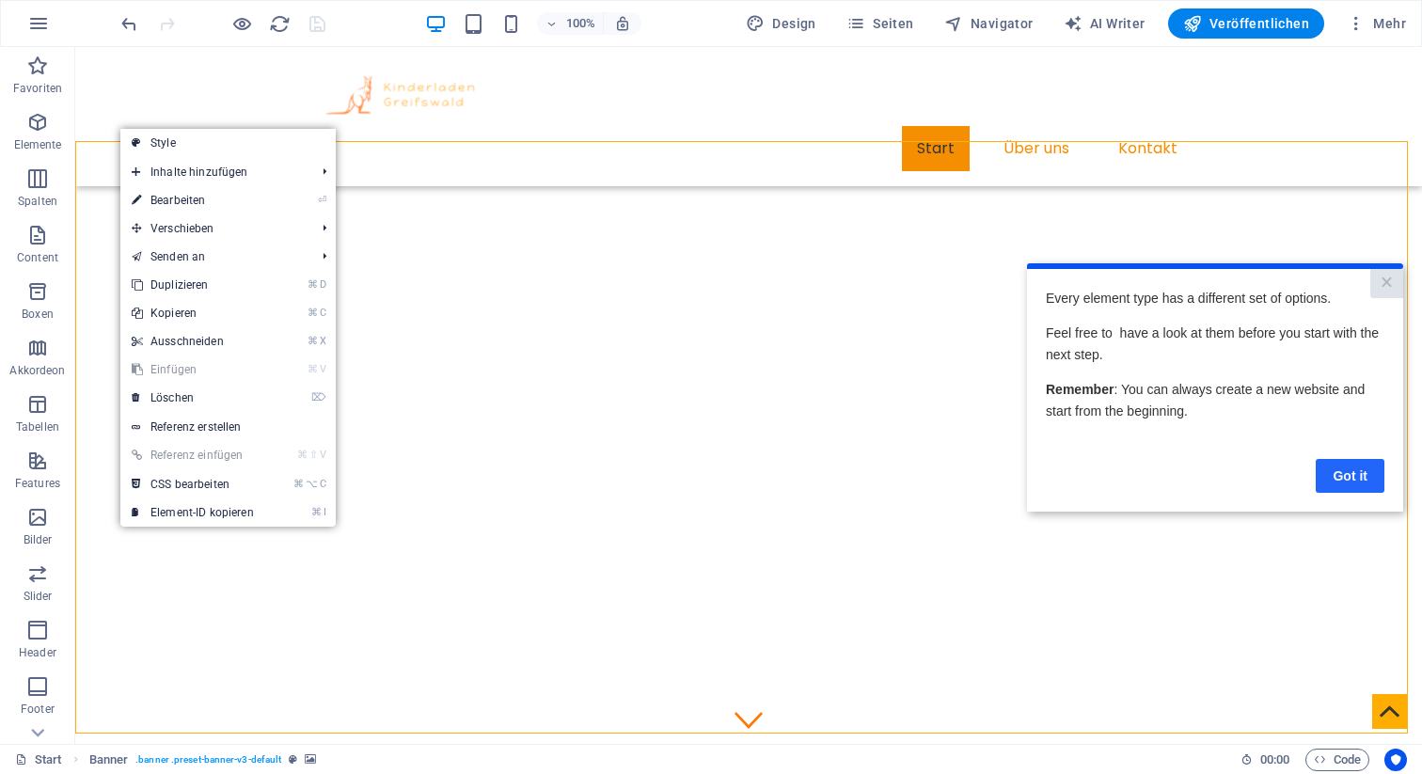
click at [1338, 478] on link "Got it" at bounding box center [1350, 475] width 69 height 34
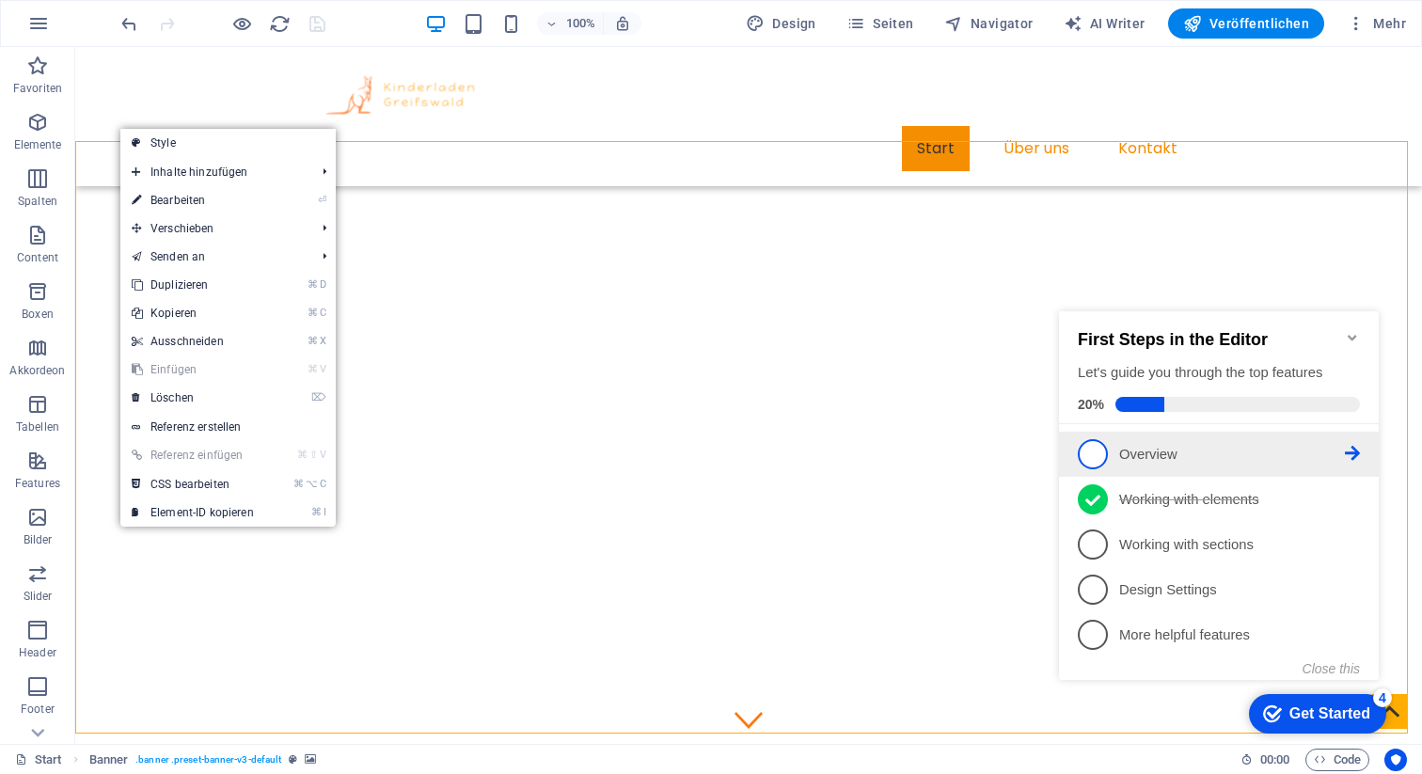
click at [1090, 462] on span "1" at bounding box center [1093, 454] width 30 height 30
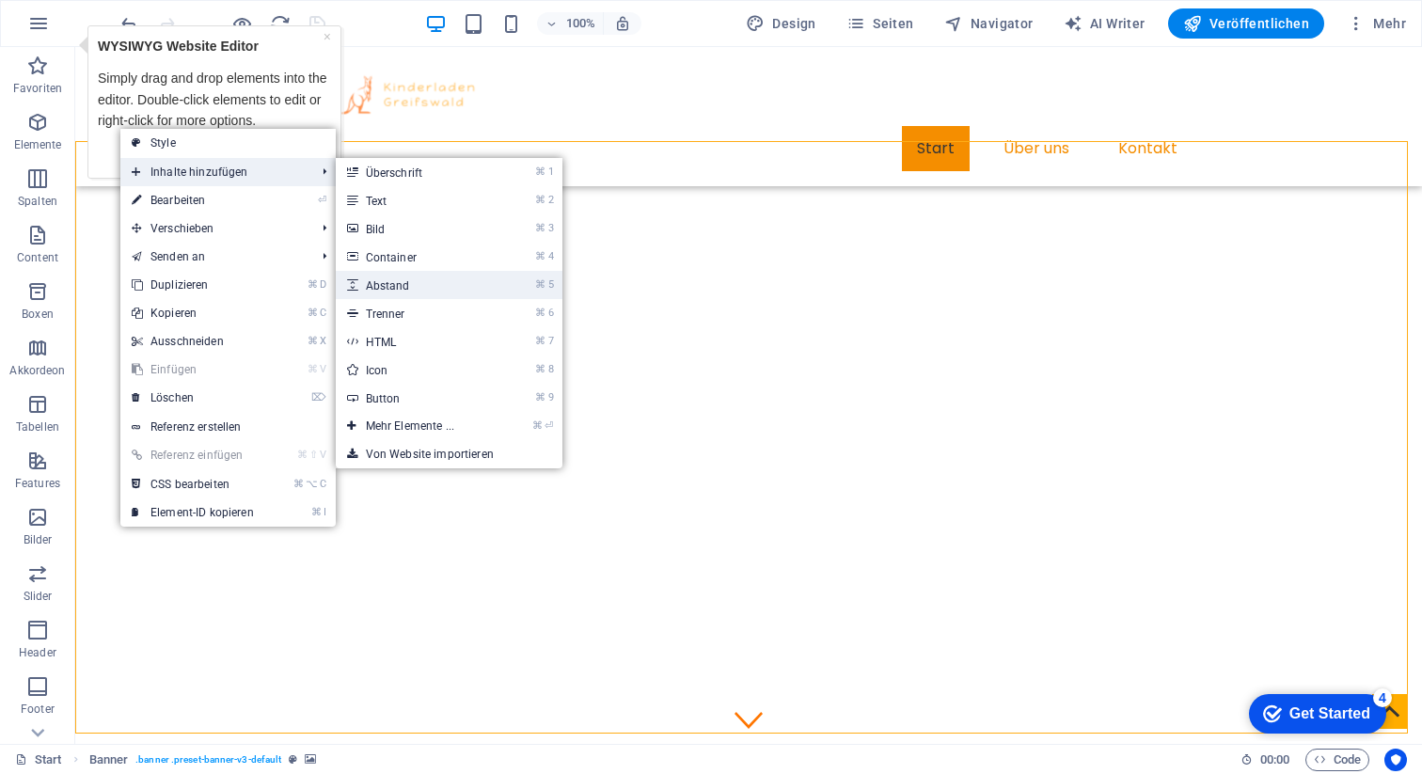
click at [416, 291] on link "⌘ 5 Abstand" at bounding box center [414, 285] width 156 height 28
select select "px"
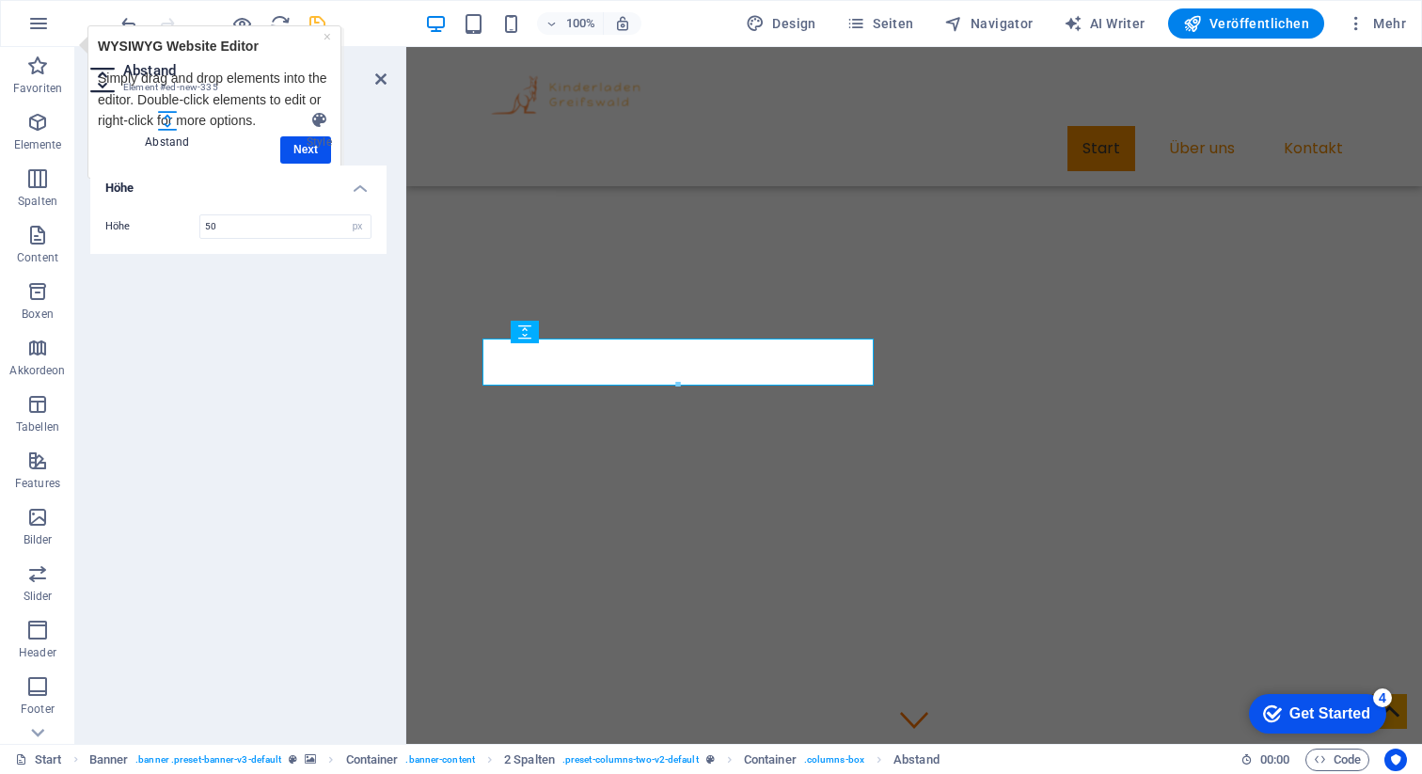
click at [299, 155] on div "Abstand Style Höhe Höhe 50 px rem vh vw 2 Spalten Element Layout Wie sich diese…" at bounding box center [238, 420] width 296 height 618
click at [296, 152] on div "Abstand Style Höhe Höhe 50 px rem vh vw 2 Spalten Element Layout Wie sich diese…" at bounding box center [238, 420] width 296 height 618
click at [378, 84] on icon at bounding box center [380, 78] width 11 height 15
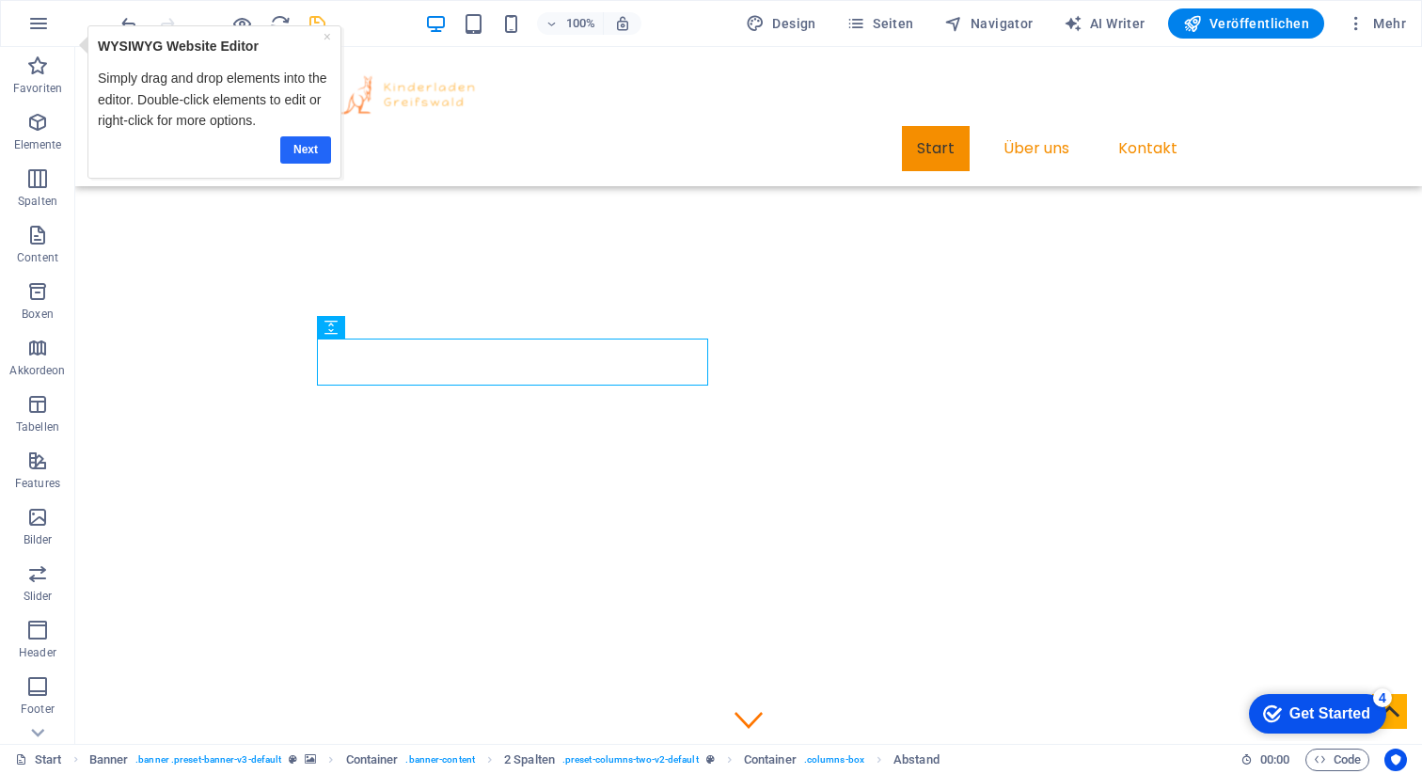
click at [301, 153] on link "Next" at bounding box center [304, 149] width 51 height 27
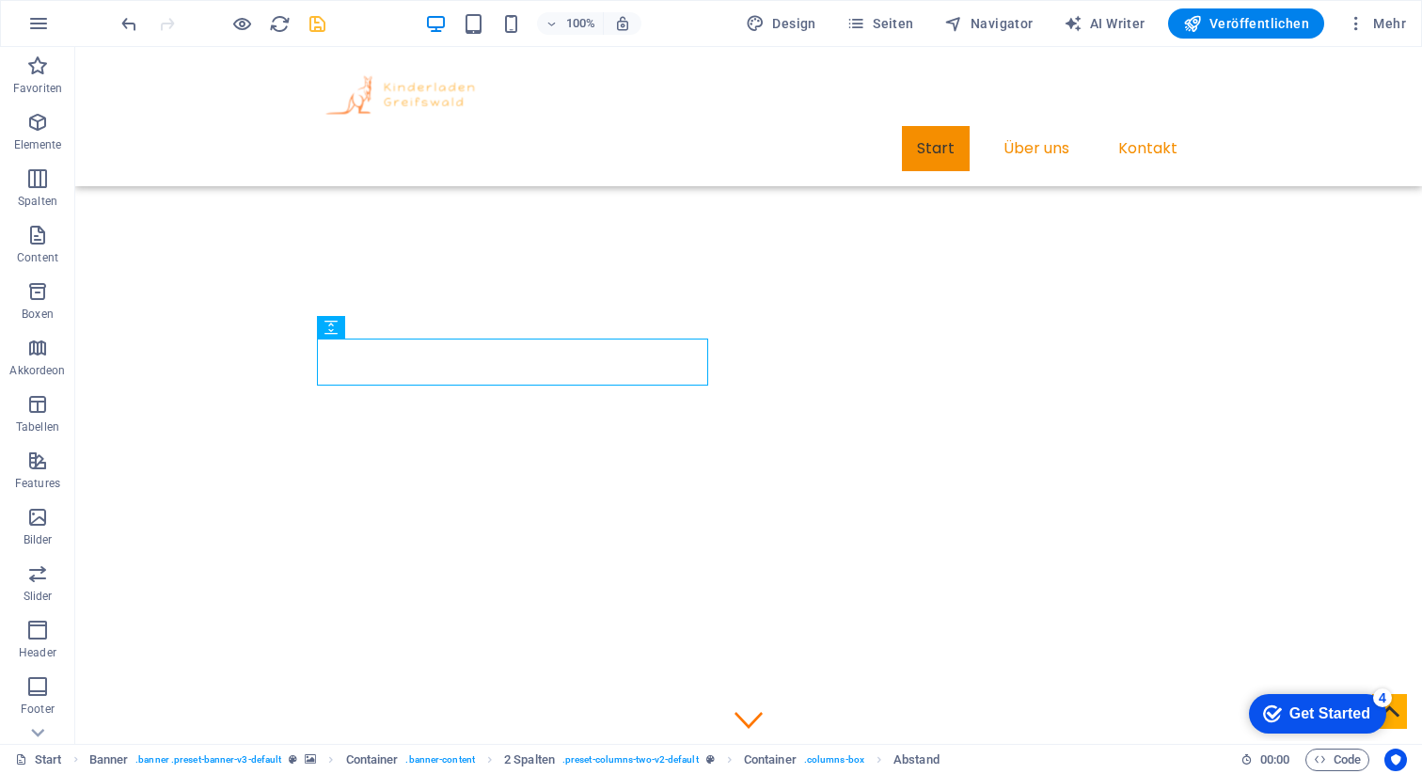
click at [1319, 707] on div "Get Started" at bounding box center [1330, 714] width 81 height 17
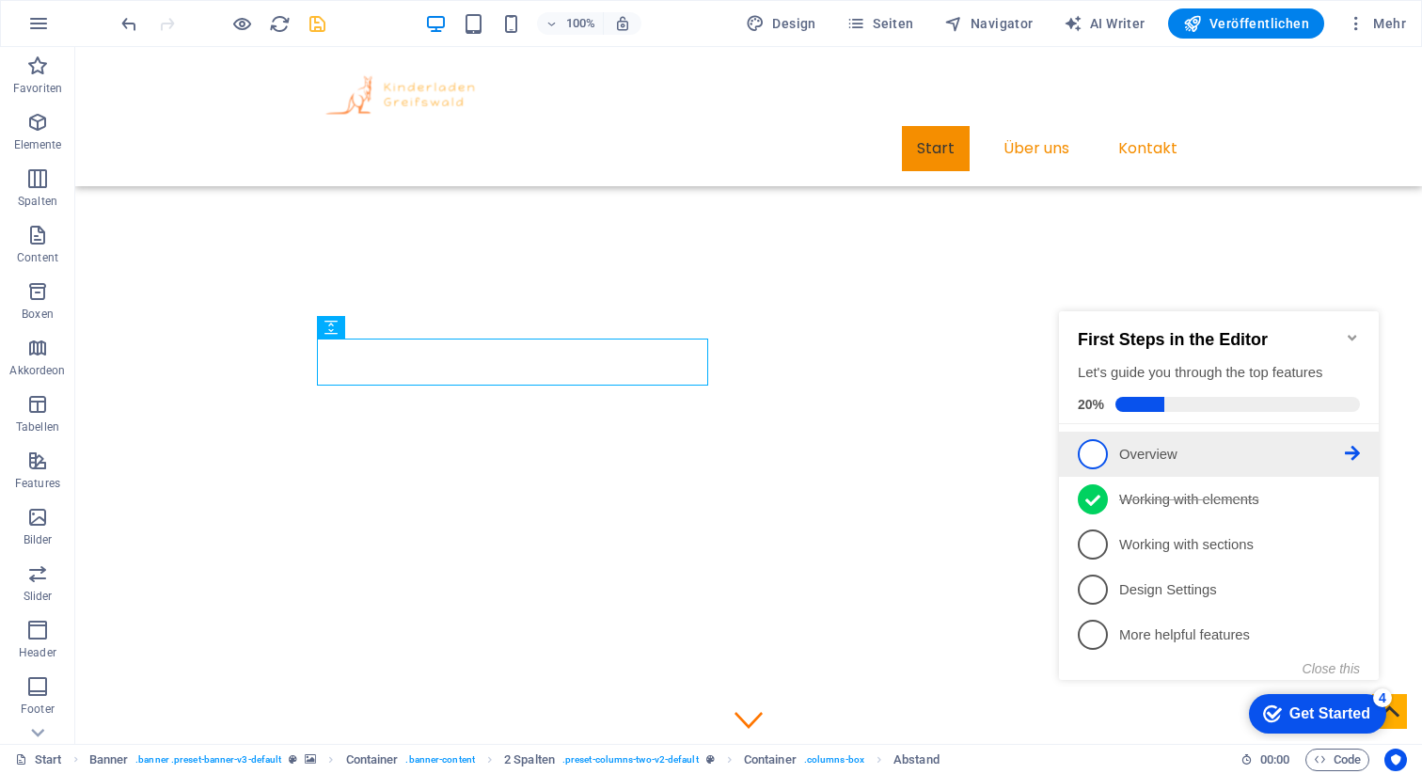
click at [1100, 461] on span "1" at bounding box center [1093, 454] width 30 height 30
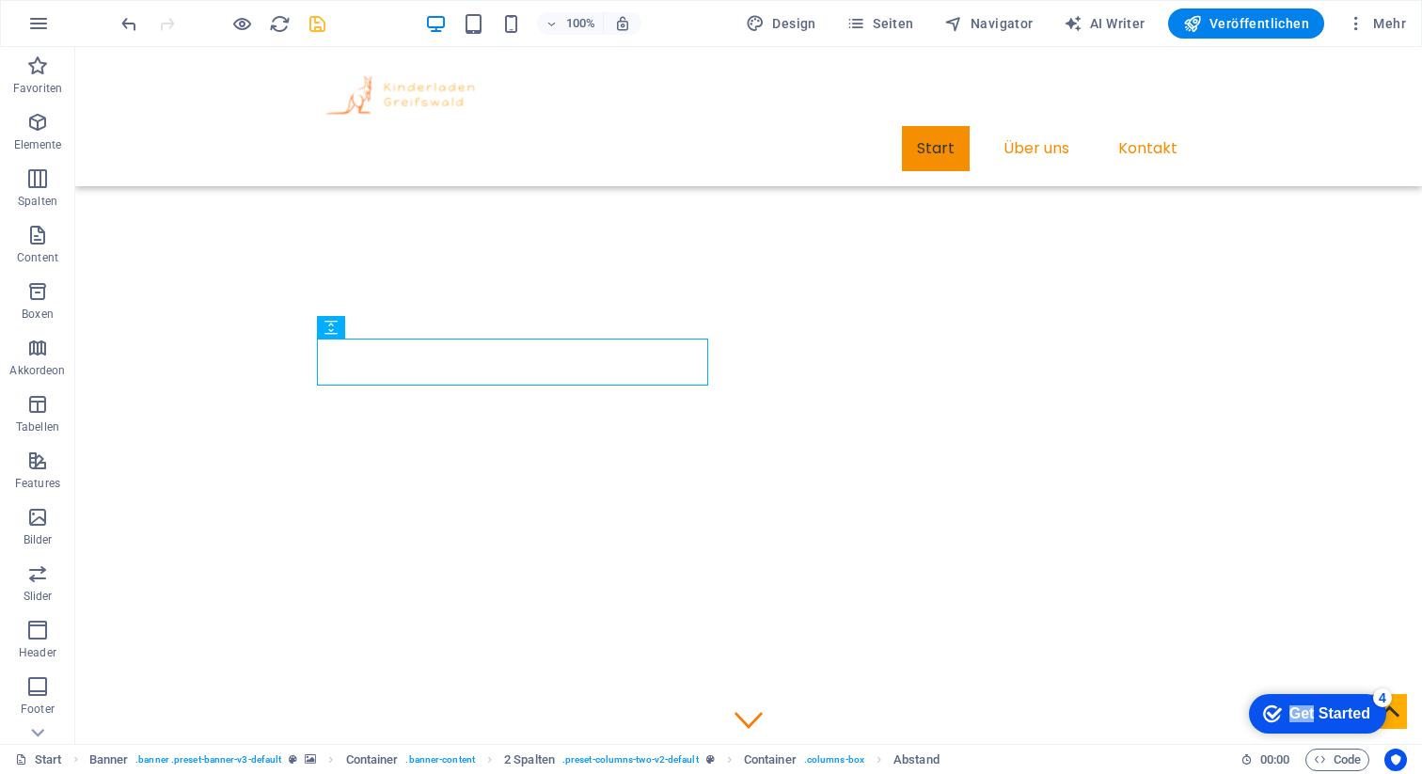
click div "checkmark Get Started 4 First Steps in the Editor Let's guide you through the t…"
click at [1329, 724] on div "checkmark Get Started 4" at bounding box center [1317, 714] width 137 height 40
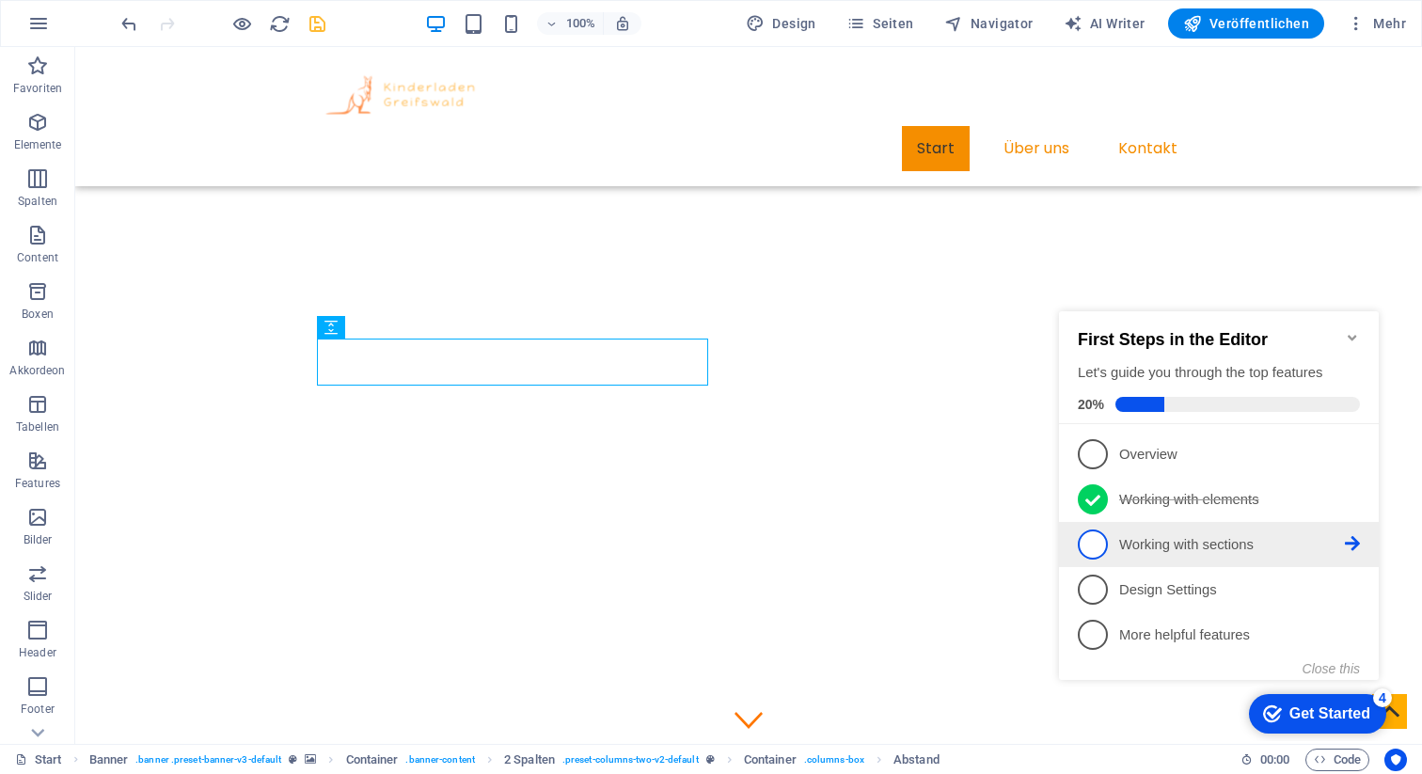
click at [1173, 556] on link "3 Working with sections - incomplete" at bounding box center [1219, 545] width 282 height 30
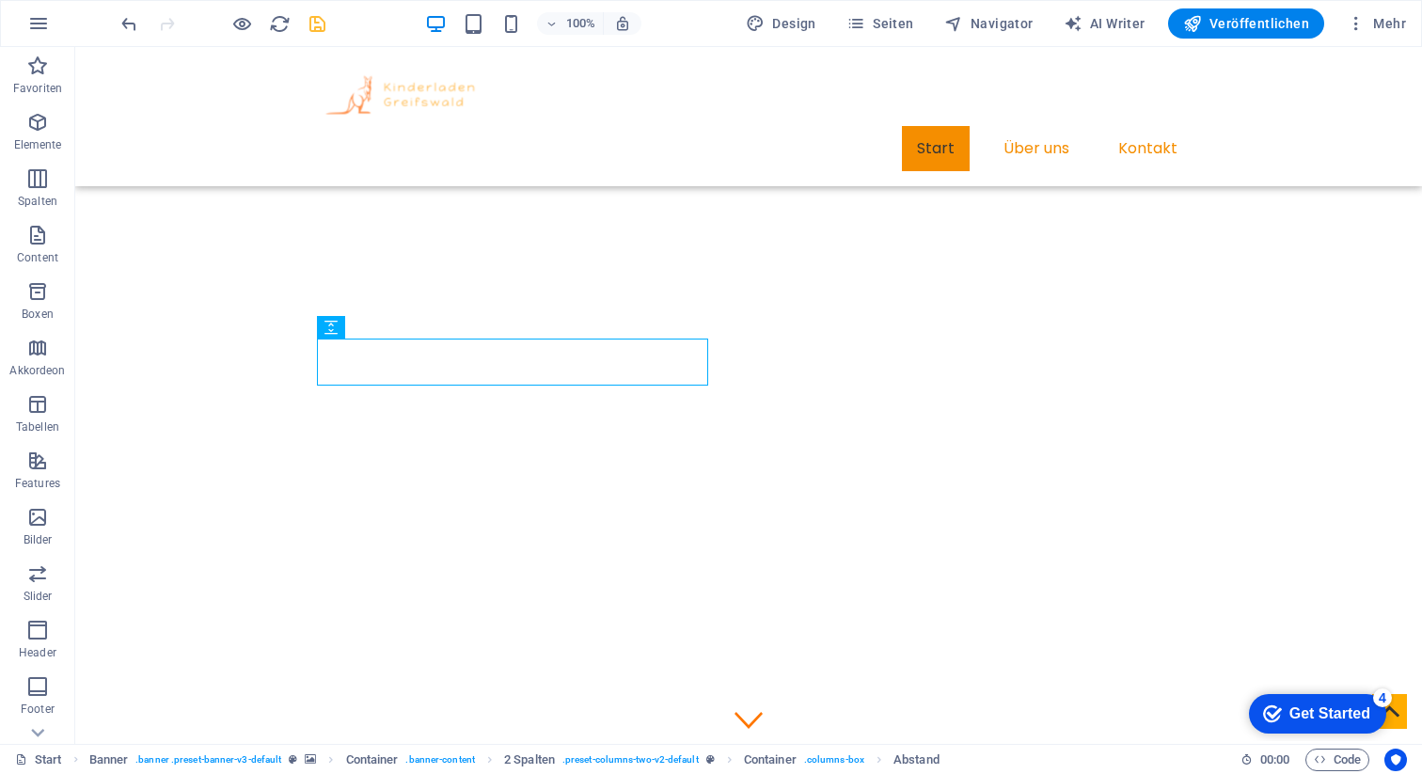
click at [1343, 719] on div "Get Started" at bounding box center [1330, 714] width 81 height 17
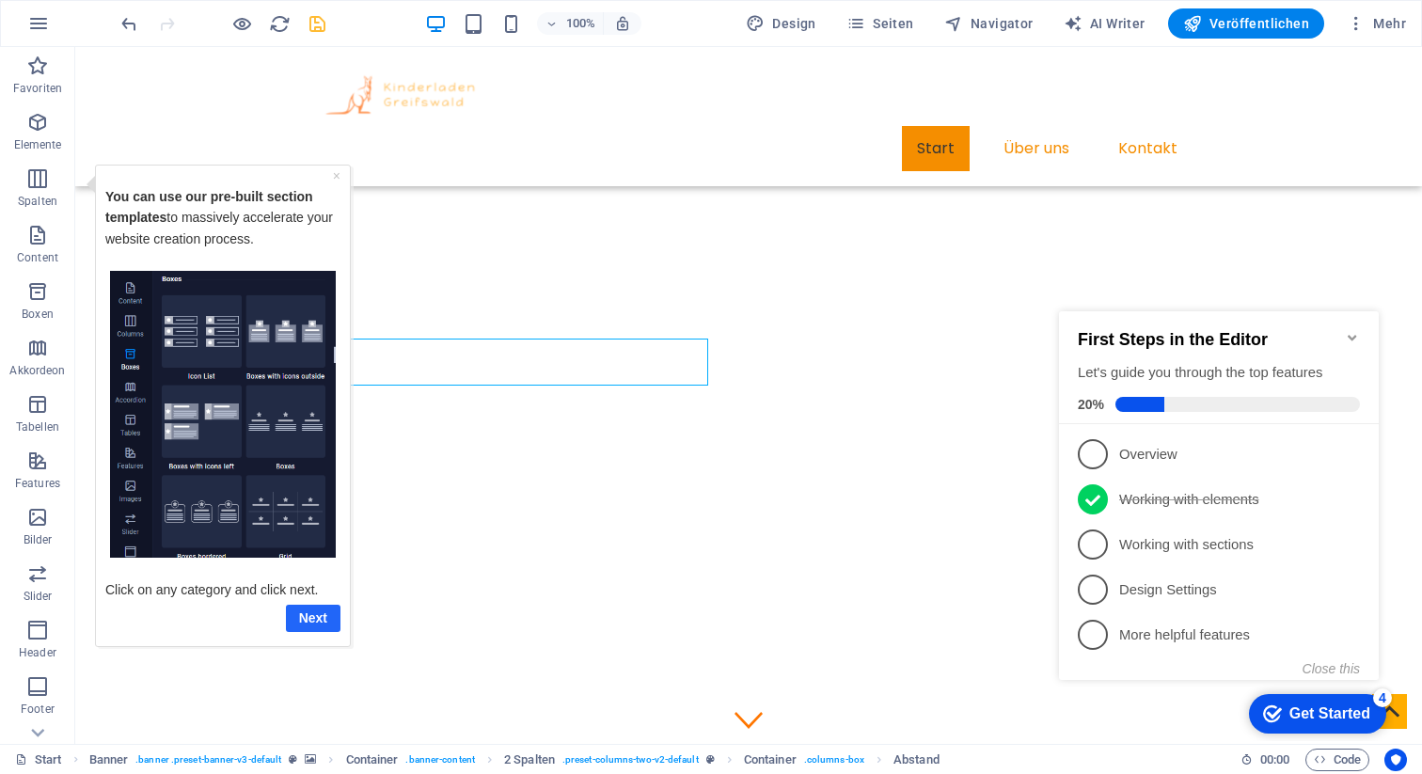
click at [297, 617] on link "Next" at bounding box center [313, 617] width 55 height 27
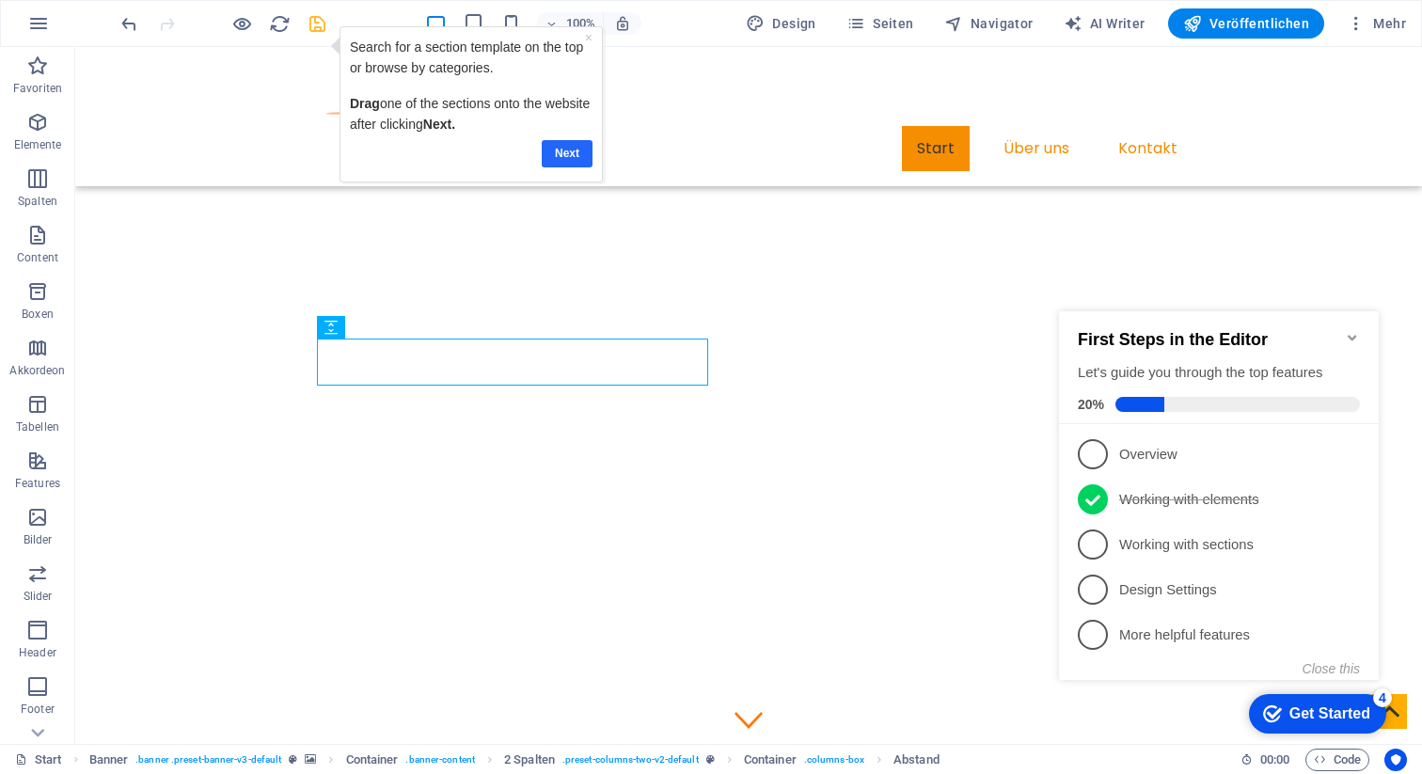
click at [563, 155] on link "Next" at bounding box center [567, 153] width 51 height 27
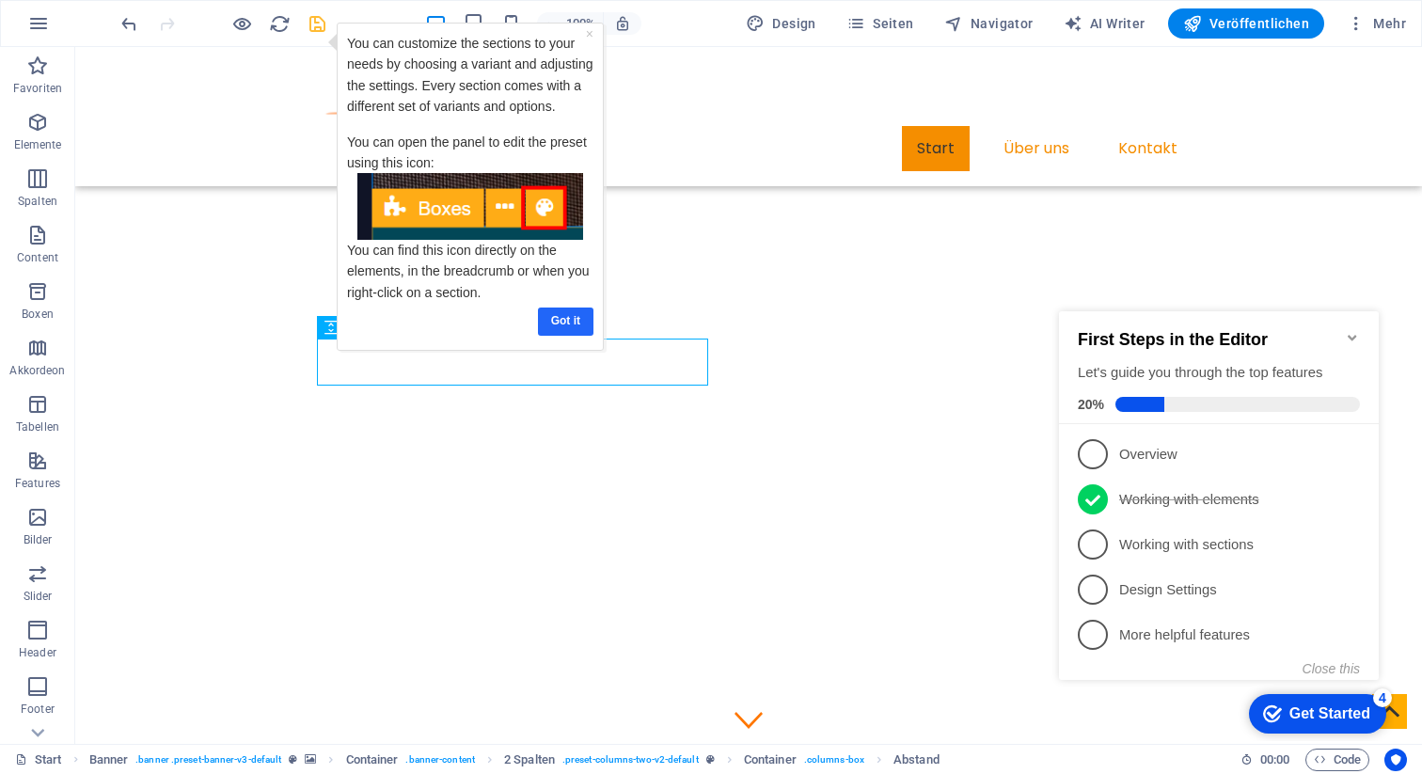
click at [566, 321] on link "Got it" at bounding box center [566, 321] width 56 height 27
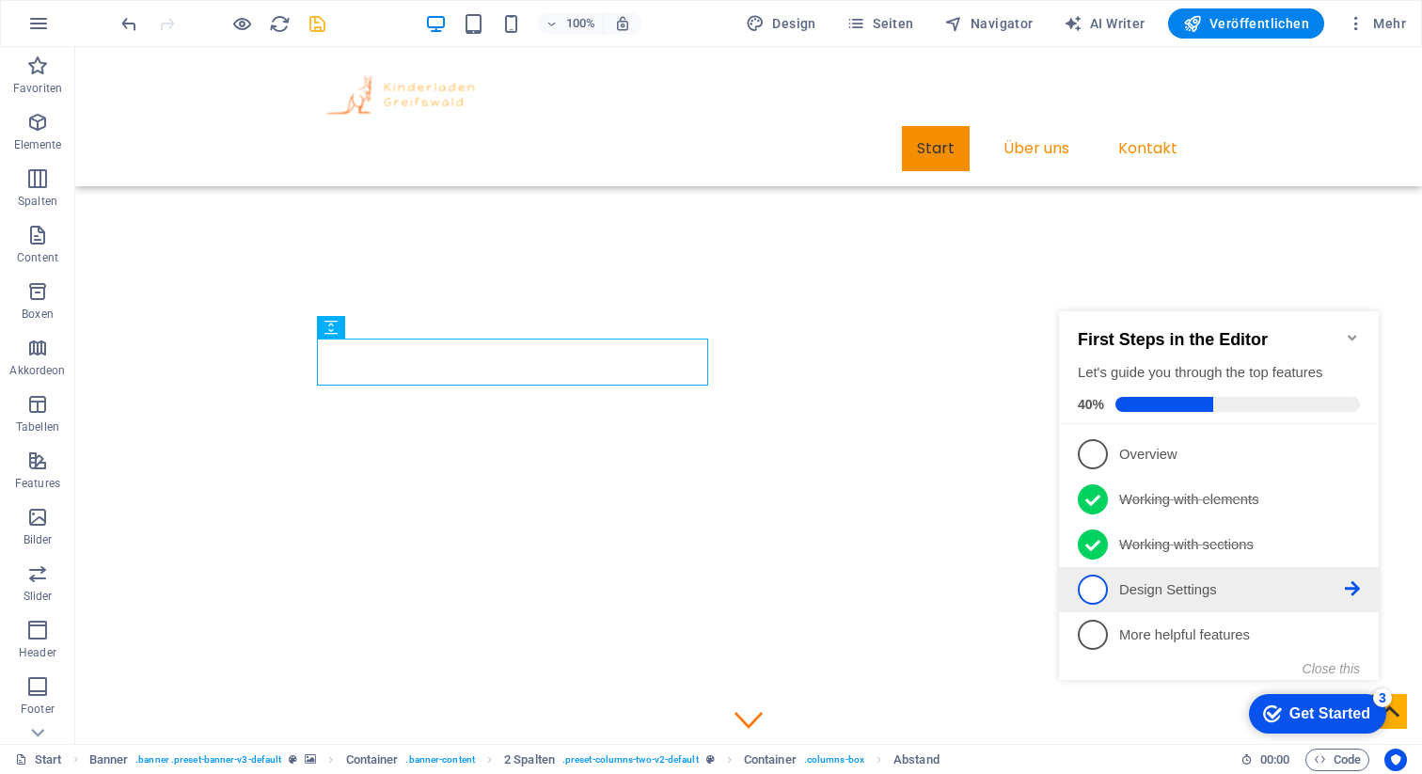
click at [1149, 592] on p "Design Settings - incomplete" at bounding box center [1233, 590] width 226 height 20
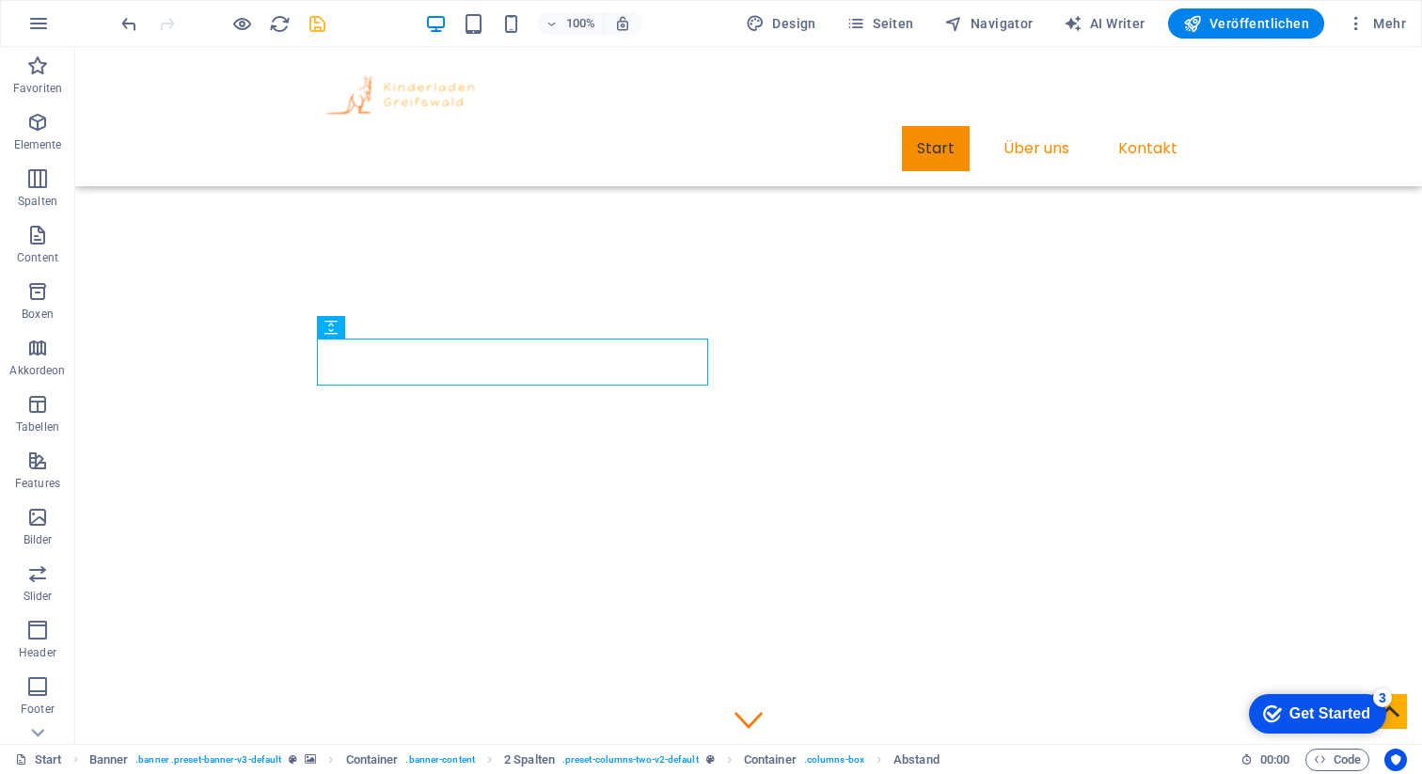
click at [1303, 707] on div "Get Started" at bounding box center [1330, 714] width 81 height 17
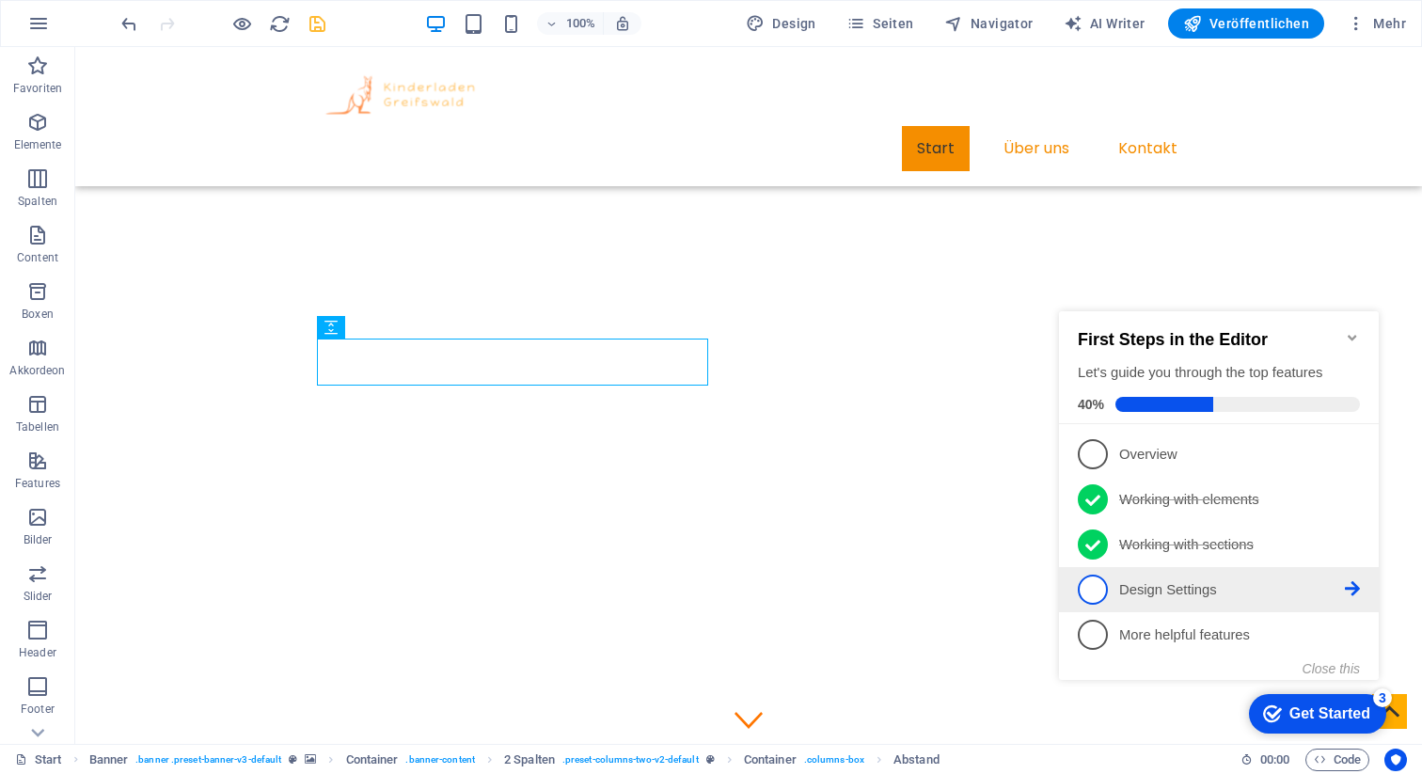
click at [1093, 586] on span "4" at bounding box center [1093, 590] width 30 height 30
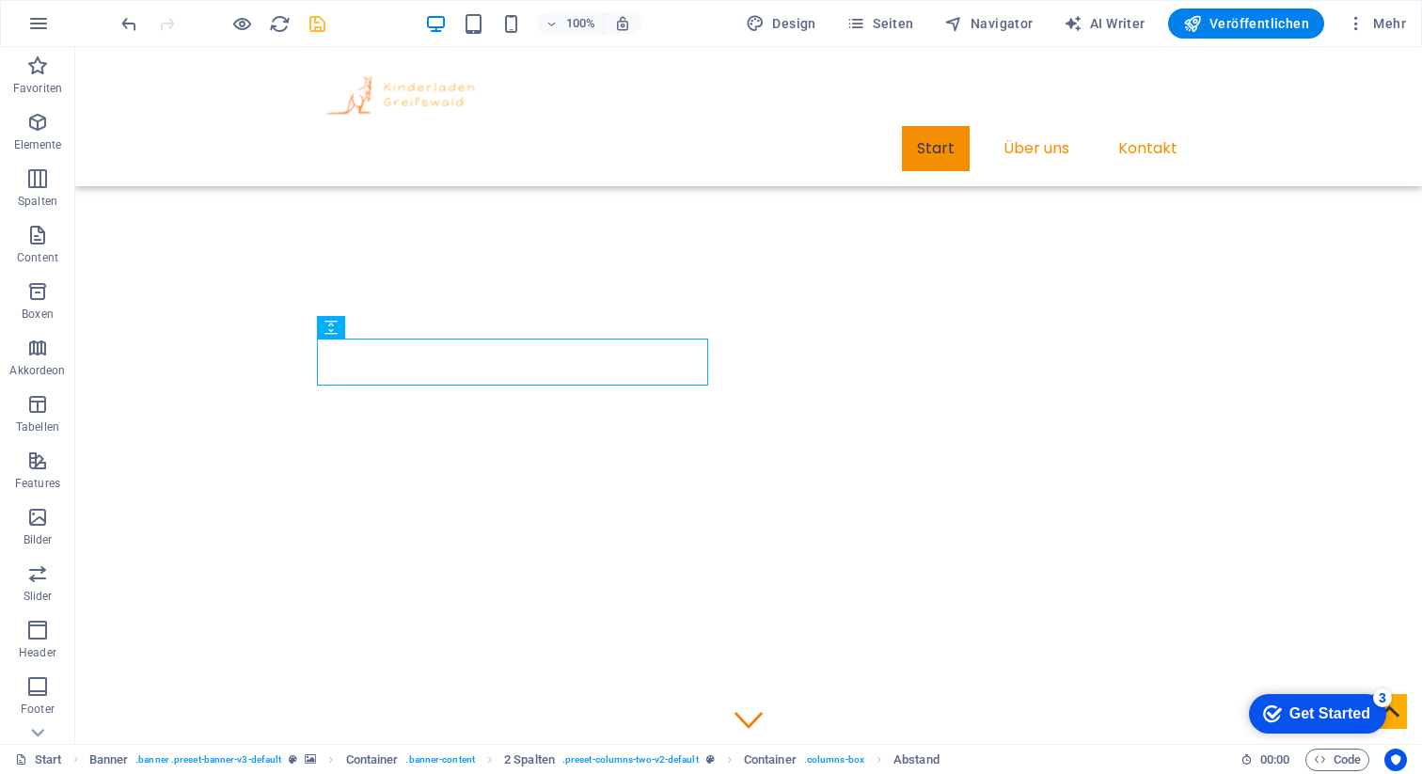
click at [1295, 699] on div "checkmark Get Started 3" at bounding box center [1317, 714] width 137 height 40
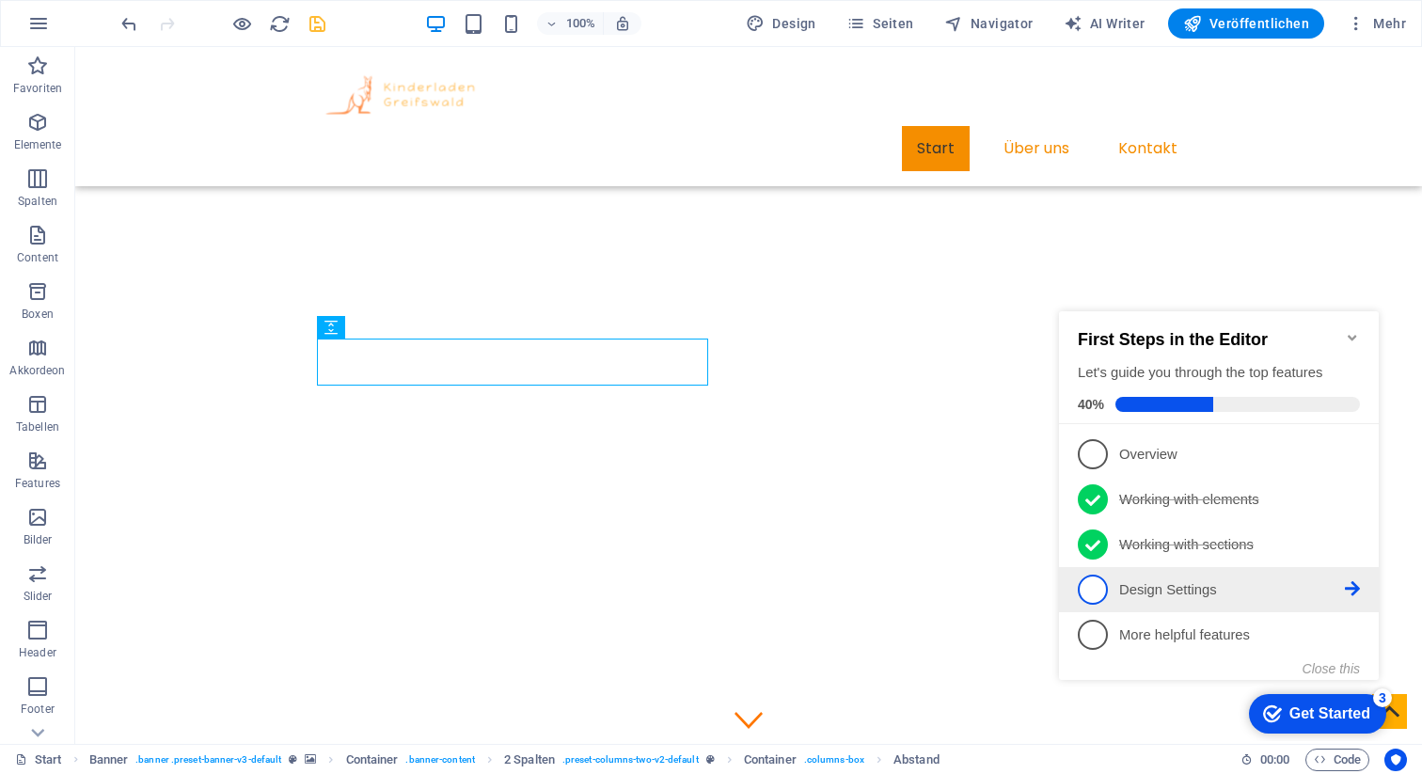
click at [1354, 461] on icon at bounding box center [1352, 453] width 15 height 15
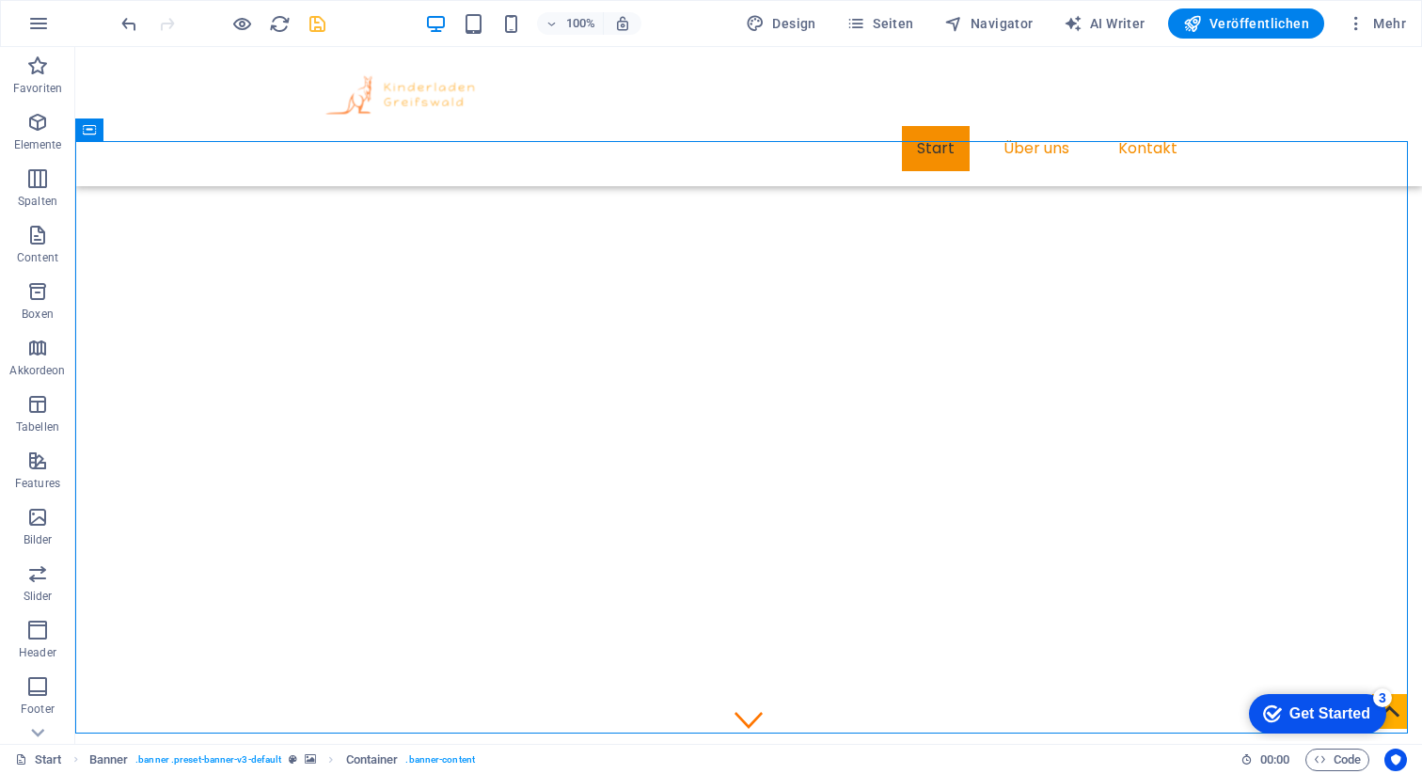
click at [1281, 705] on div "checkmark Get Started 3" at bounding box center [1316, 714] width 107 height 19
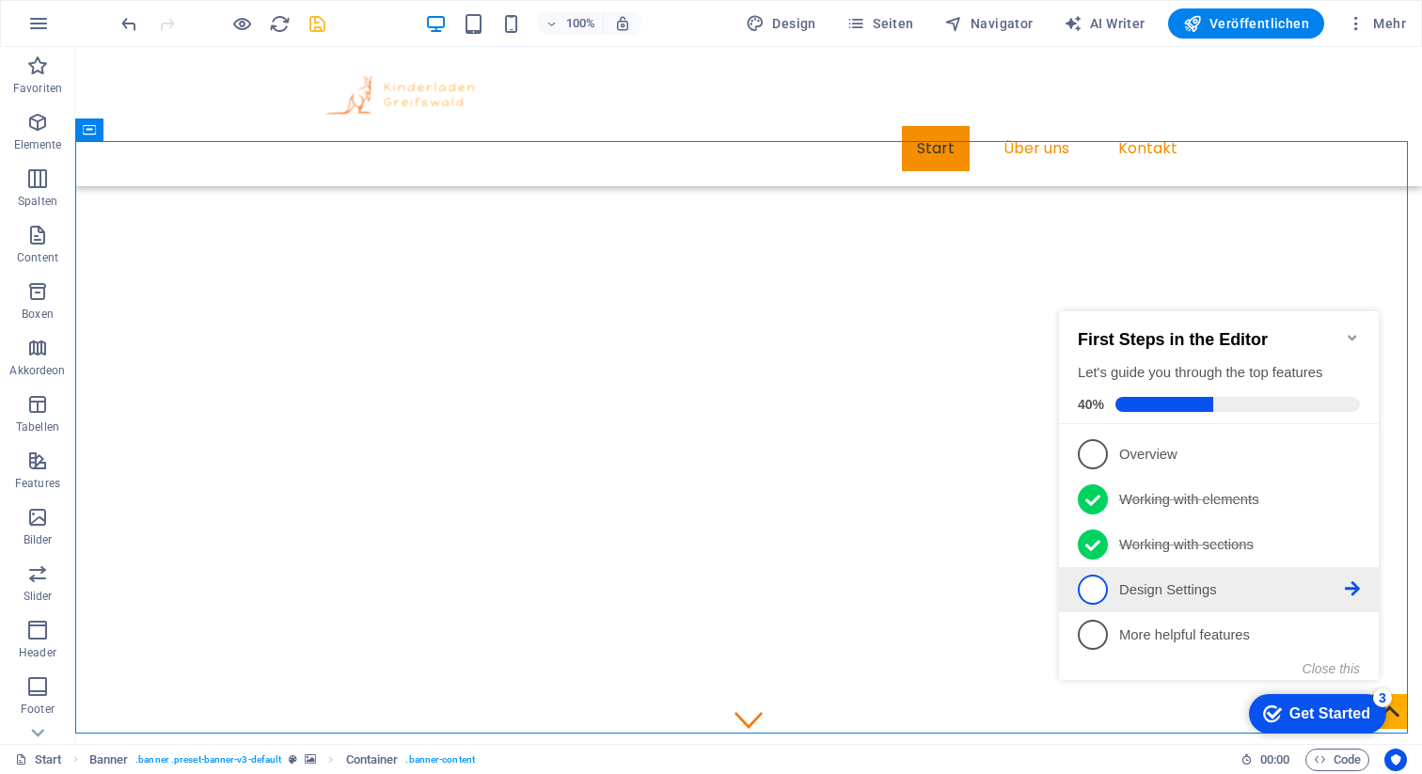
click at [1249, 582] on p "Design Settings - incomplete" at bounding box center [1233, 590] width 226 height 20
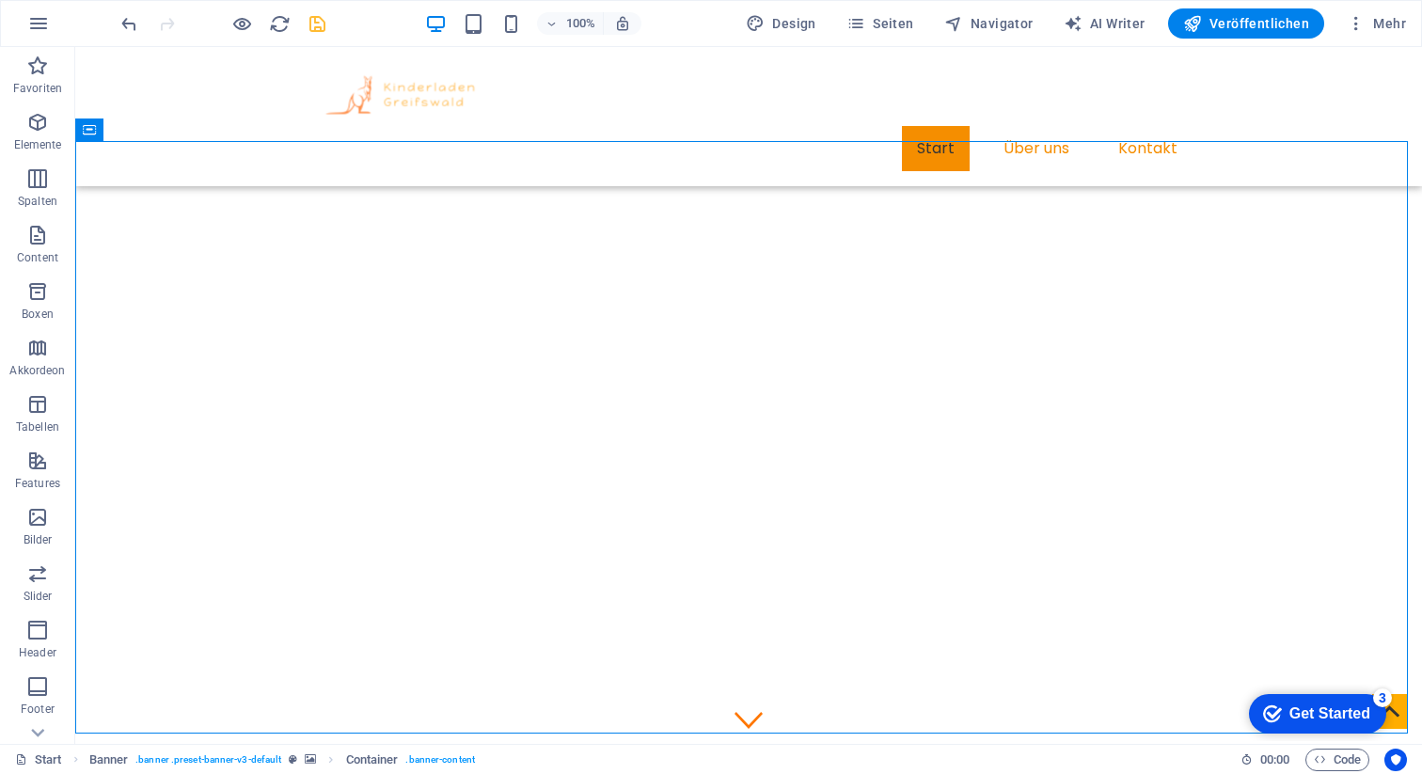
click at [1290, 707] on div "Get Started" at bounding box center [1330, 714] width 81 height 17
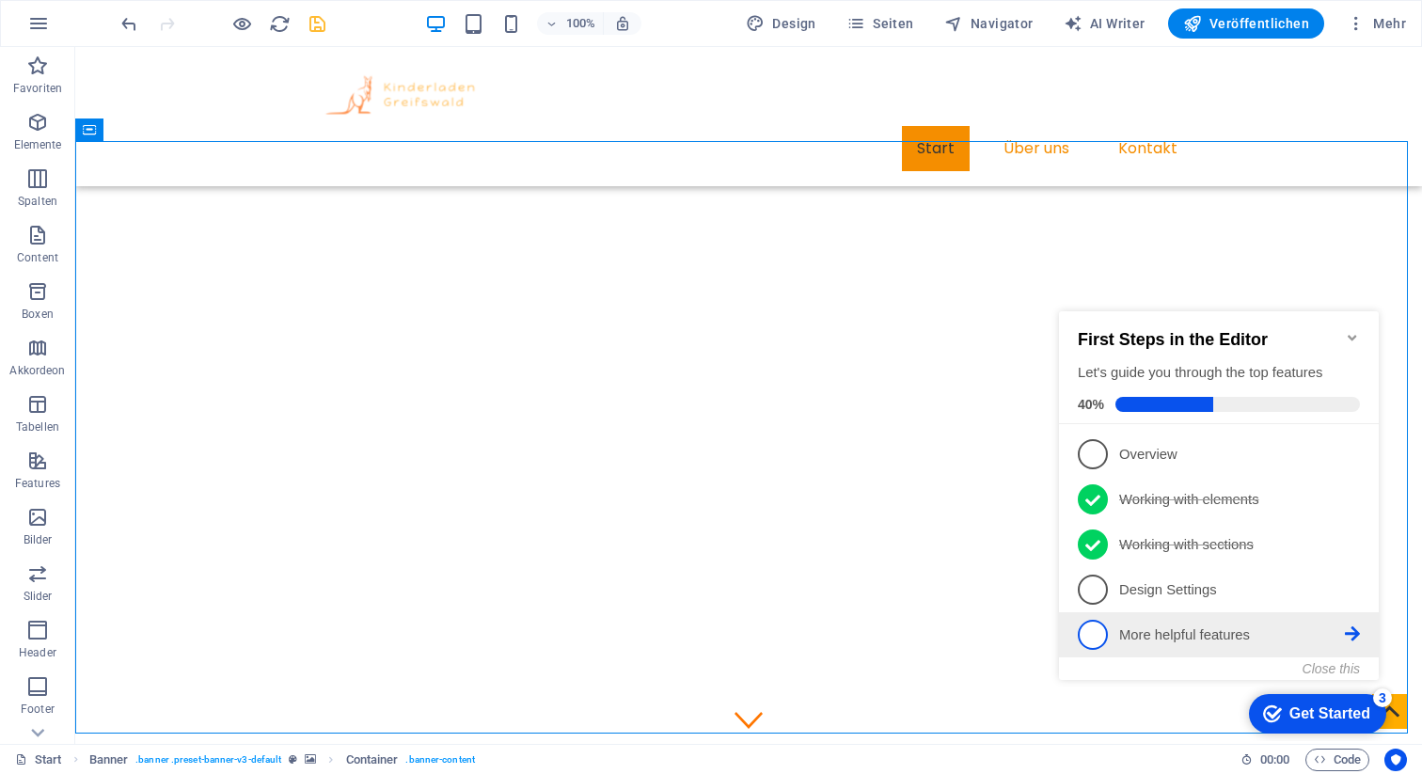
click at [1162, 636] on p "More helpful features - incomplete" at bounding box center [1233, 636] width 226 height 20
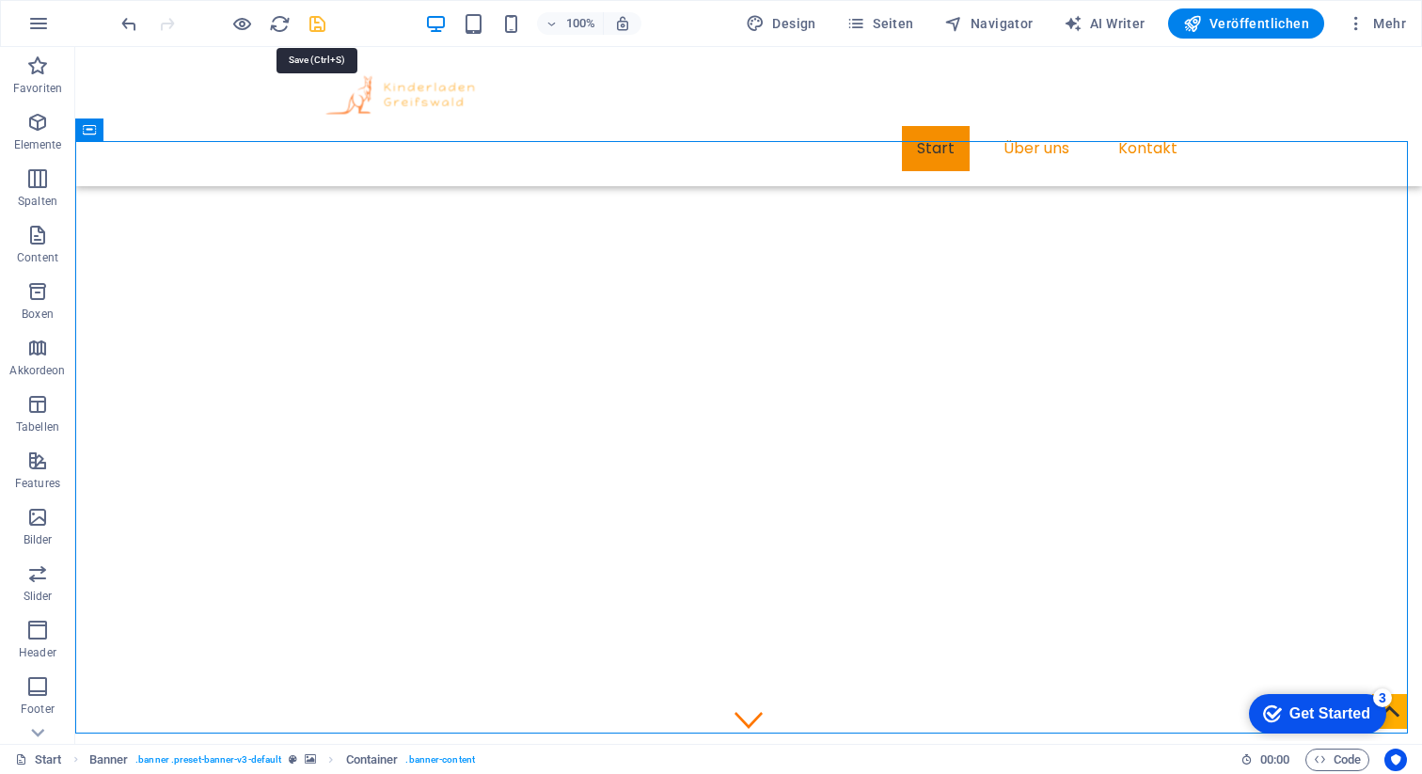
click at [320, 24] on icon "save" at bounding box center [318, 24] width 22 height 22
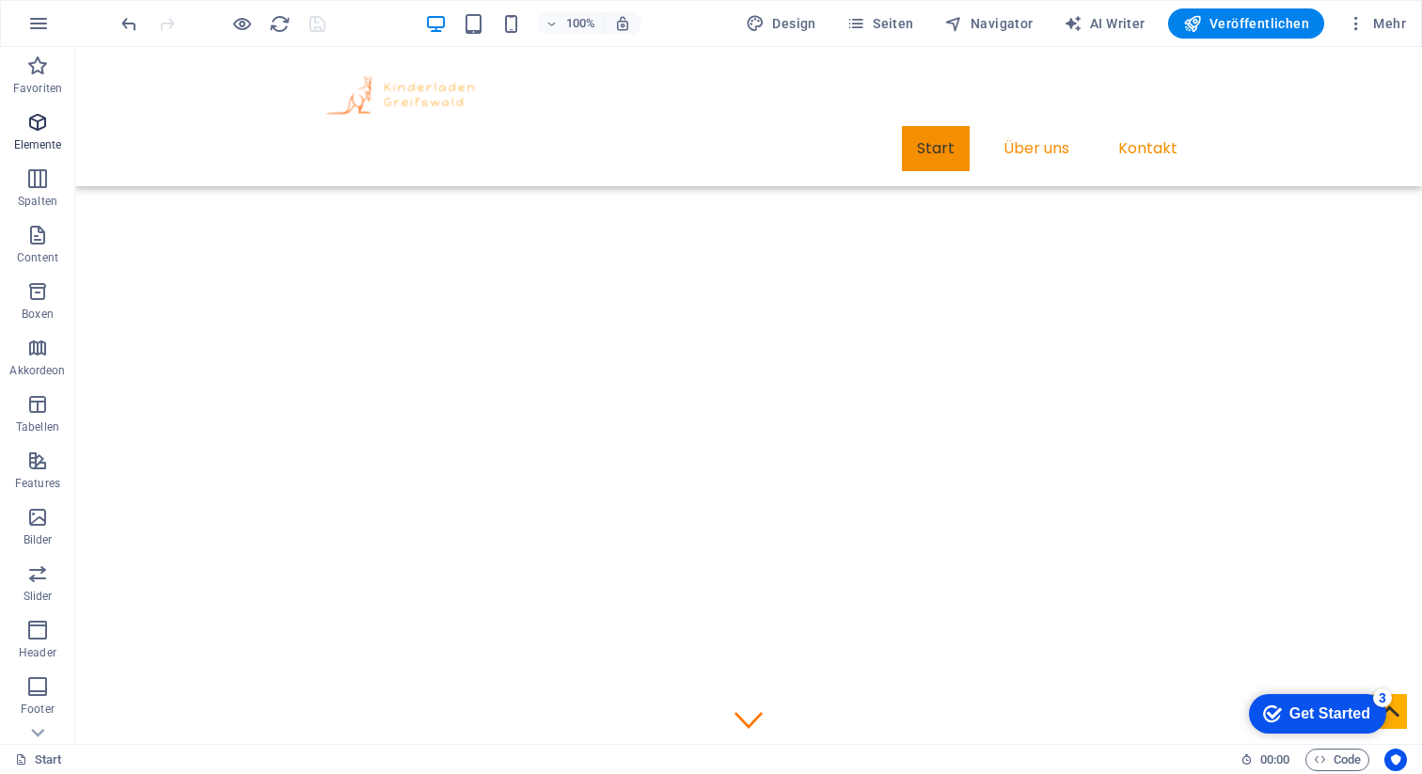
click at [37, 109] on button "Elemente" at bounding box center [37, 131] width 75 height 56
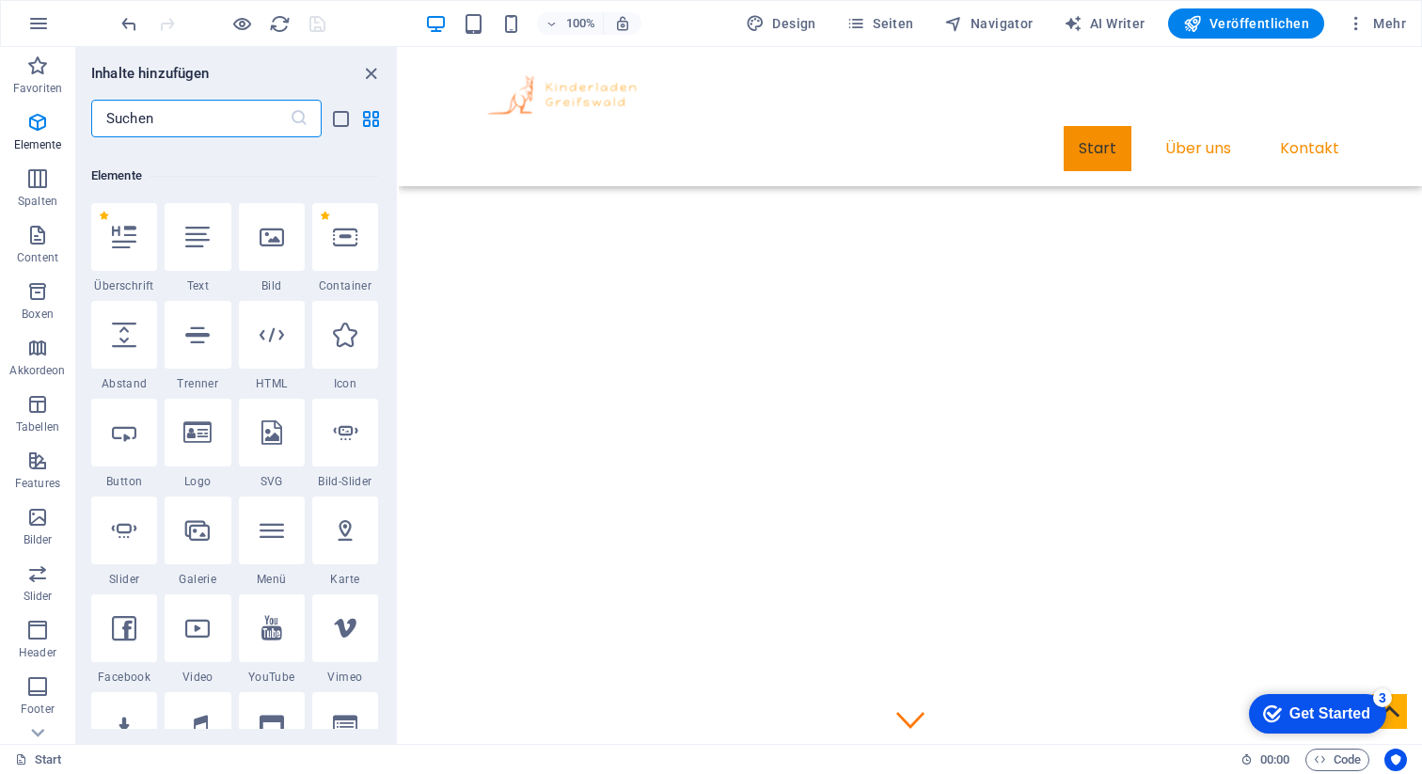
scroll to position [200, 0]
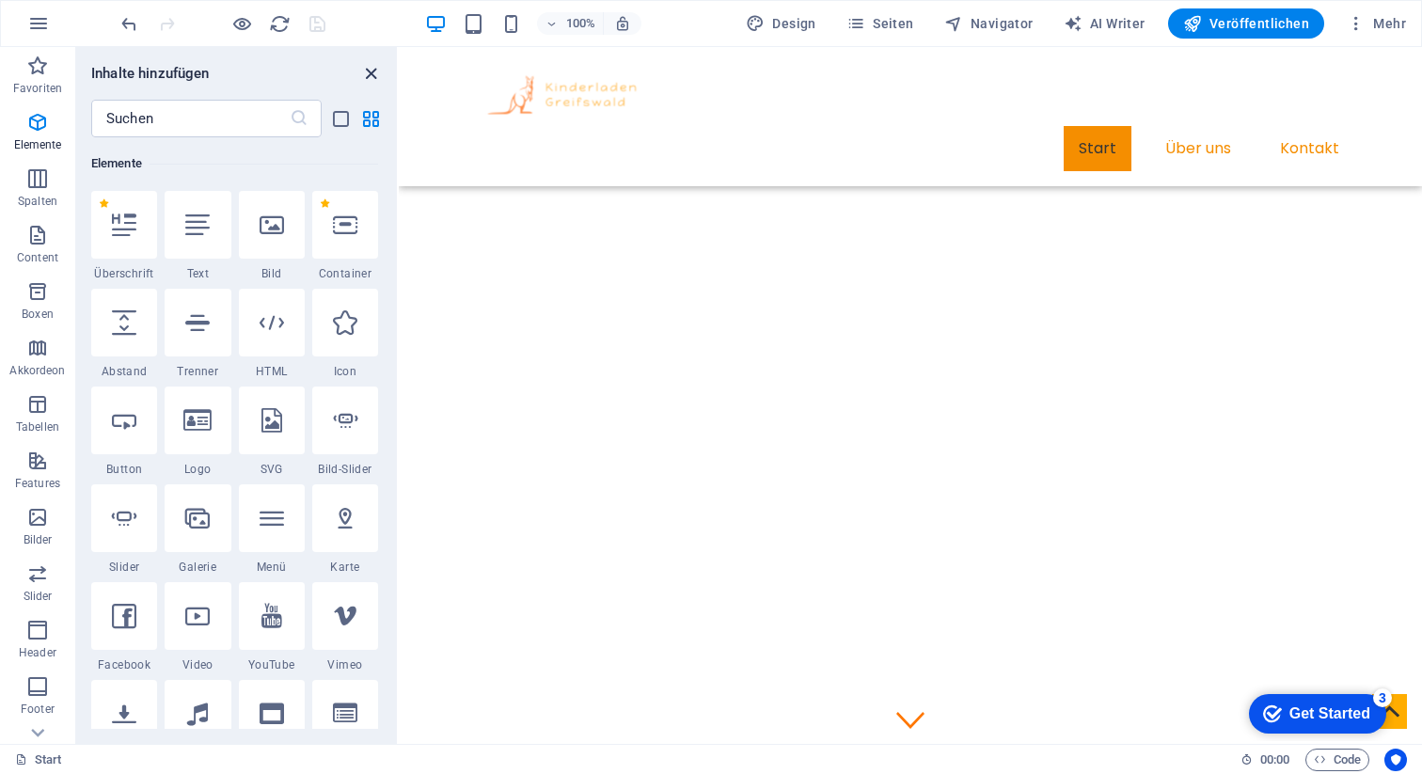
click at [370, 76] on icon "close panel" at bounding box center [371, 74] width 22 height 22
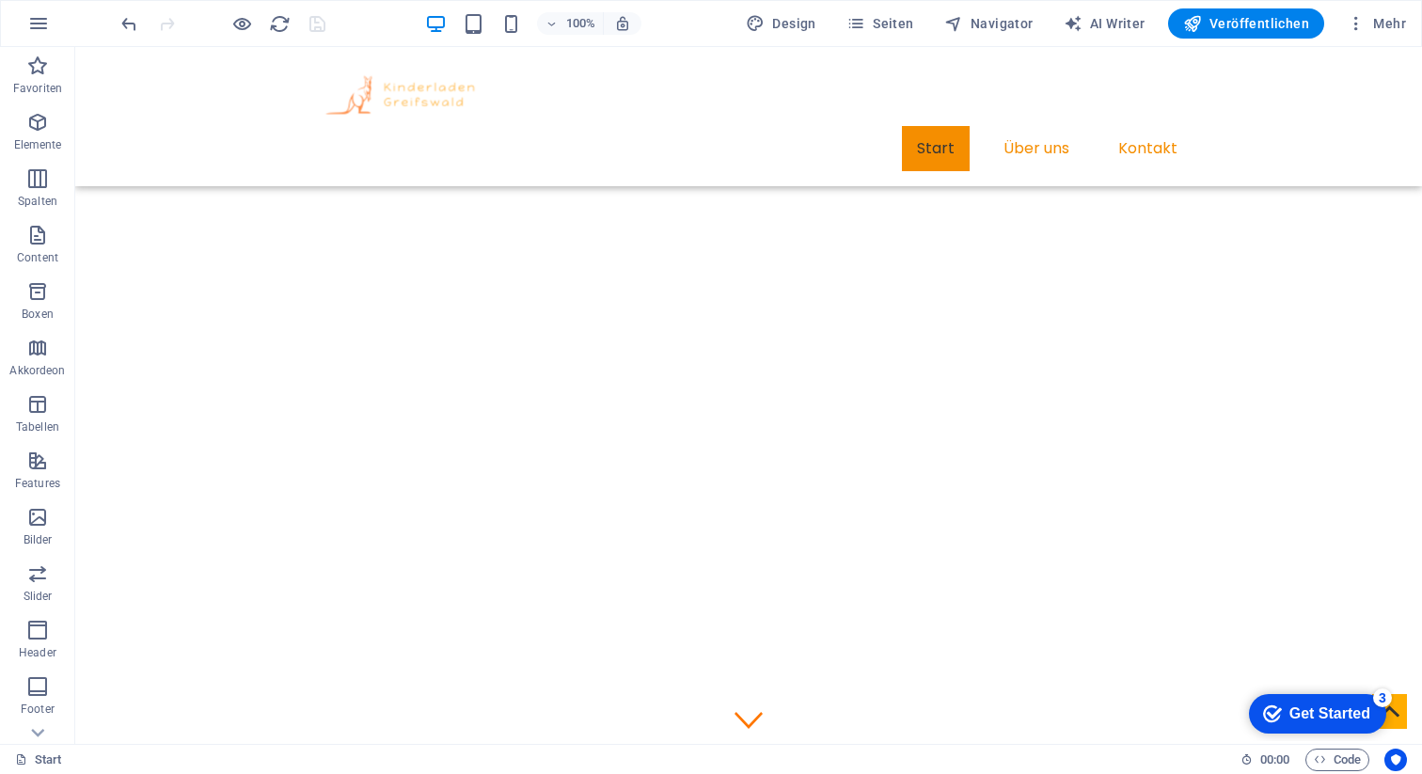
click at [1335, 707] on div "Get Started" at bounding box center [1330, 714] width 81 height 17
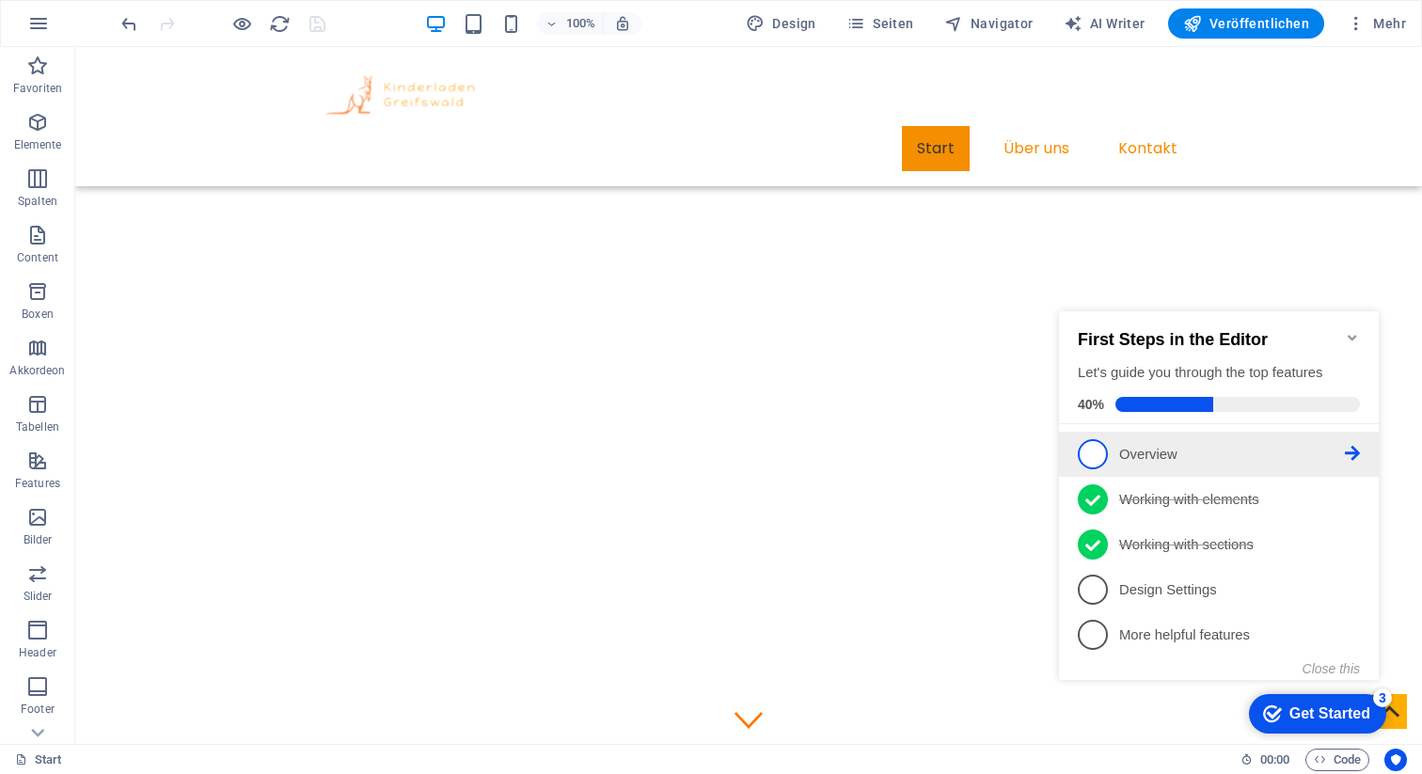
click at [1088, 459] on span "1" at bounding box center [1093, 454] width 30 height 30
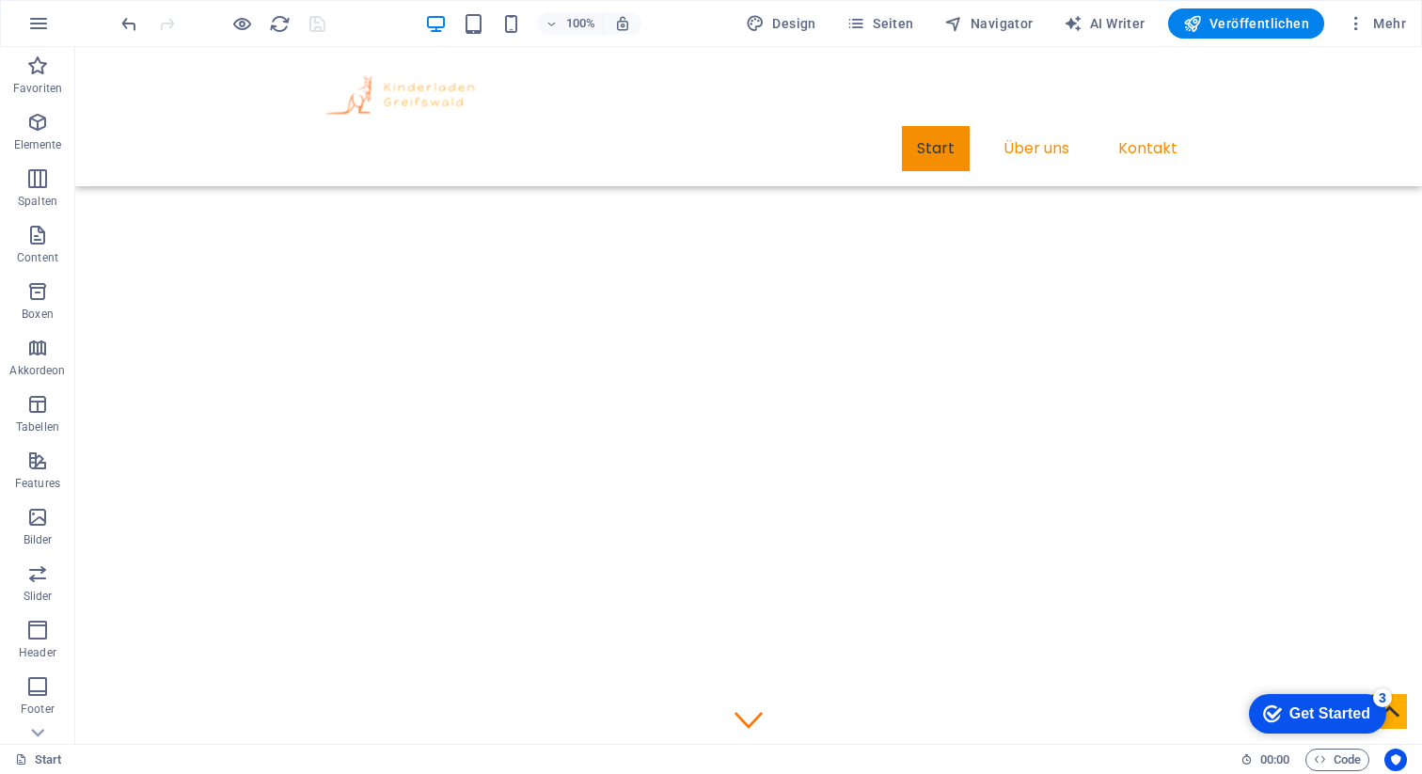
scroll to position [0, 0]
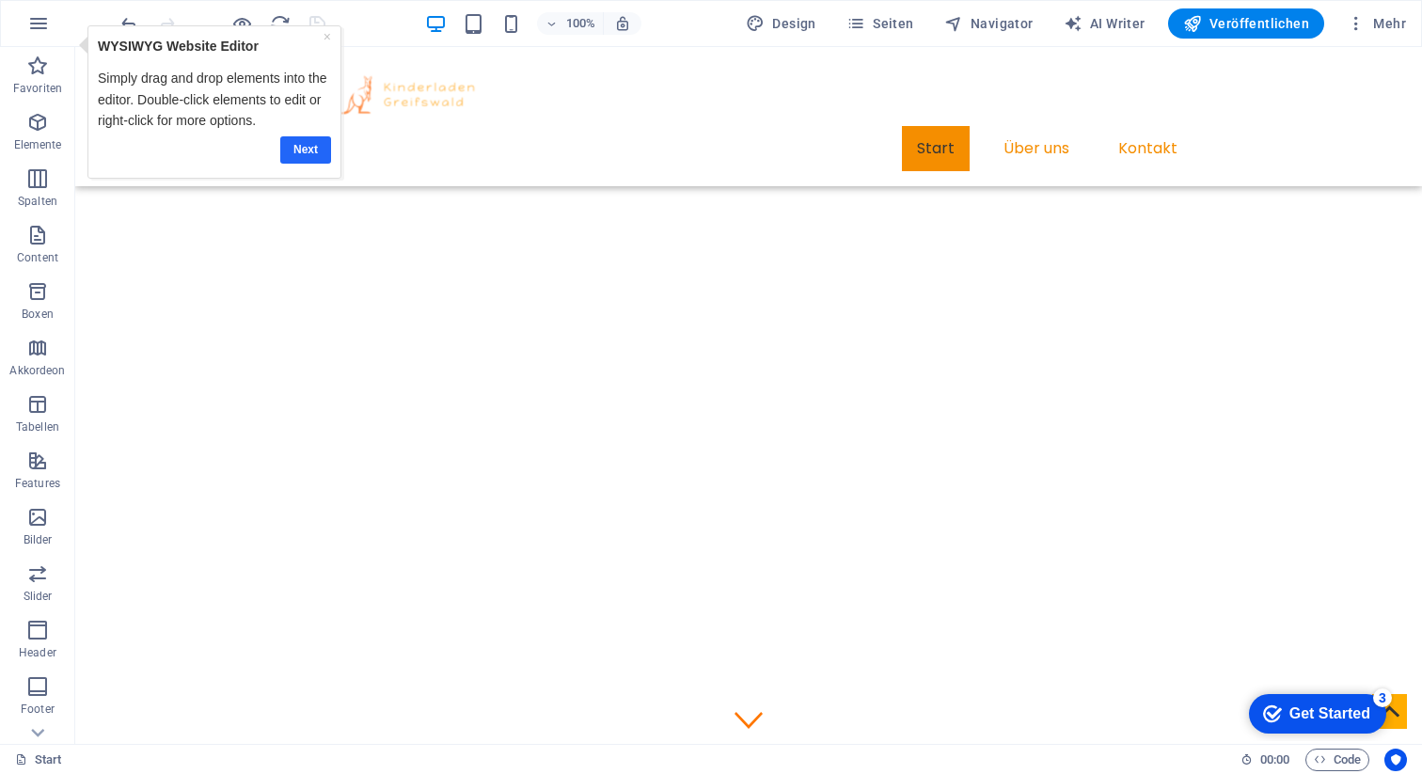
click at [296, 151] on link "Next" at bounding box center [304, 149] width 51 height 27
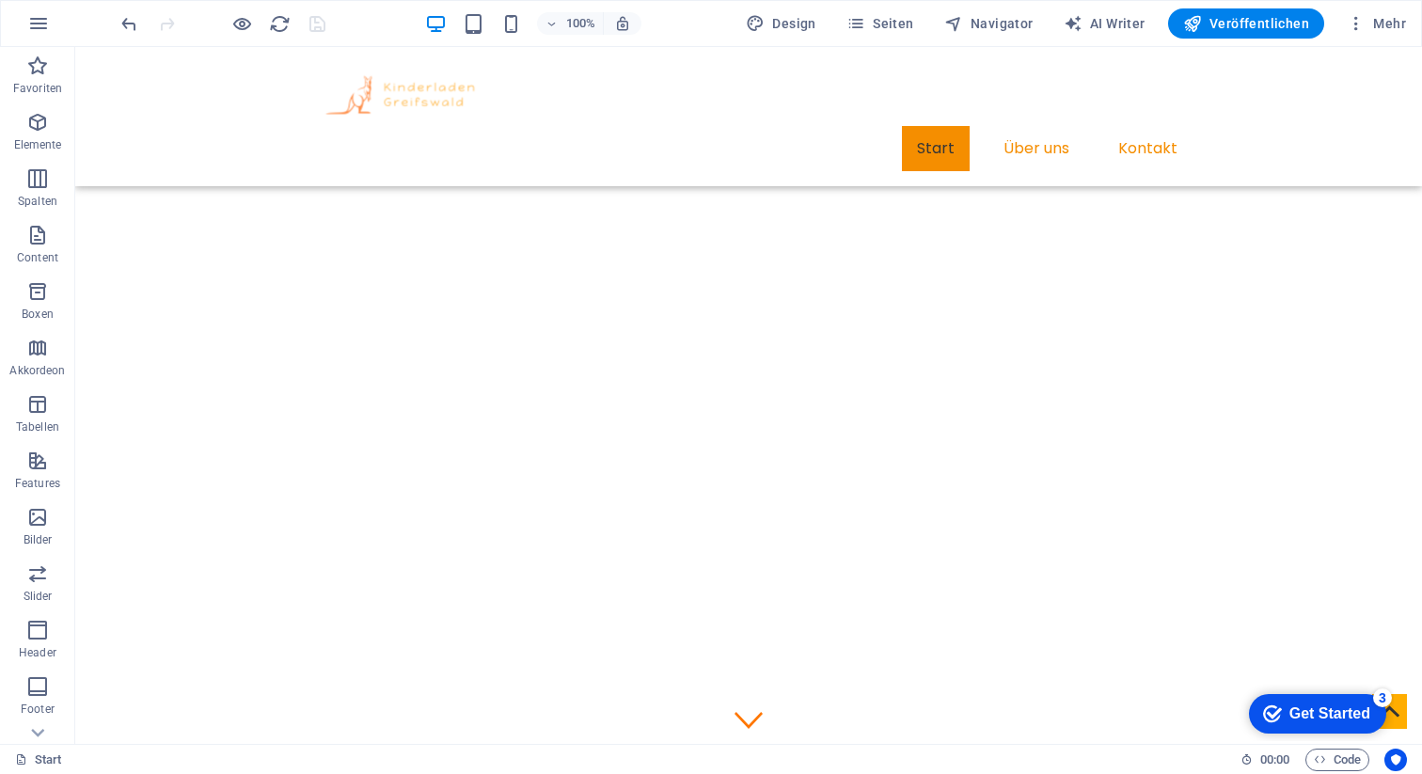
click at [1330, 722] on div "Get Started" at bounding box center [1330, 714] width 81 height 17
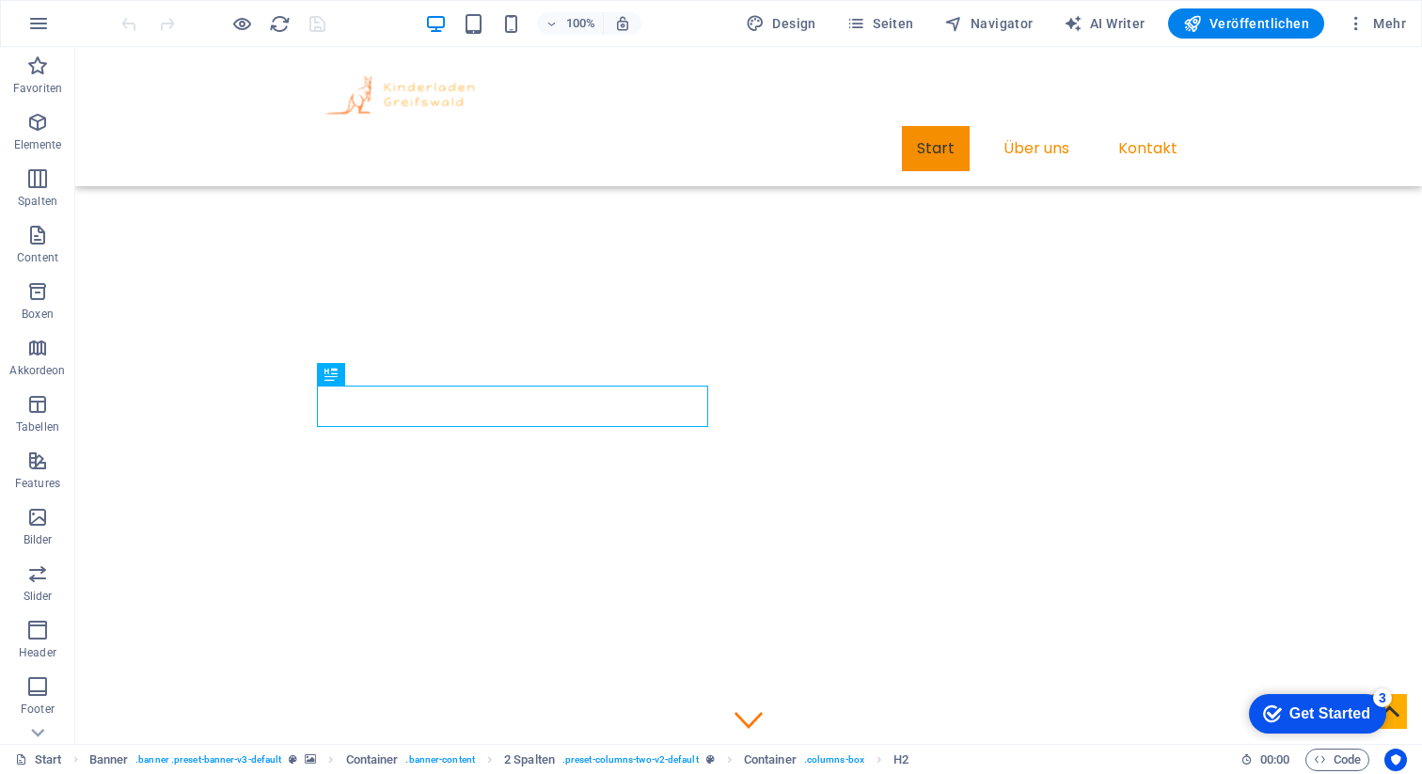
click at [1283, 705] on div "checkmark Get Started 3" at bounding box center [1316, 714] width 107 height 19
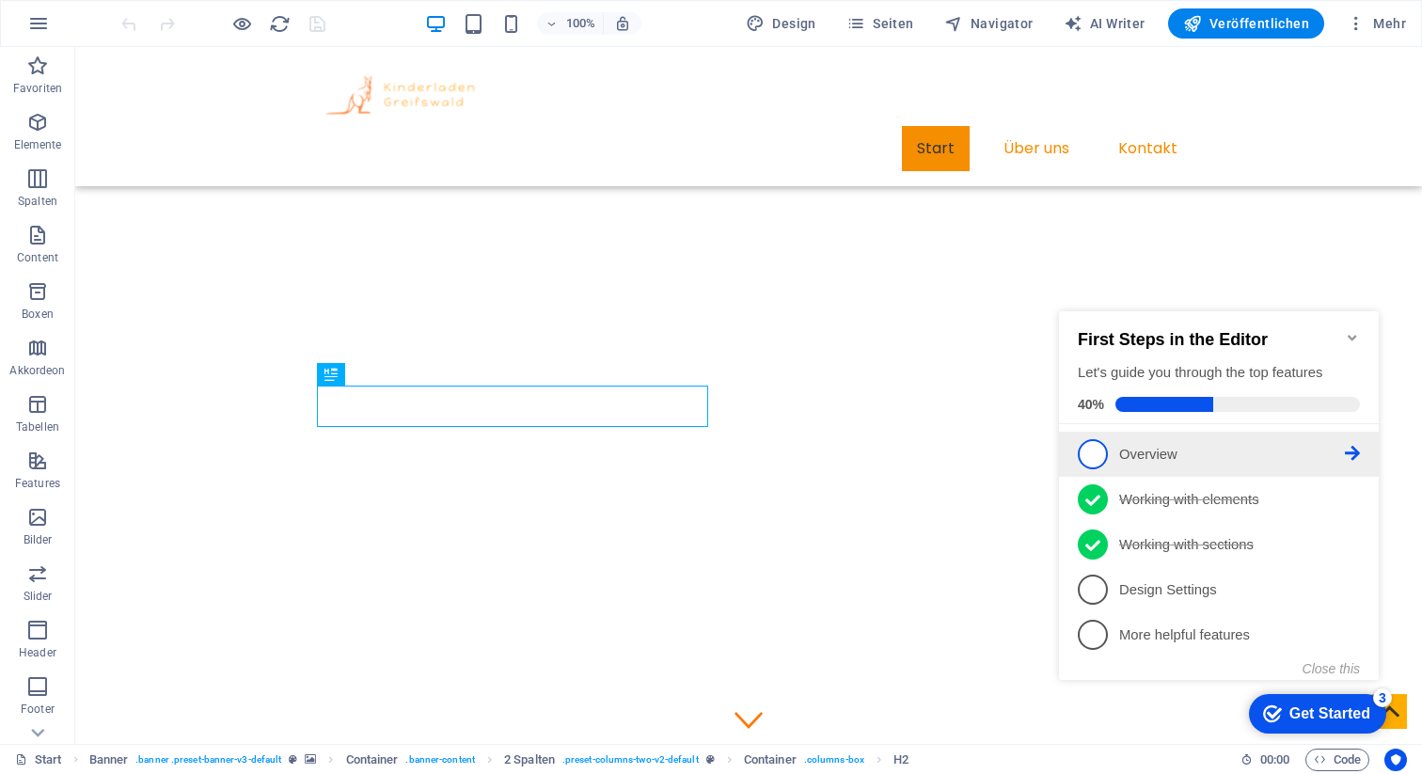
click at [1080, 449] on span "1" at bounding box center [1093, 454] width 30 height 30
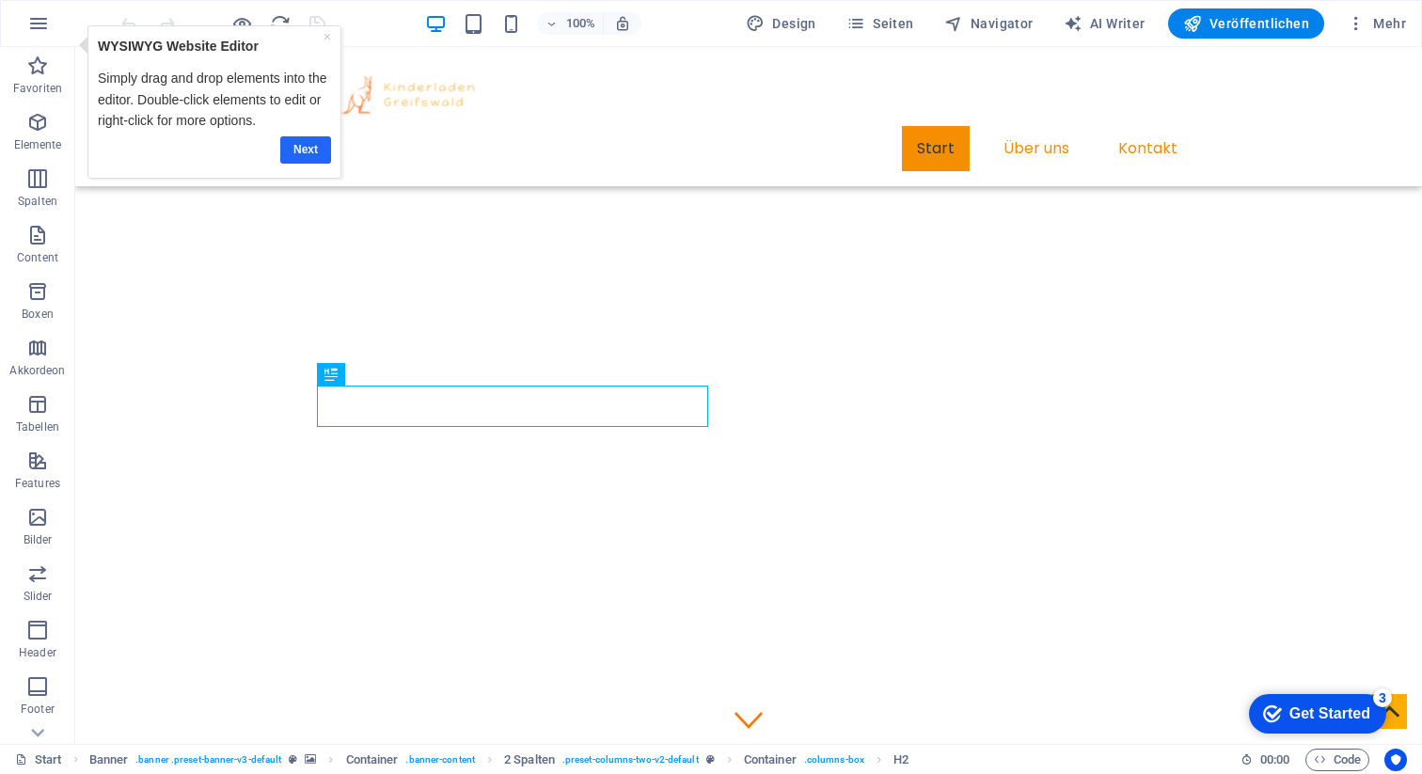
click at [298, 145] on link "Next" at bounding box center [304, 149] width 51 height 27
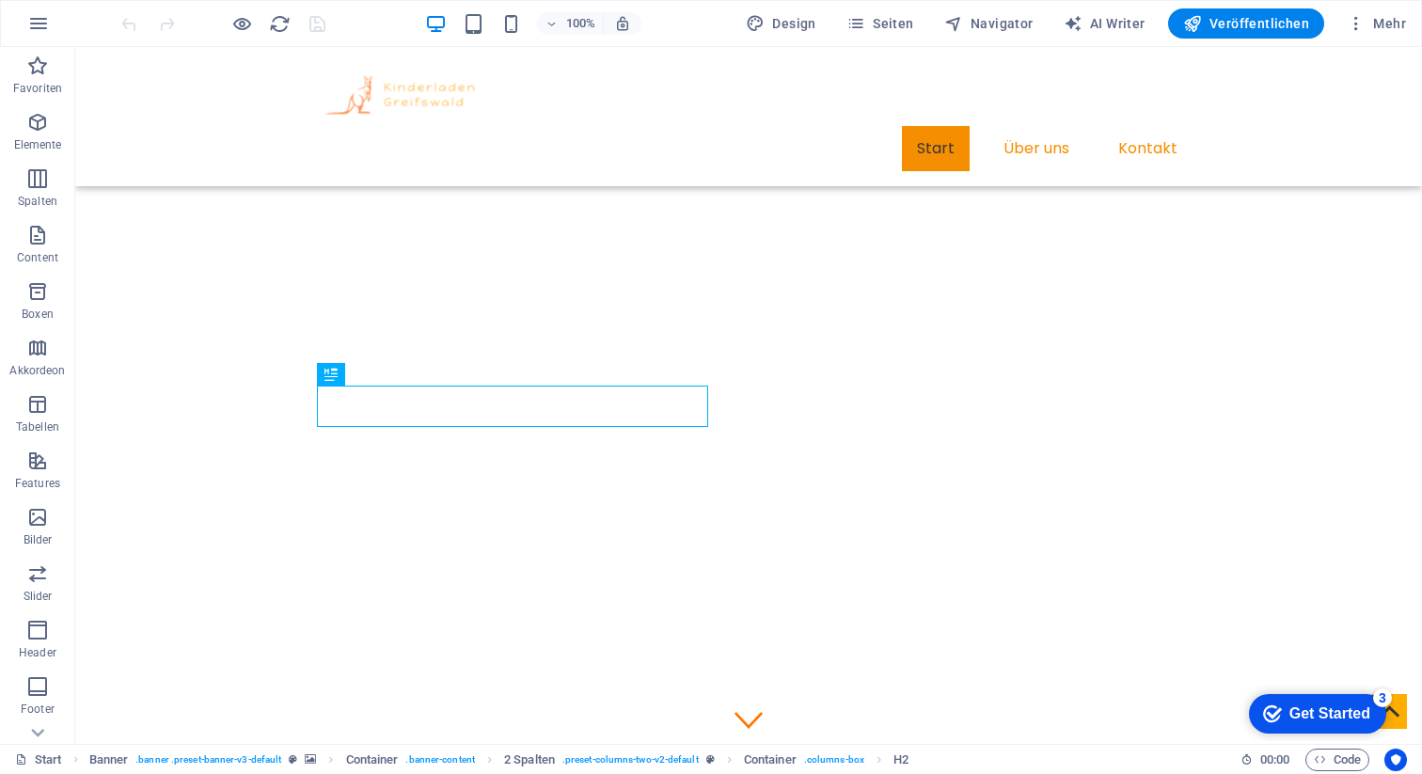
click at [1340, 717] on div "Get Started" at bounding box center [1330, 714] width 81 height 17
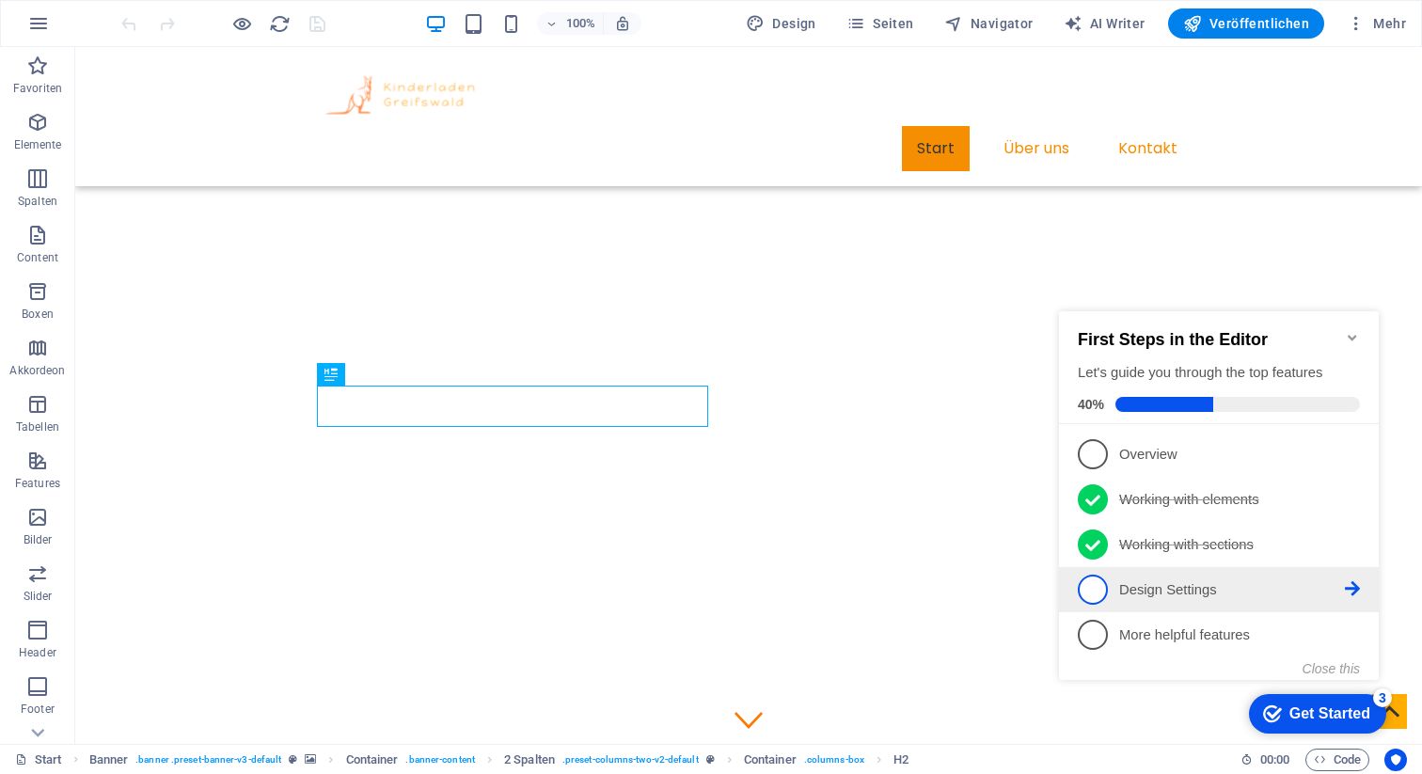
click at [1117, 592] on link "4 Design Settings - incomplete" at bounding box center [1219, 590] width 282 height 30
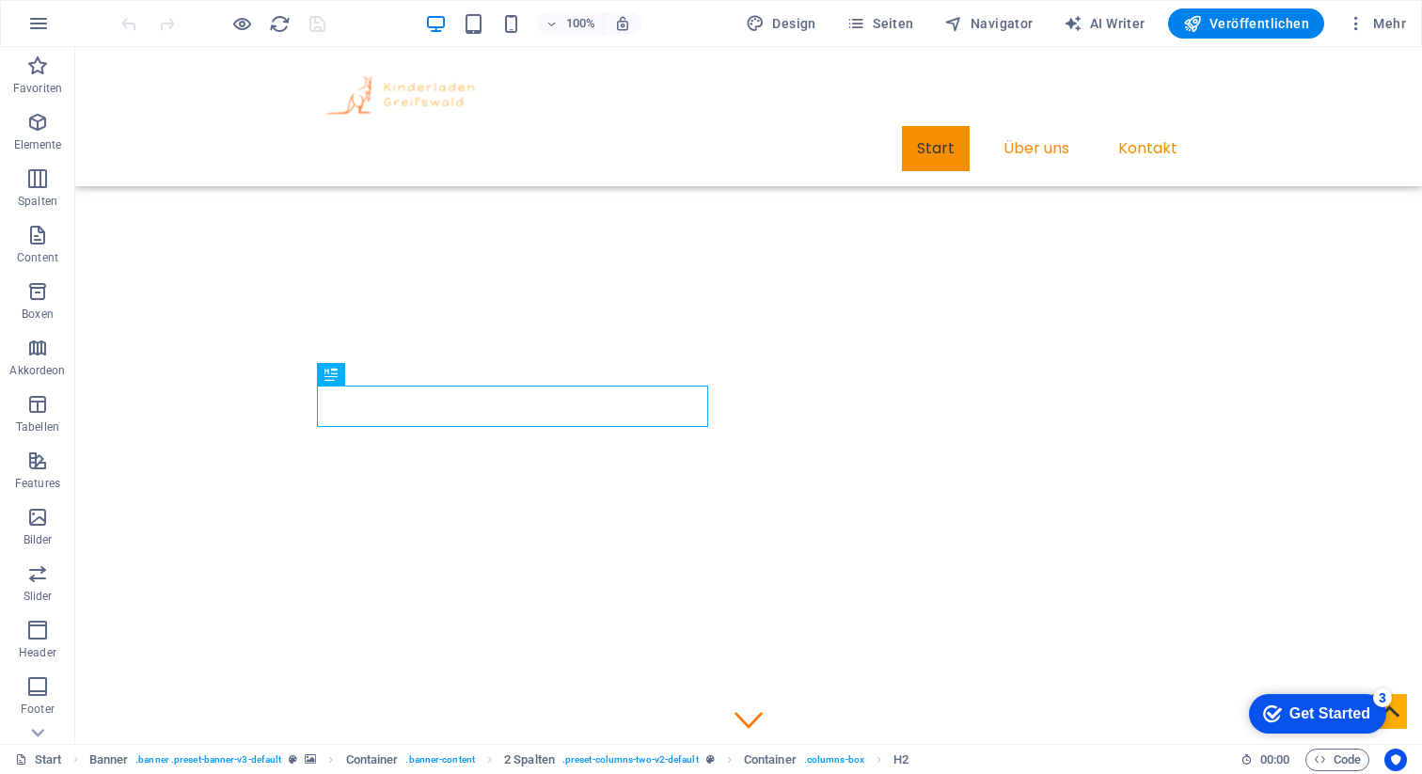
click at [1342, 713] on div "Get Started" at bounding box center [1330, 714] width 81 height 17
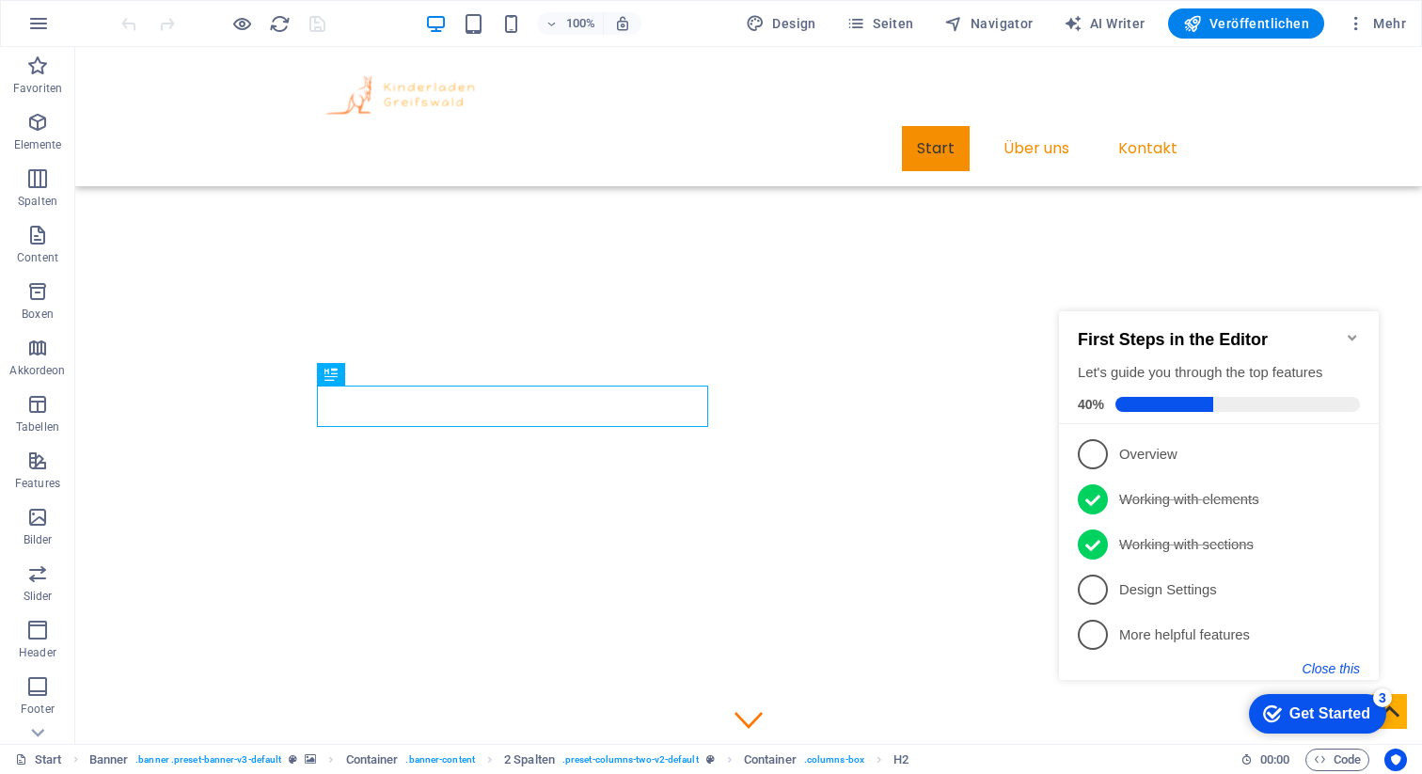
click at [1327, 661] on button "Close this" at bounding box center [1331, 668] width 57 height 15
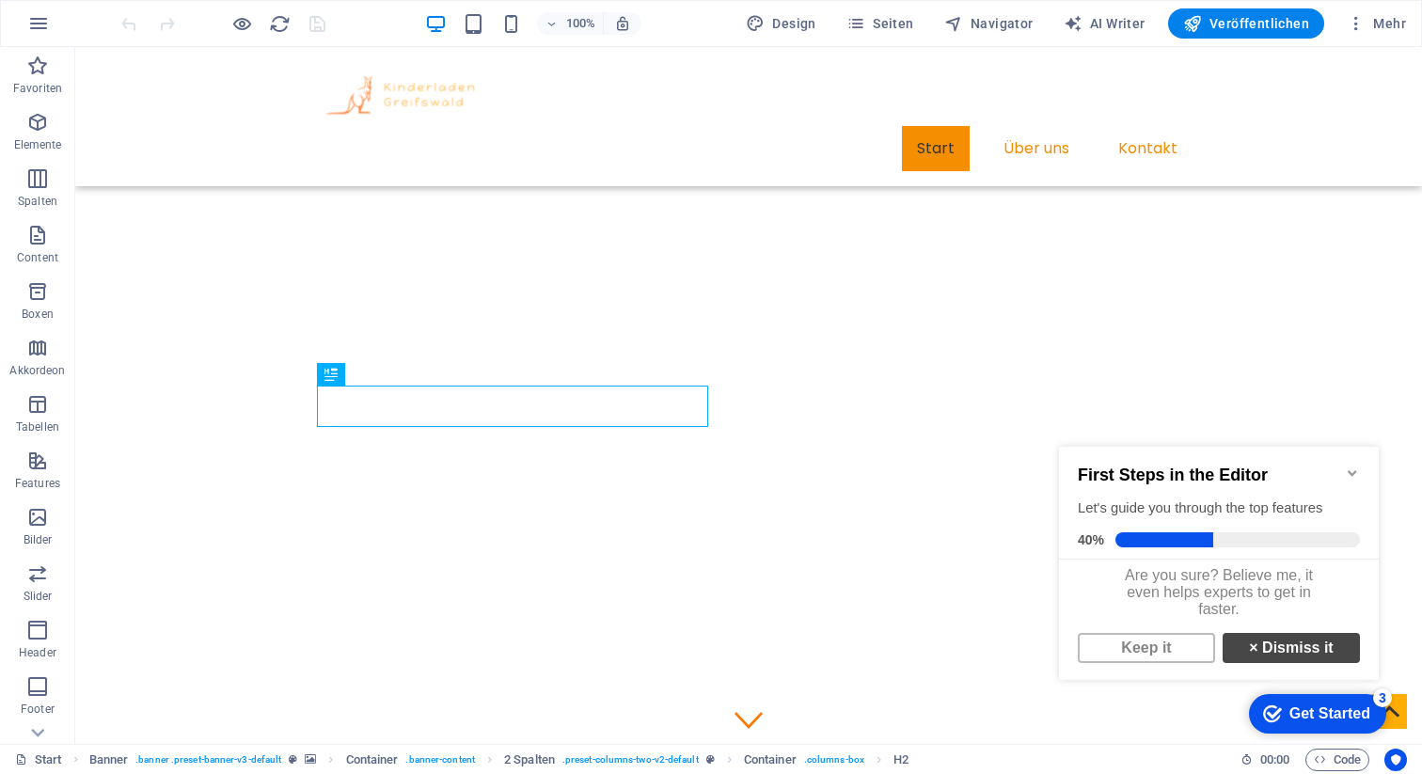
click at [1277, 662] on link "× Dismiss it" at bounding box center [1291, 648] width 137 height 30
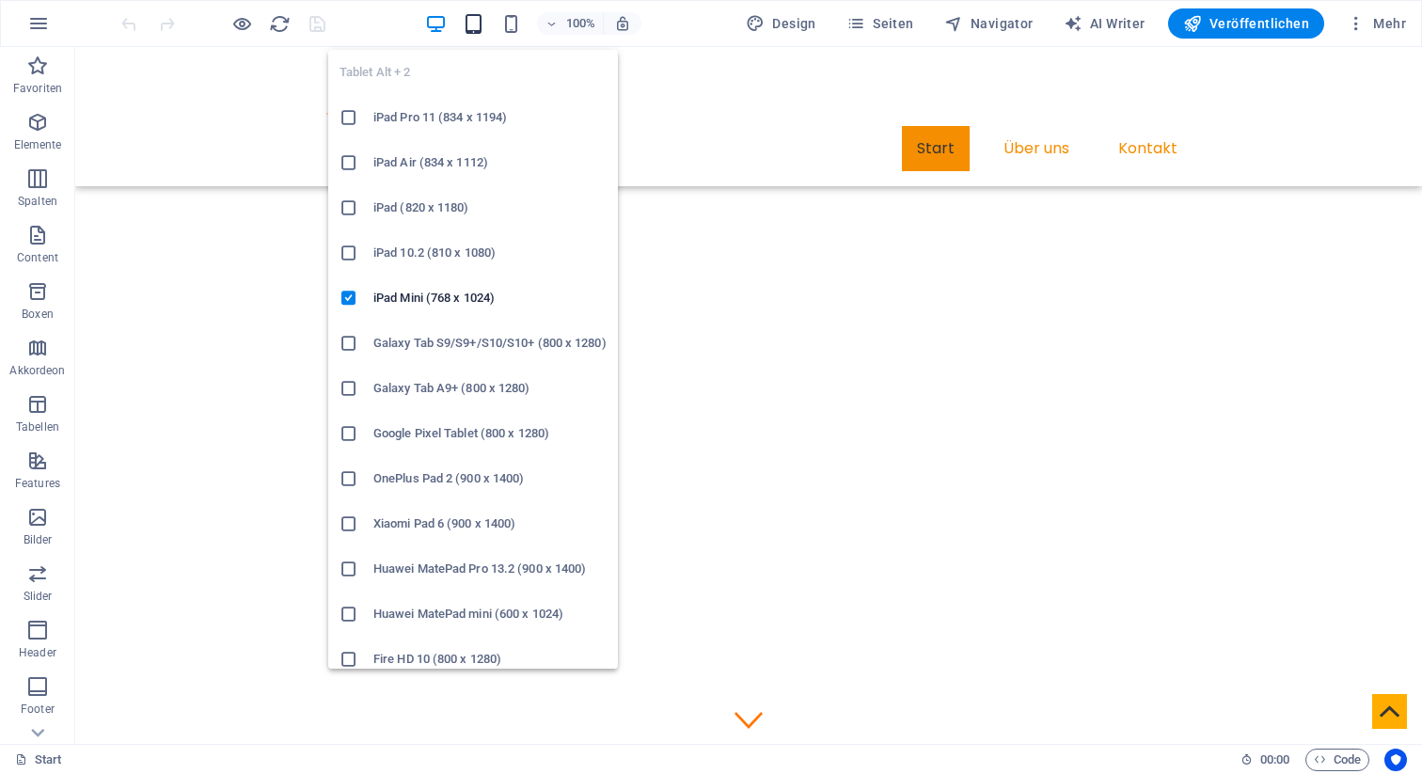
click at [485, 27] on icon "button" at bounding box center [474, 24] width 22 height 22
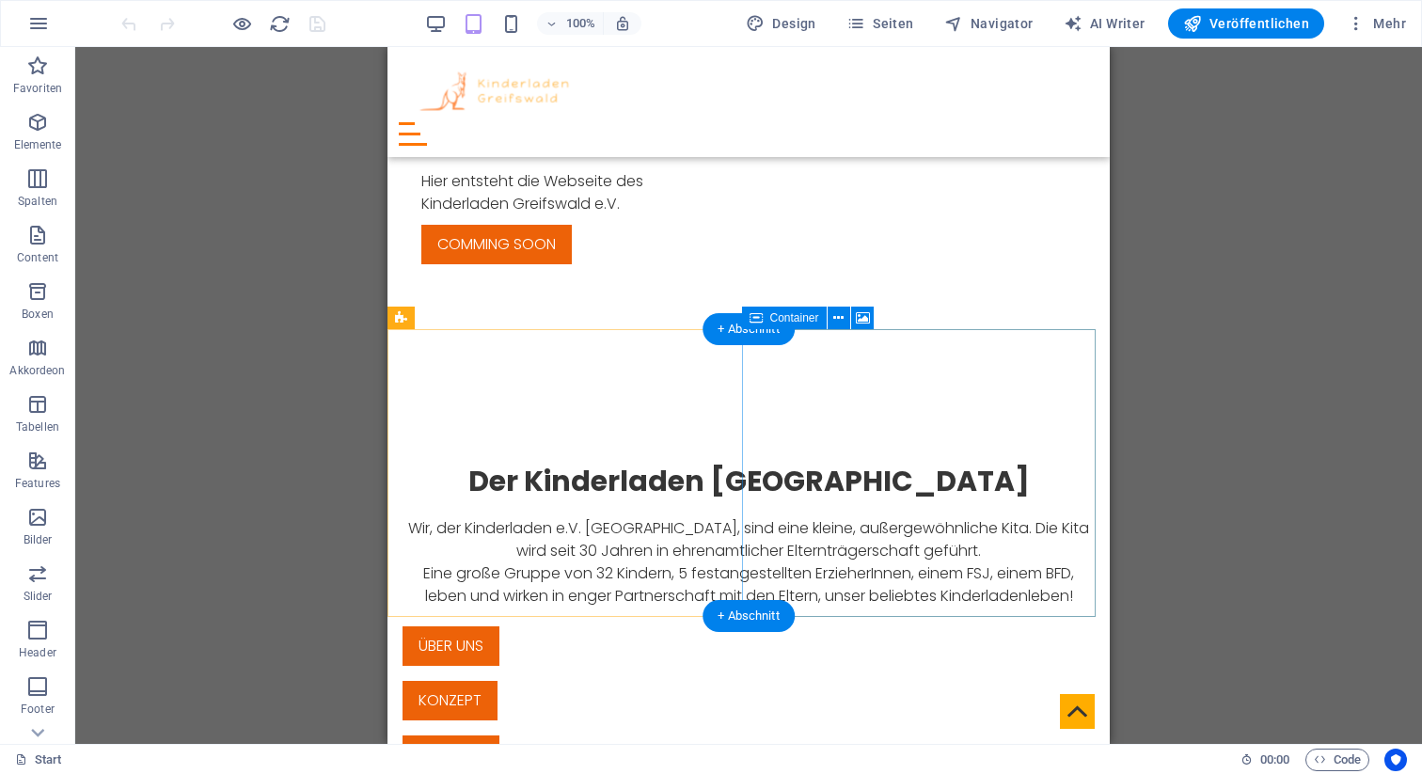
scroll to position [839, 0]
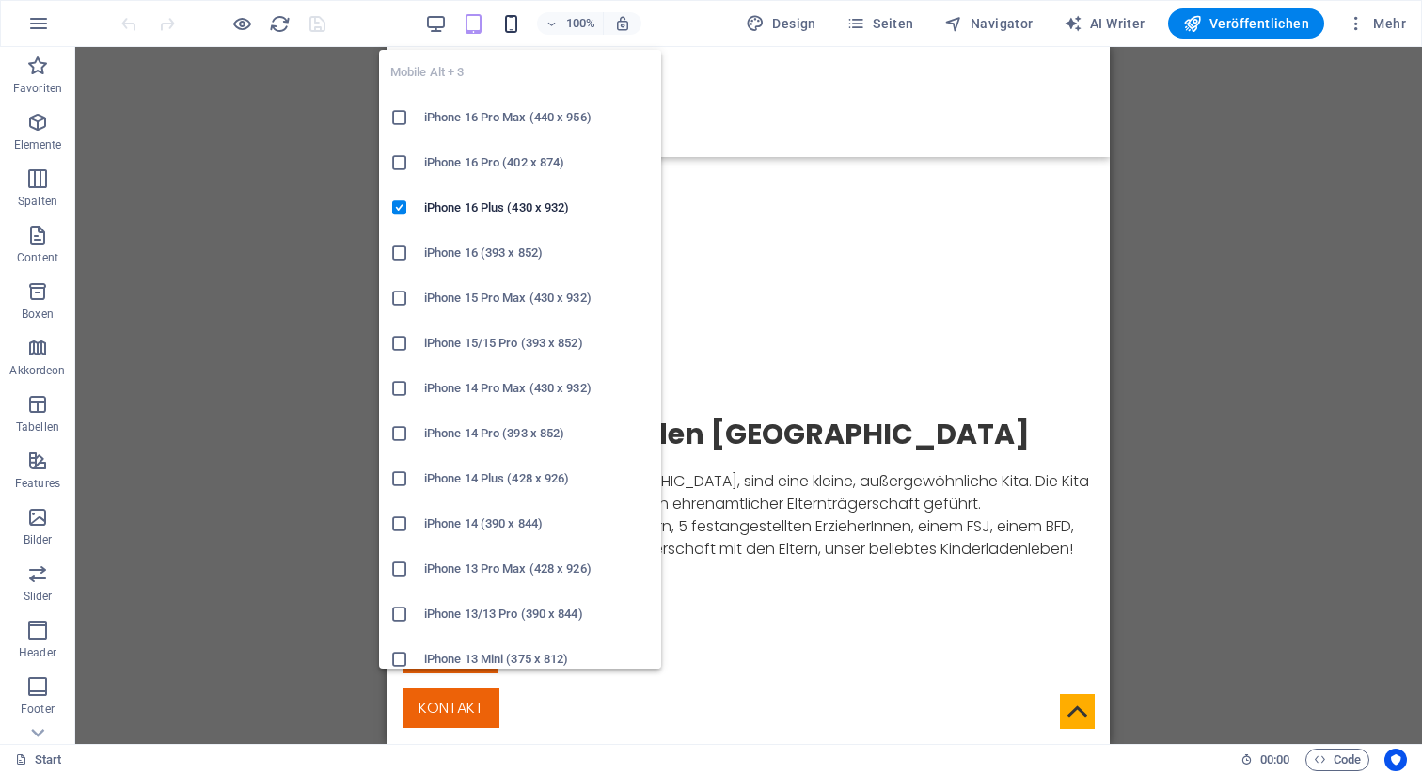
click at [507, 26] on icon "button" at bounding box center [511, 24] width 22 height 22
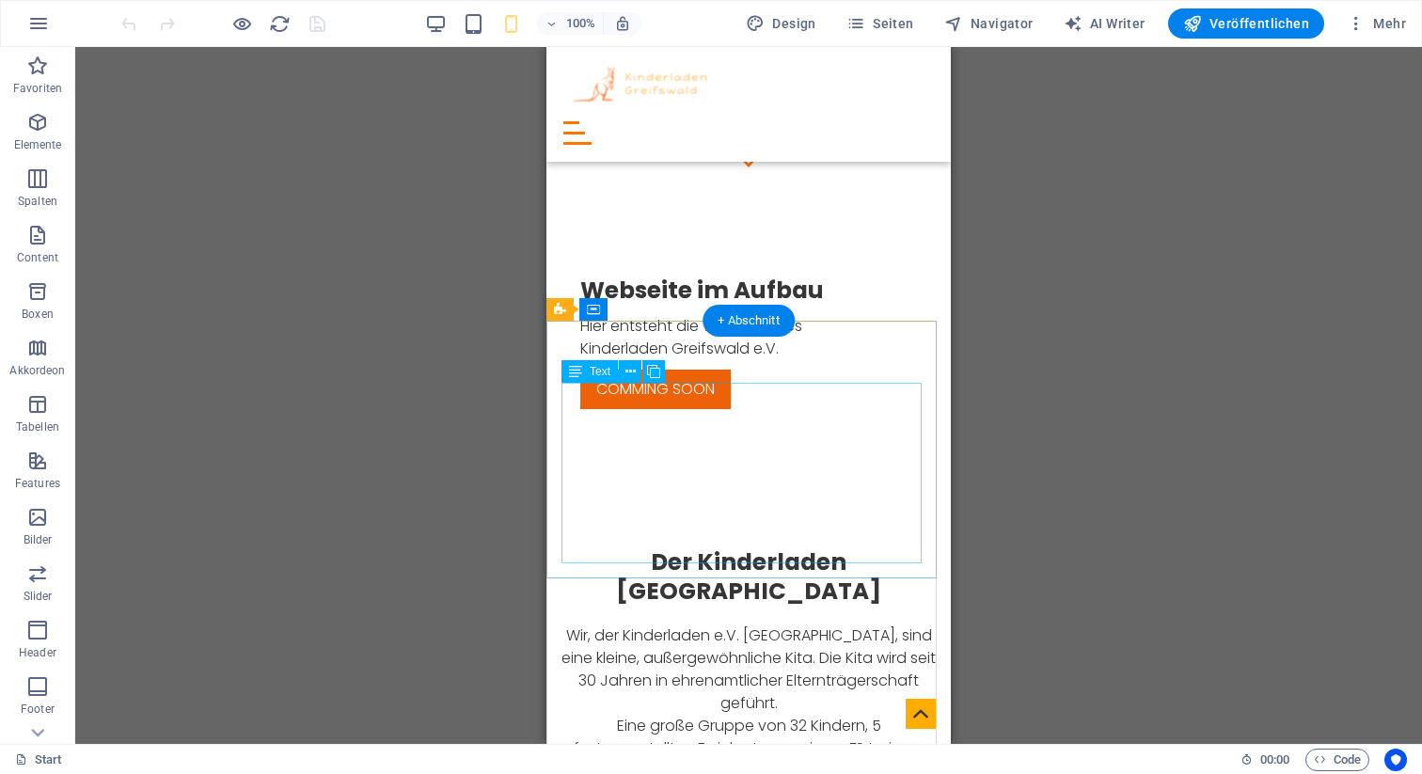
scroll to position [102, 0]
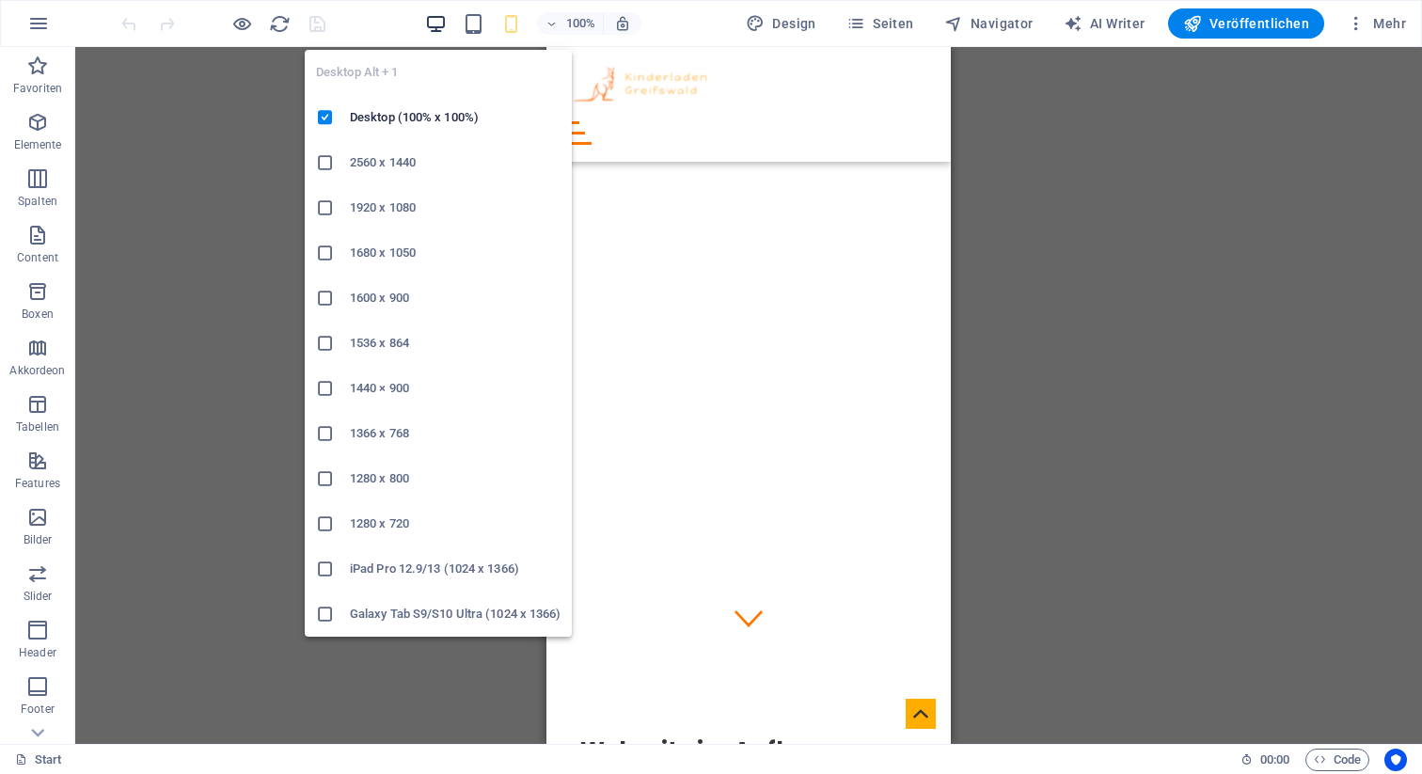
click at [438, 27] on icon "button" at bounding box center [436, 24] width 22 height 22
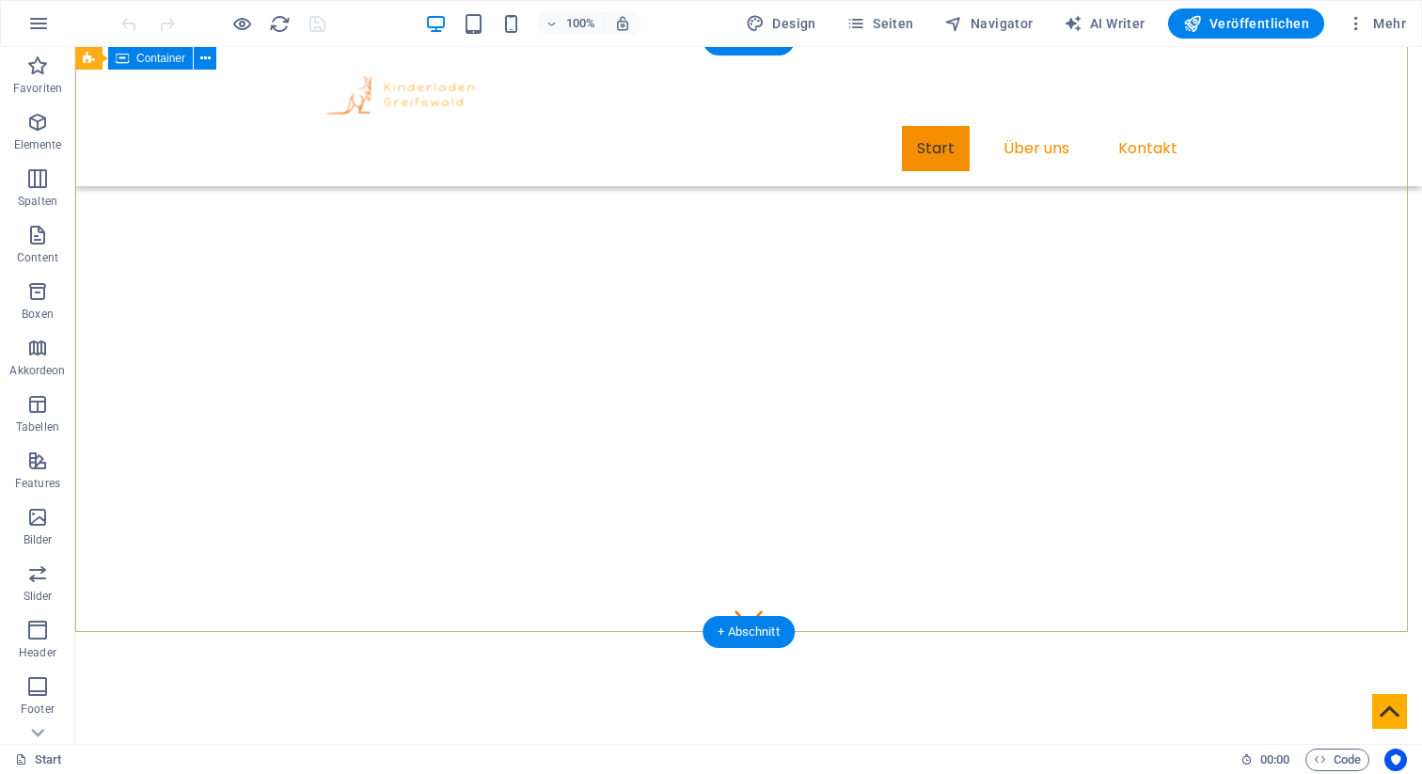
scroll to position [0, 0]
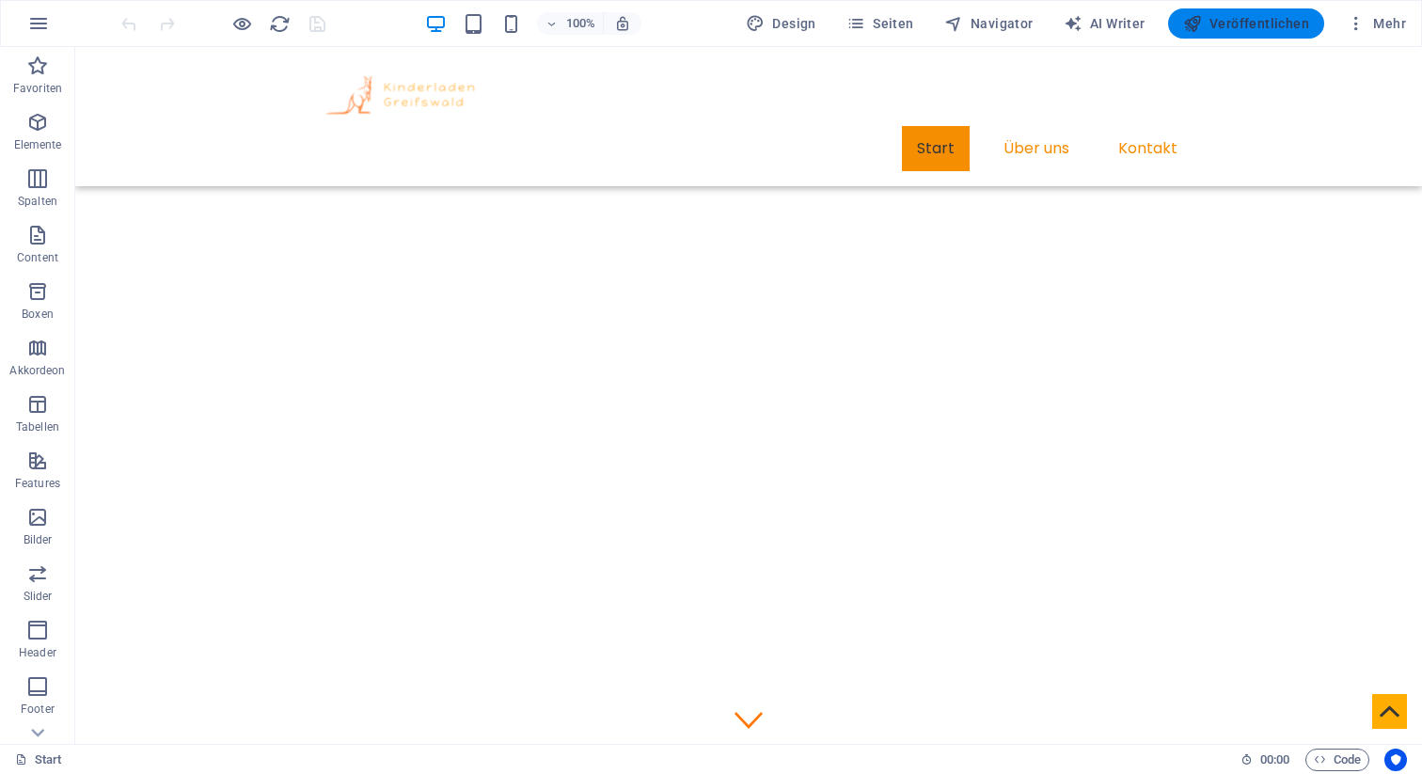
click at [1244, 21] on span "Veröffentlichen" at bounding box center [1247, 23] width 126 height 19
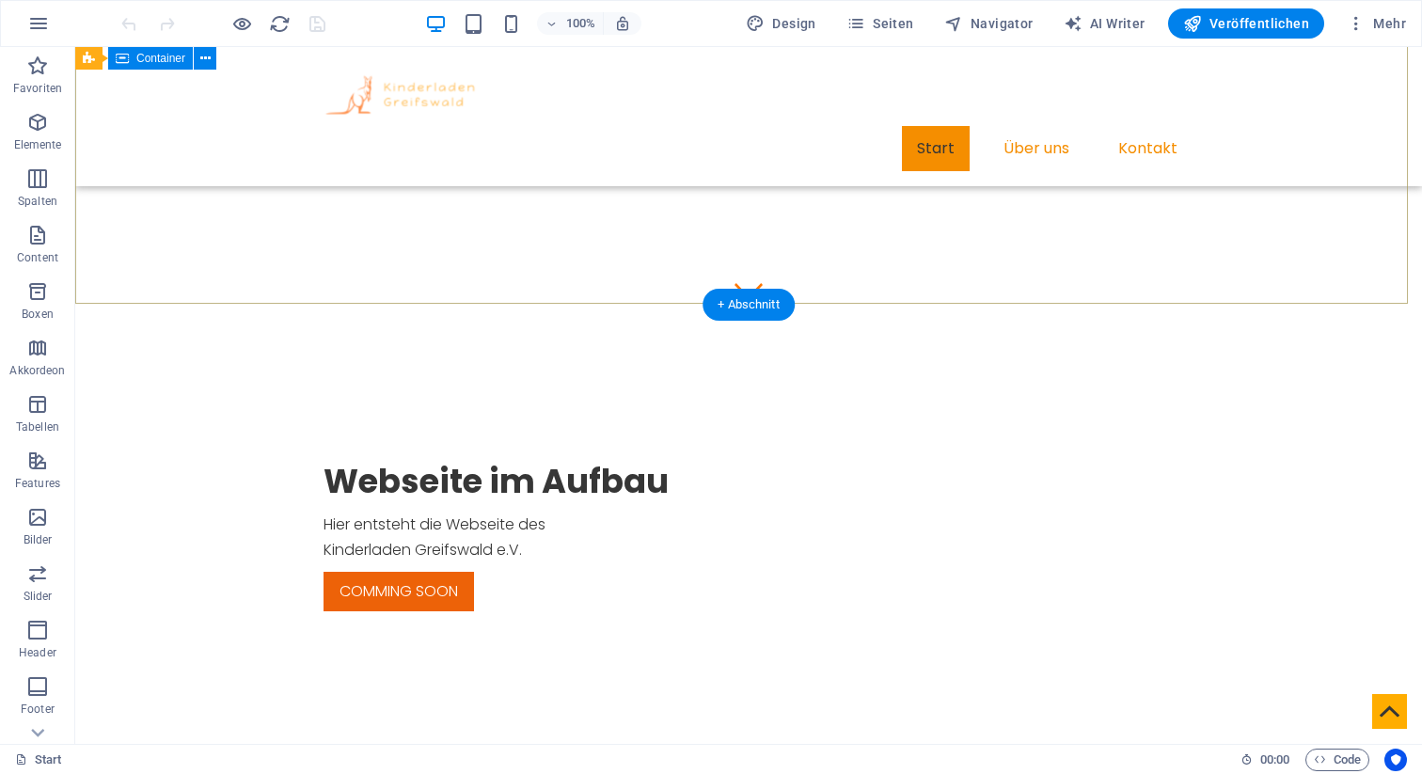
scroll to position [411, 0]
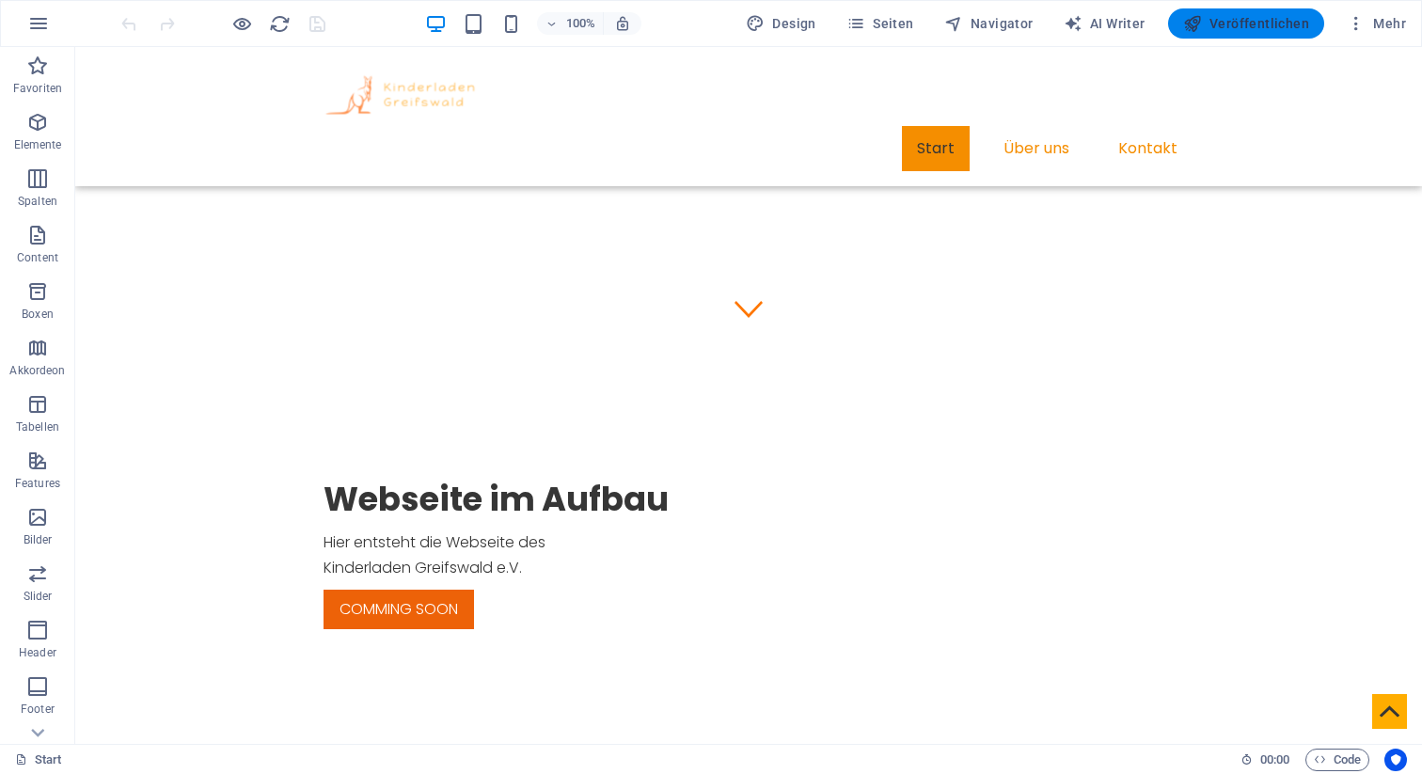
click at [1214, 24] on span "Veröffentlichen" at bounding box center [1247, 23] width 126 height 19
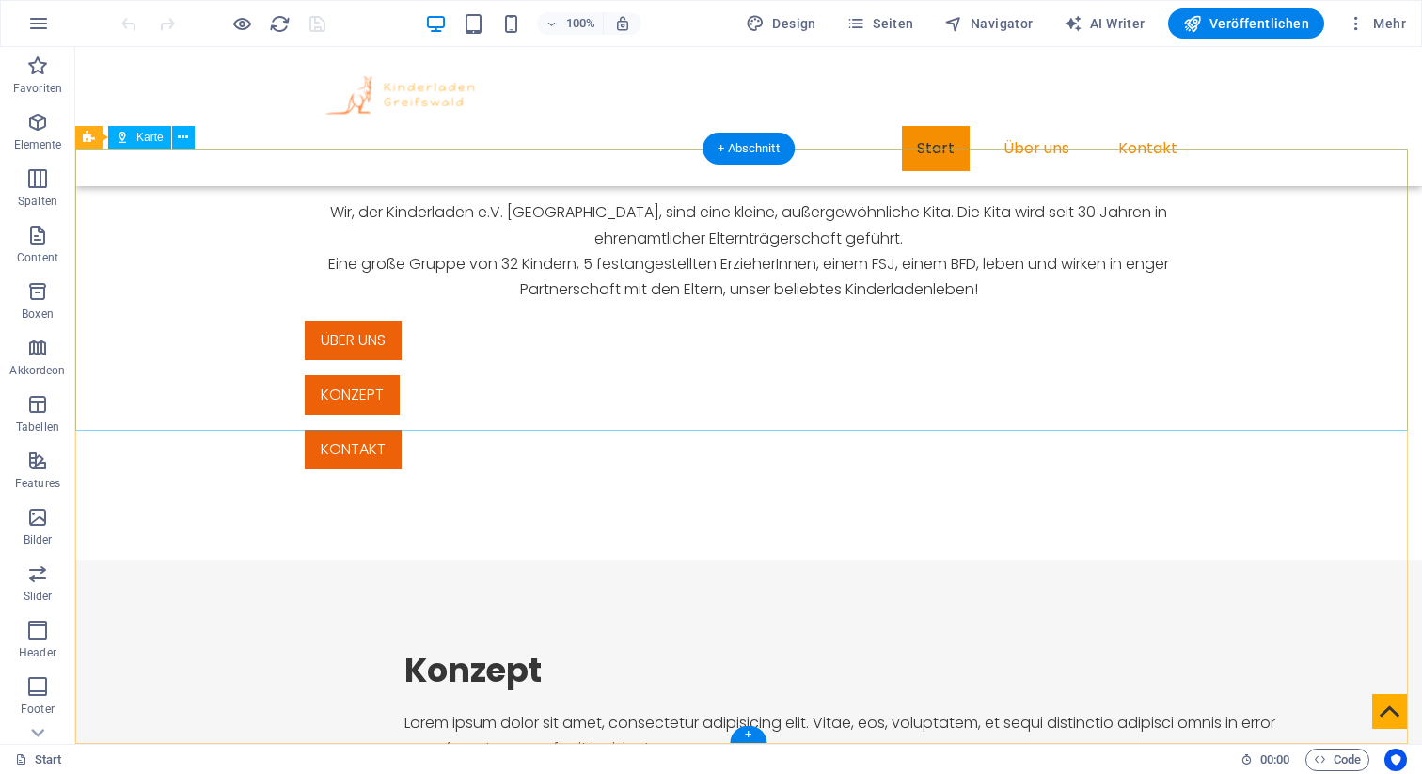
scroll to position [804, 0]
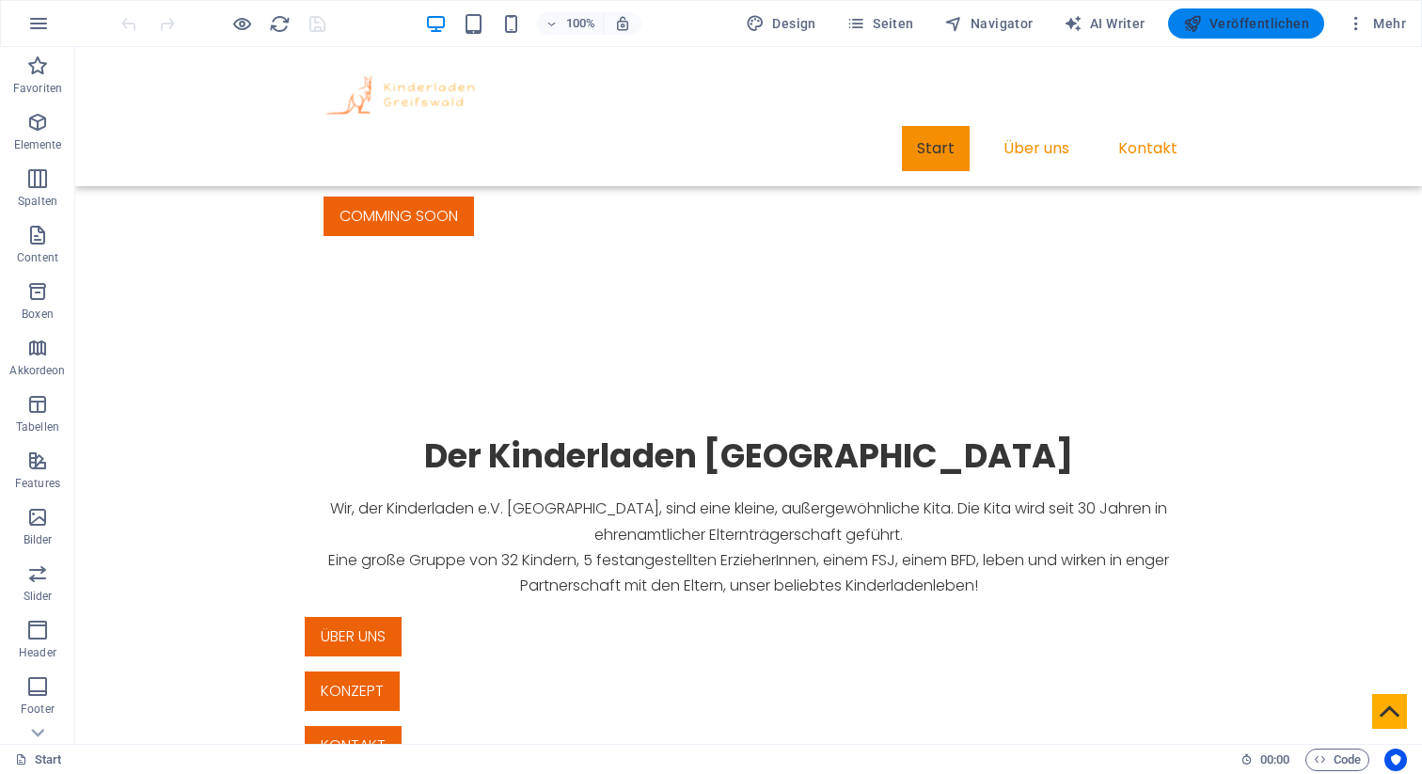
click at [1256, 21] on span "Veröffentlichen" at bounding box center [1247, 23] width 126 height 19
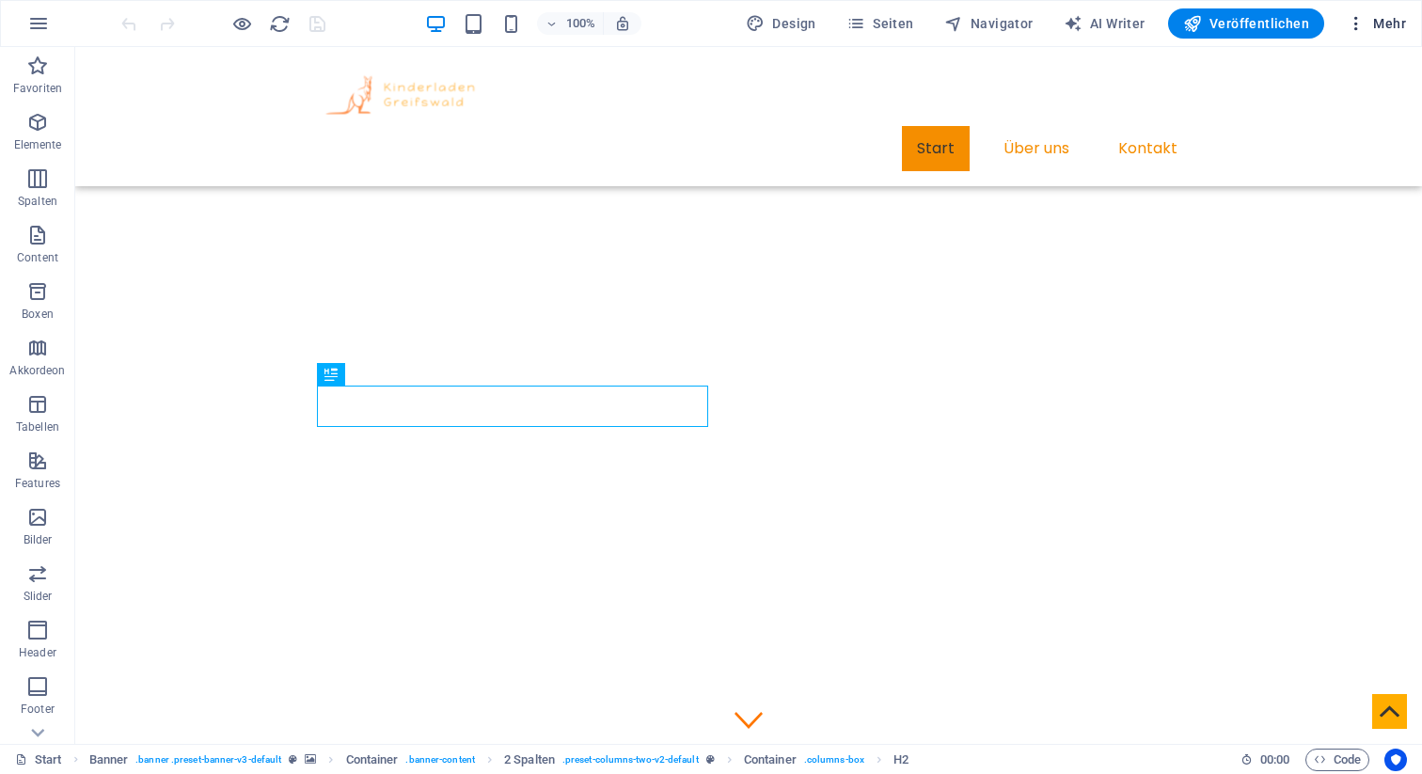
click at [1388, 15] on span "Mehr" at bounding box center [1376, 23] width 59 height 19
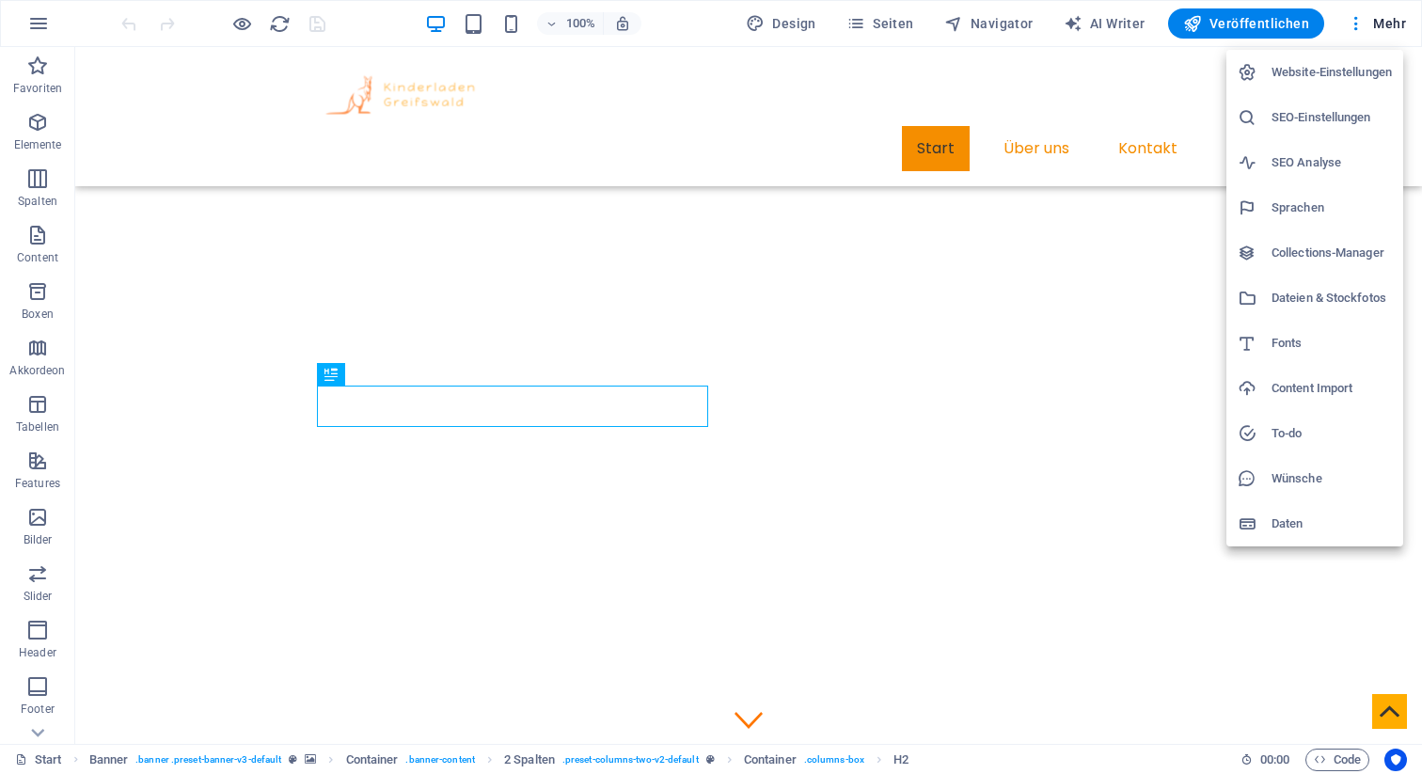
click at [1361, 73] on h6 "Website-Einstellungen" at bounding box center [1332, 72] width 120 height 23
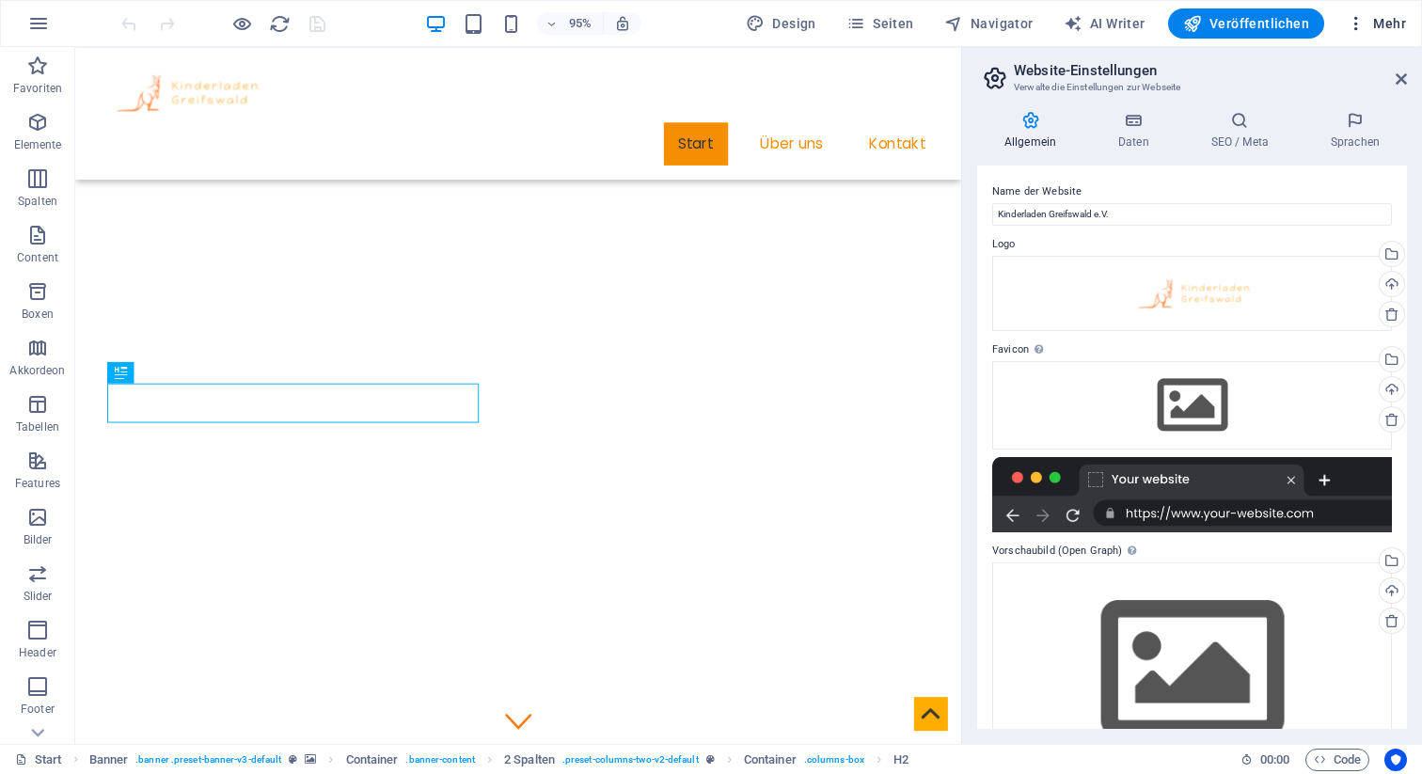
click at [1360, 23] on icon "button" at bounding box center [1356, 23] width 19 height 19
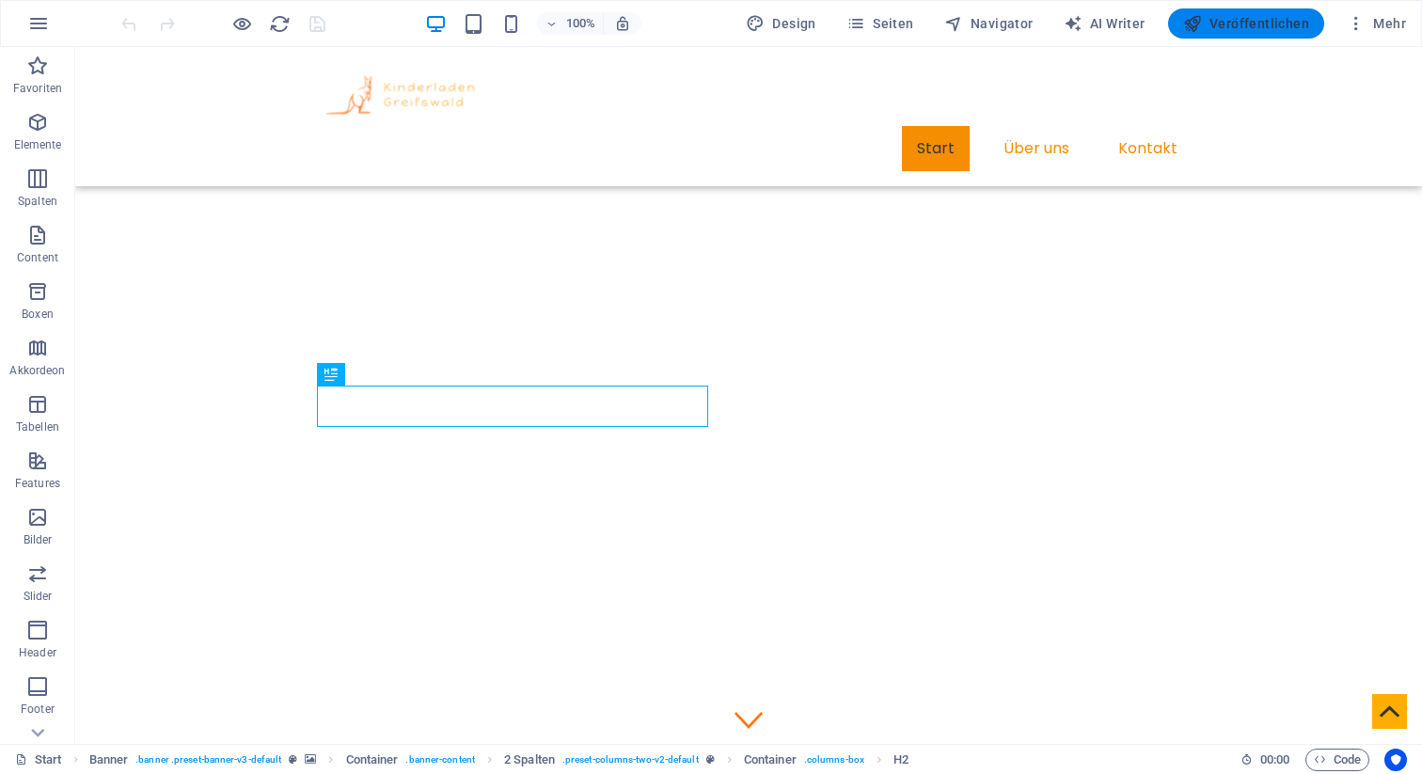
click at [1248, 21] on span "Veröffentlichen" at bounding box center [1247, 23] width 126 height 19
